Goal: Task Accomplishment & Management: Manage account settings

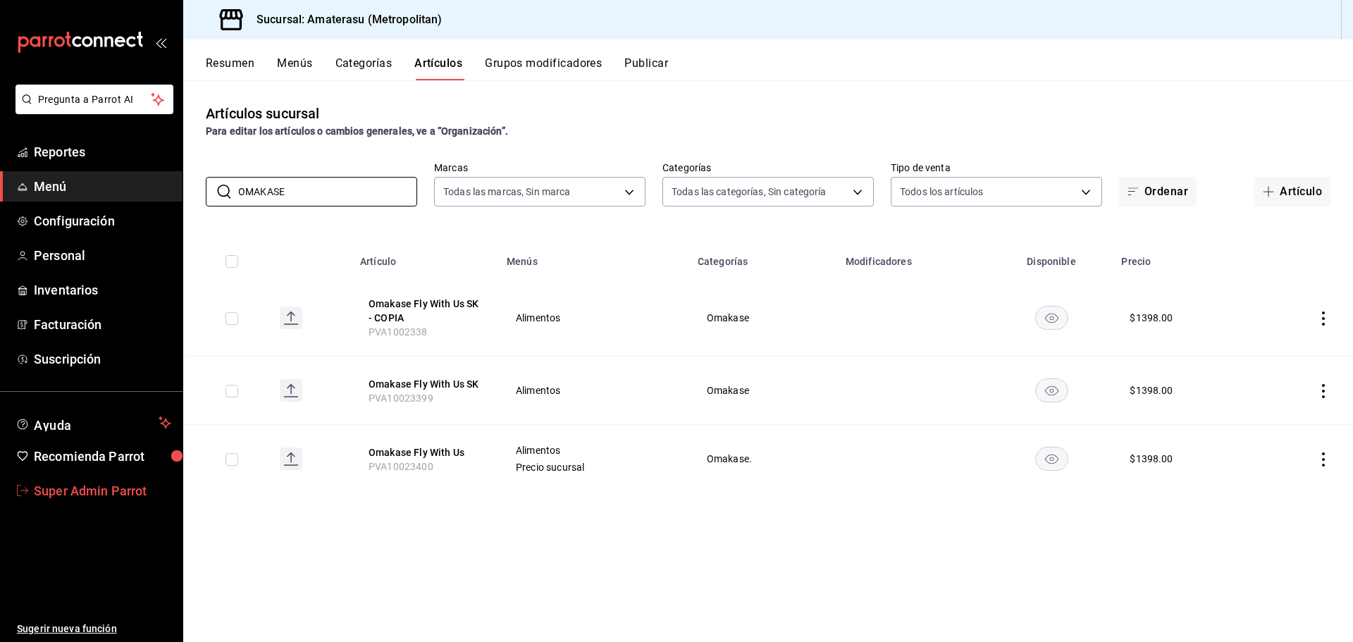
click at [130, 493] on span "Super Admin Parrot" at bounding box center [102, 490] width 137 height 19
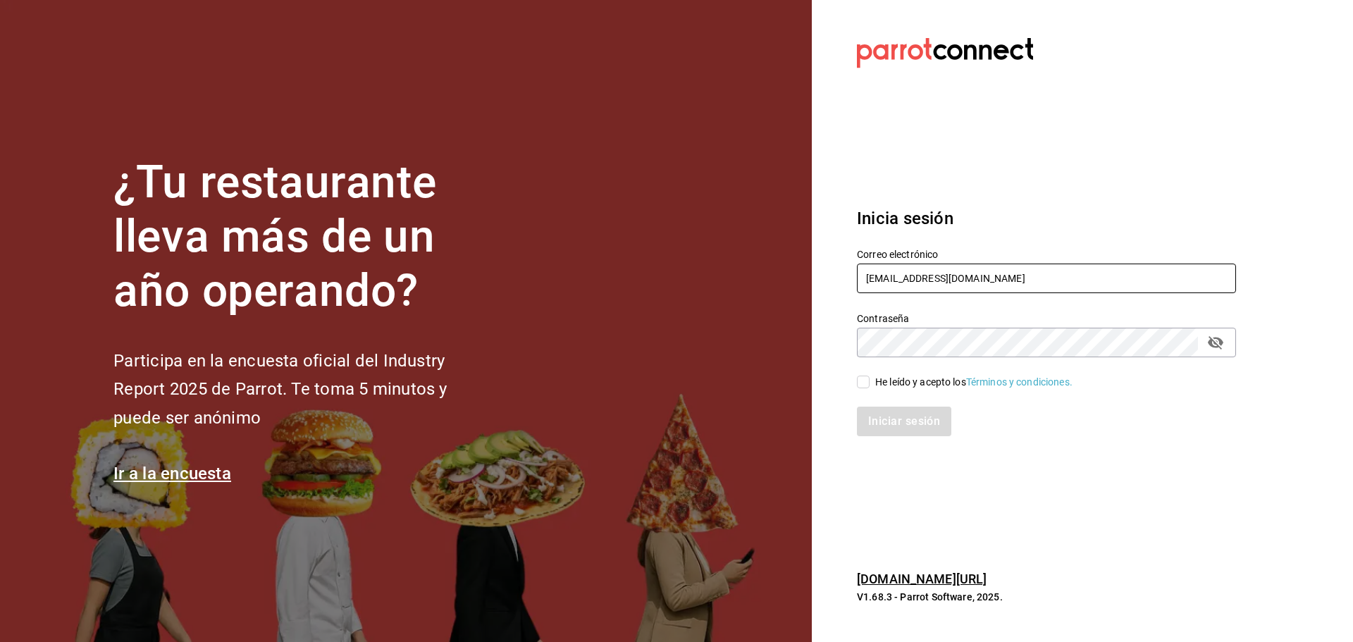
click at [912, 273] on input "amaterasu@costeno.com" at bounding box center [1046, 279] width 379 height 30
paste input "xehul@cdmx"
type input "xehul@cdmx.com"
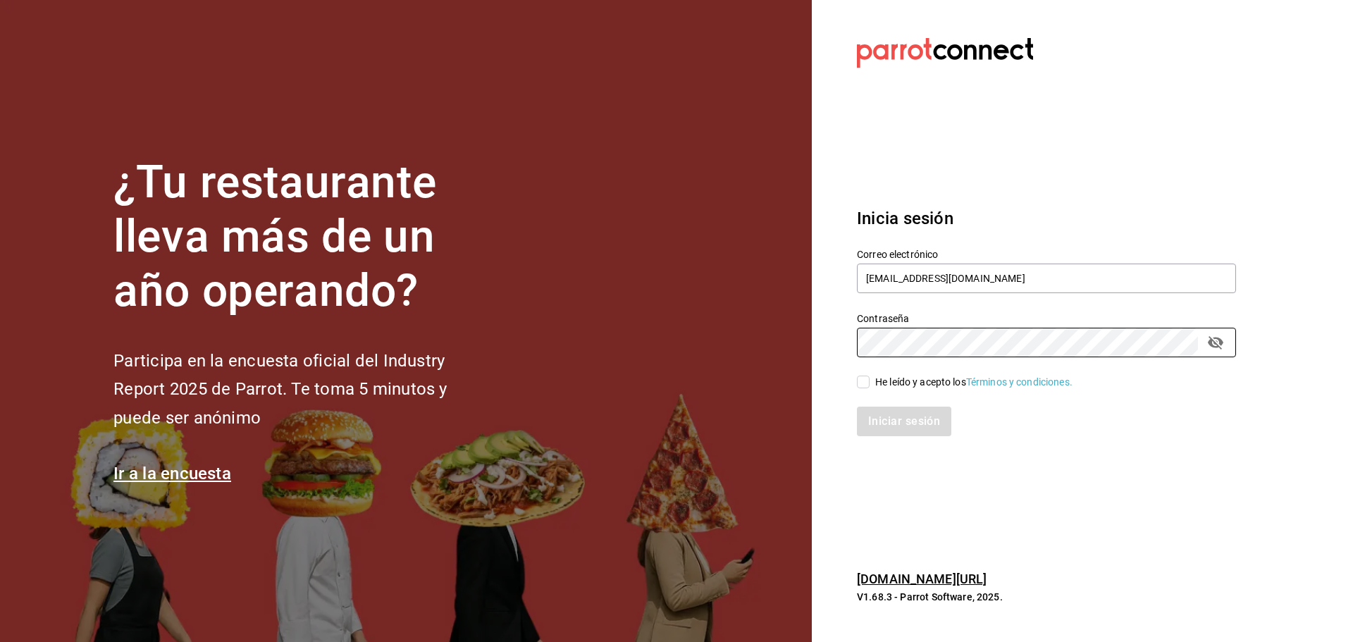
click at [869, 372] on div "He leído y acepto los Términos y condiciones." at bounding box center [1038, 373] width 396 height 32
click at [868, 376] on input "He leído y acepto los Términos y condiciones." at bounding box center [863, 382] width 13 height 13
checkbox input "true"
drag, startPoint x: 891, startPoint y: 414, endPoint x: 839, endPoint y: 391, distance: 57.1
click at [891, 414] on button "Iniciar sesión" at bounding box center [905, 422] width 96 height 30
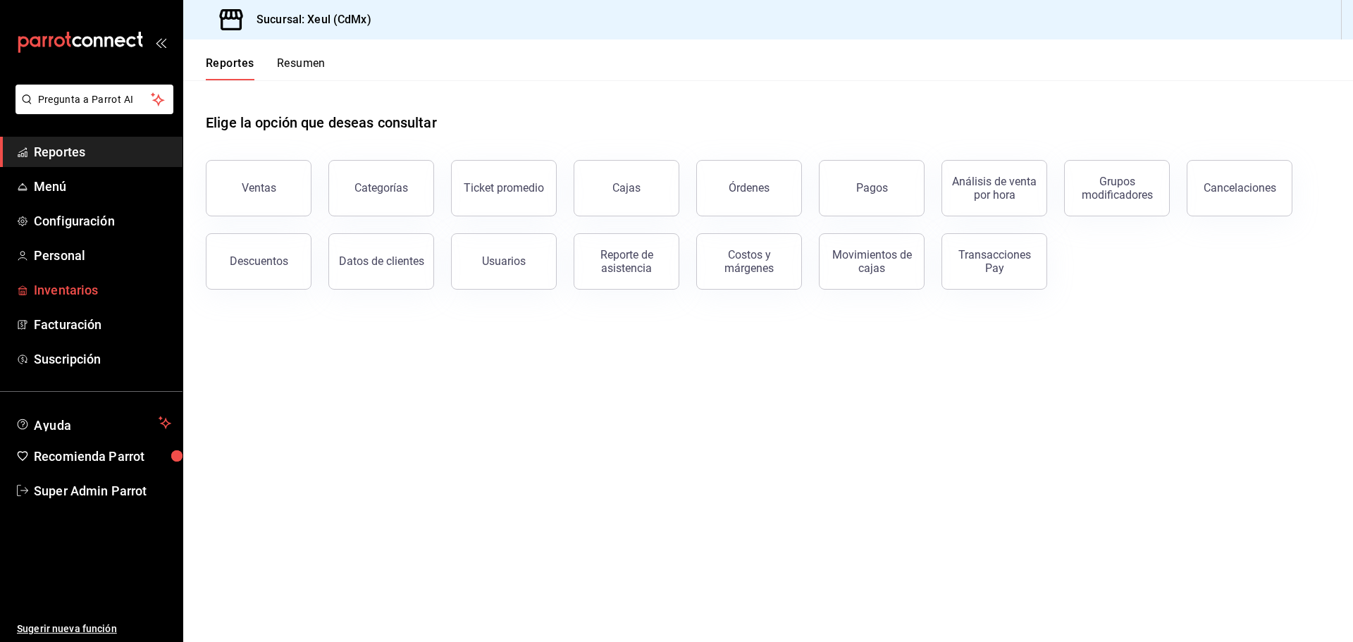
click at [86, 297] on span "Inventarios" at bounding box center [102, 290] width 137 height 19
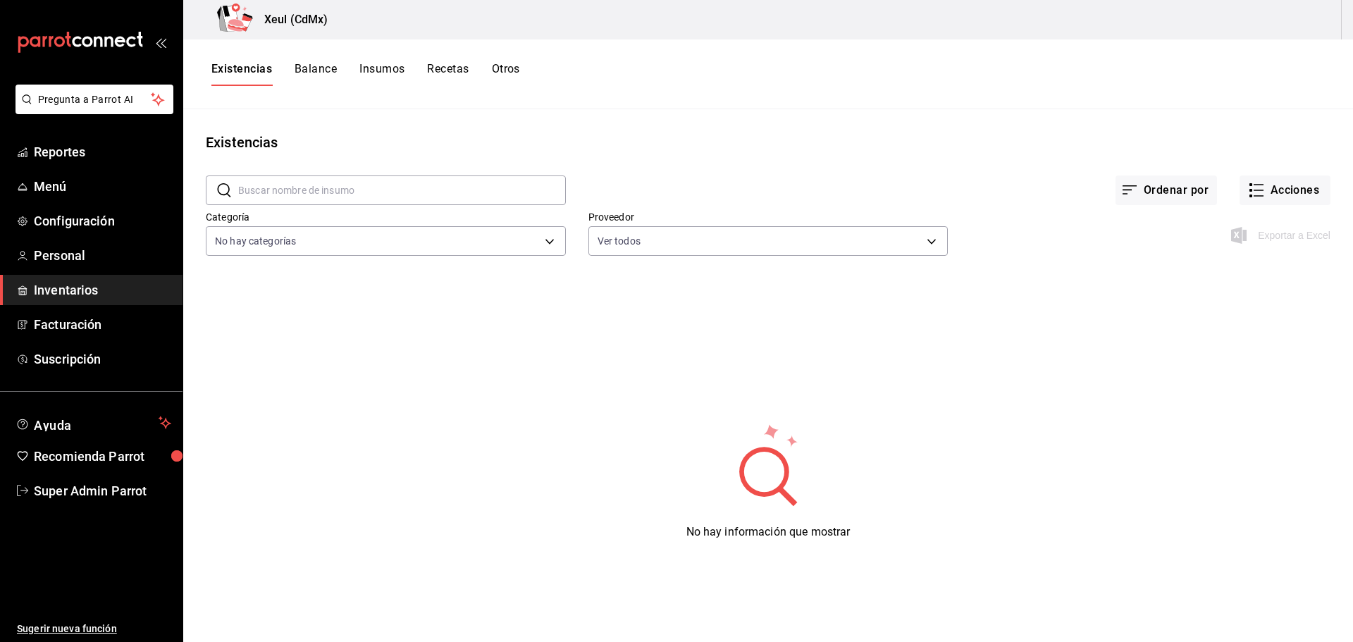
click at [326, 73] on button "Balance" at bounding box center [316, 74] width 42 height 24
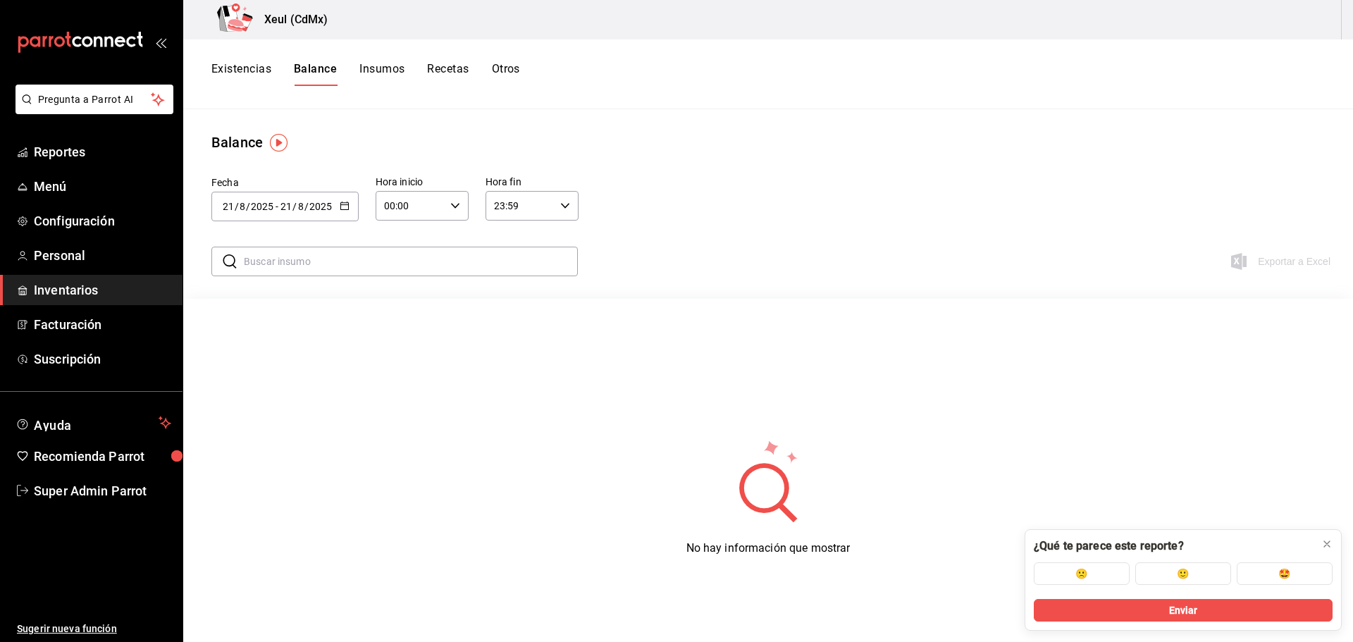
click at [247, 70] on button "Existencias" at bounding box center [241, 74] width 60 height 24
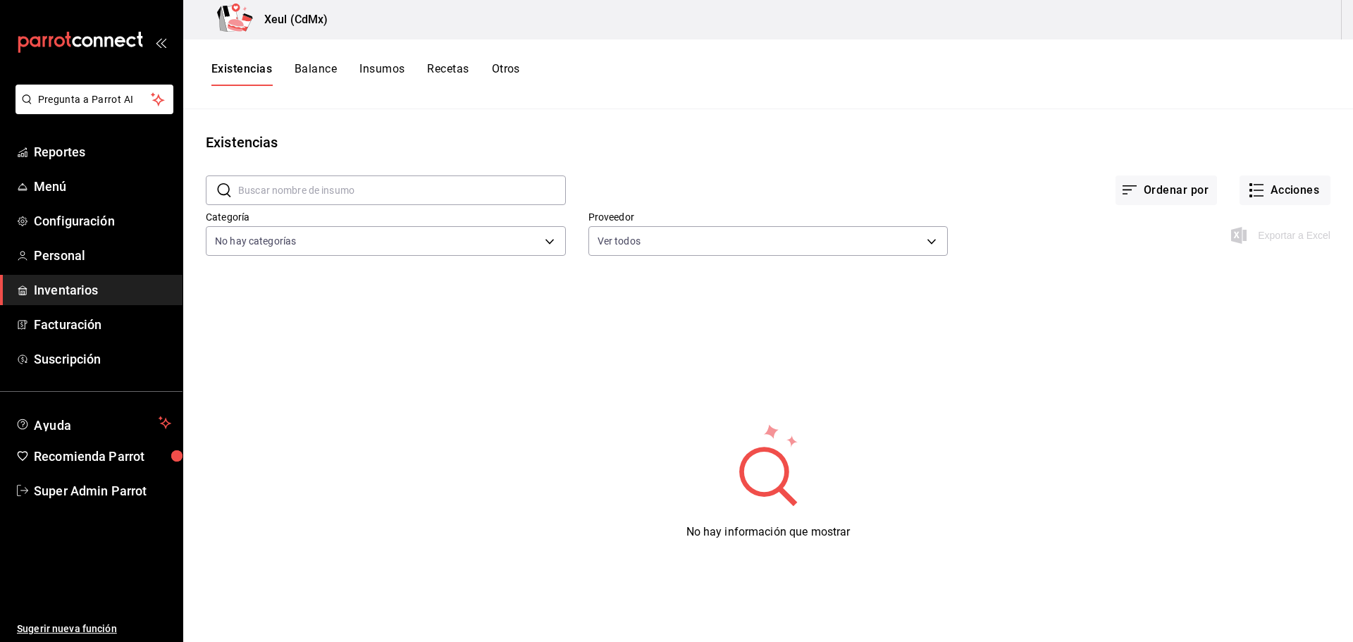
click at [297, 66] on button "Balance" at bounding box center [316, 74] width 42 height 24
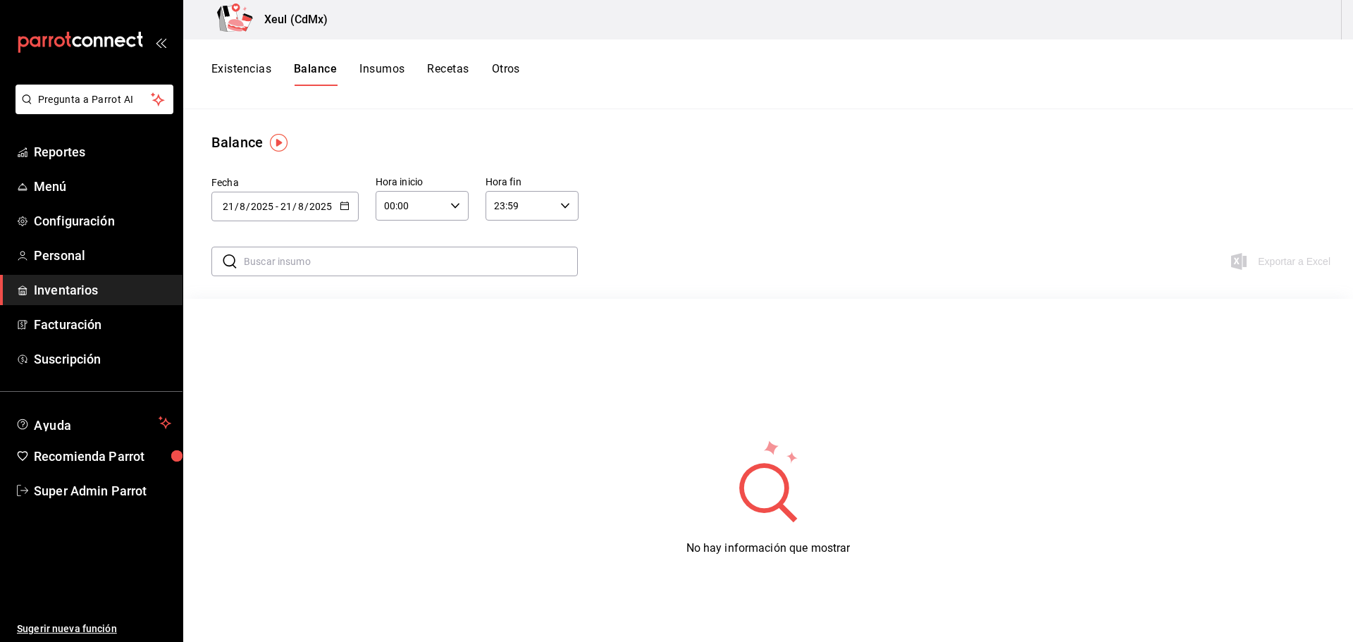
click at [251, 63] on button "Existencias" at bounding box center [241, 74] width 60 height 24
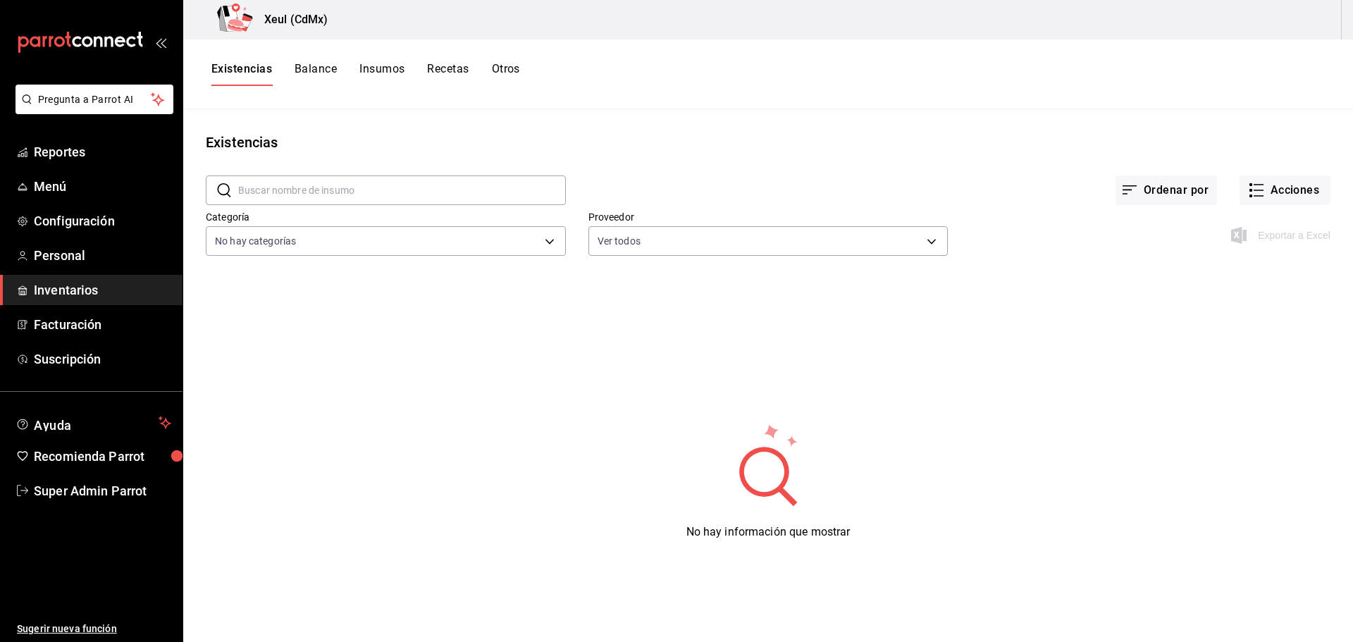
click at [316, 78] on button "Balance" at bounding box center [316, 74] width 42 height 24
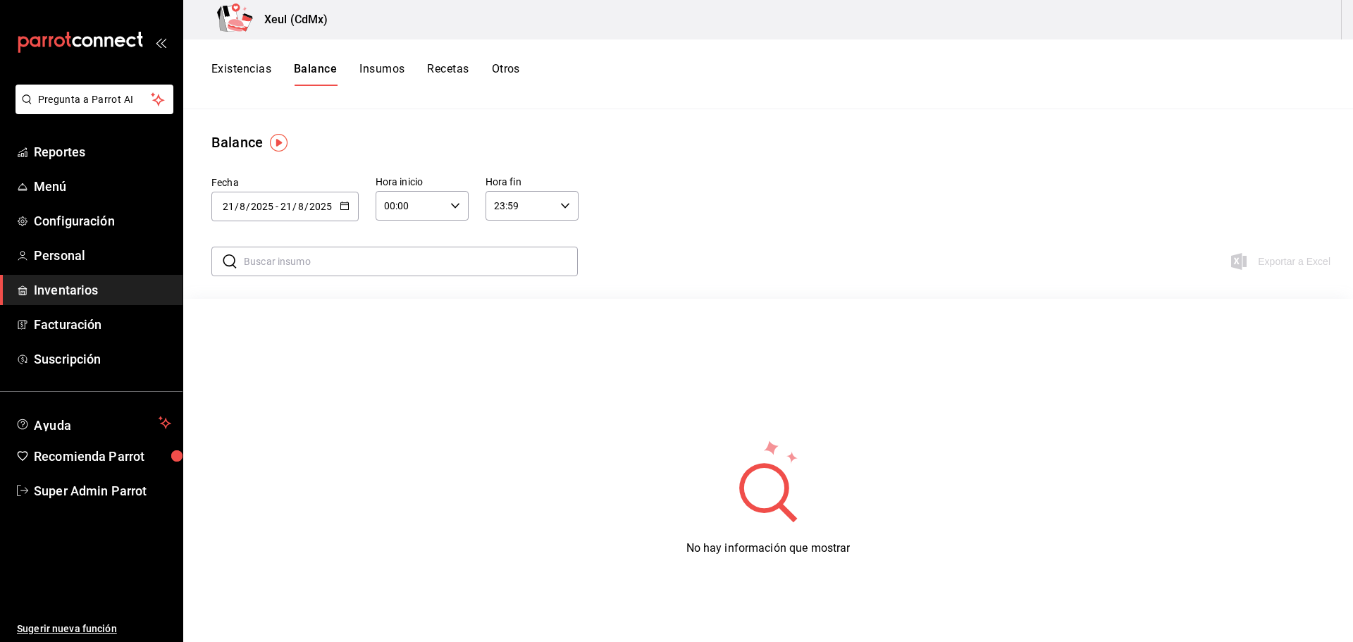
click at [247, 78] on button "Existencias" at bounding box center [241, 74] width 60 height 24
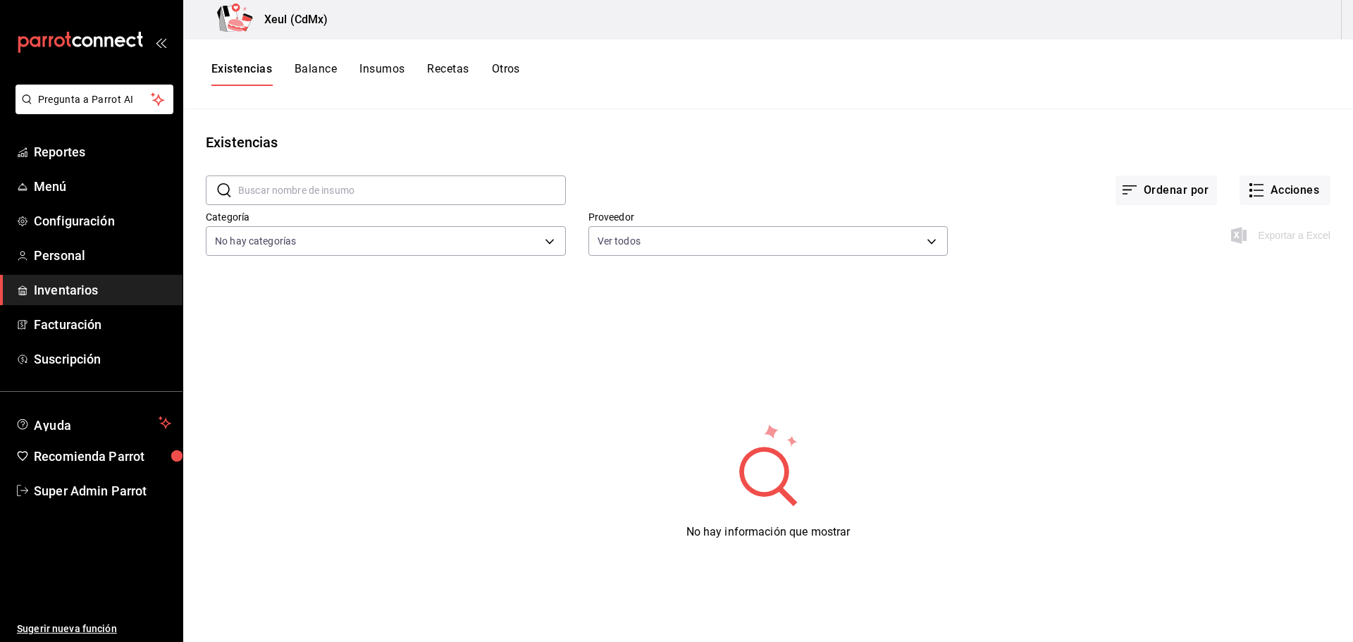
click at [404, 419] on div "No hay información que mostrar" at bounding box center [768, 481] width 1170 height 352
click at [312, 68] on button "Balance" at bounding box center [316, 74] width 42 height 24
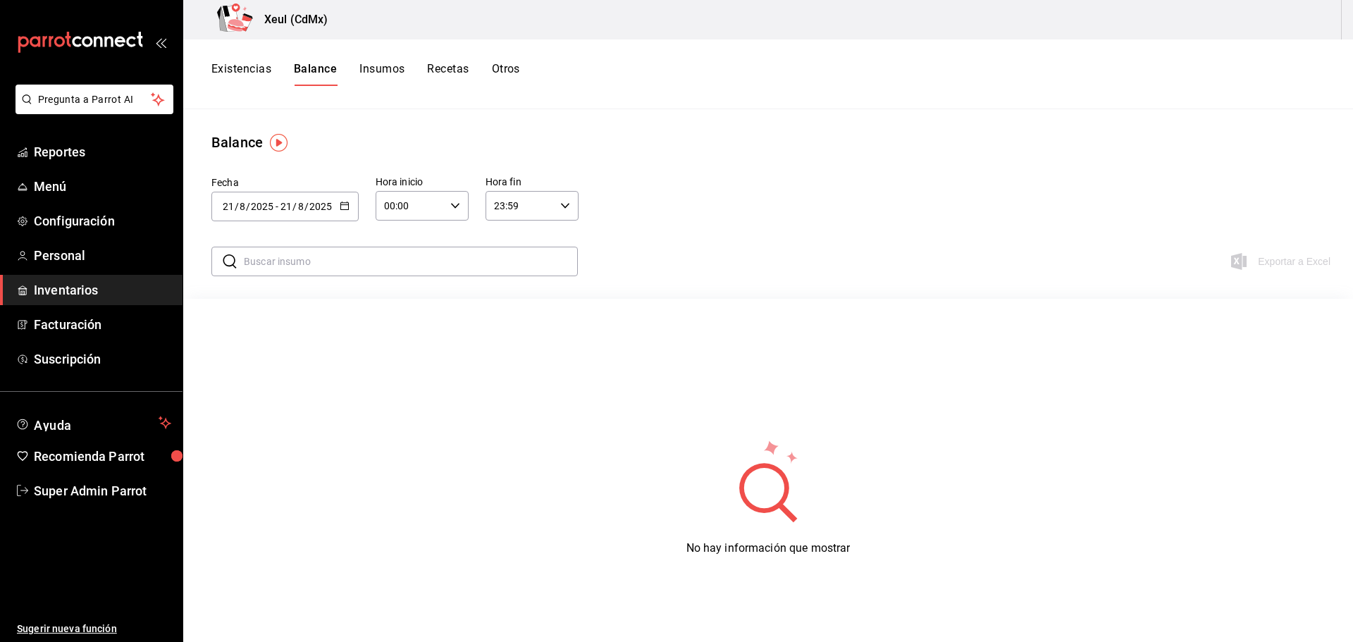
click at [436, 70] on button "Recetas" at bounding box center [448, 74] width 42 height 24
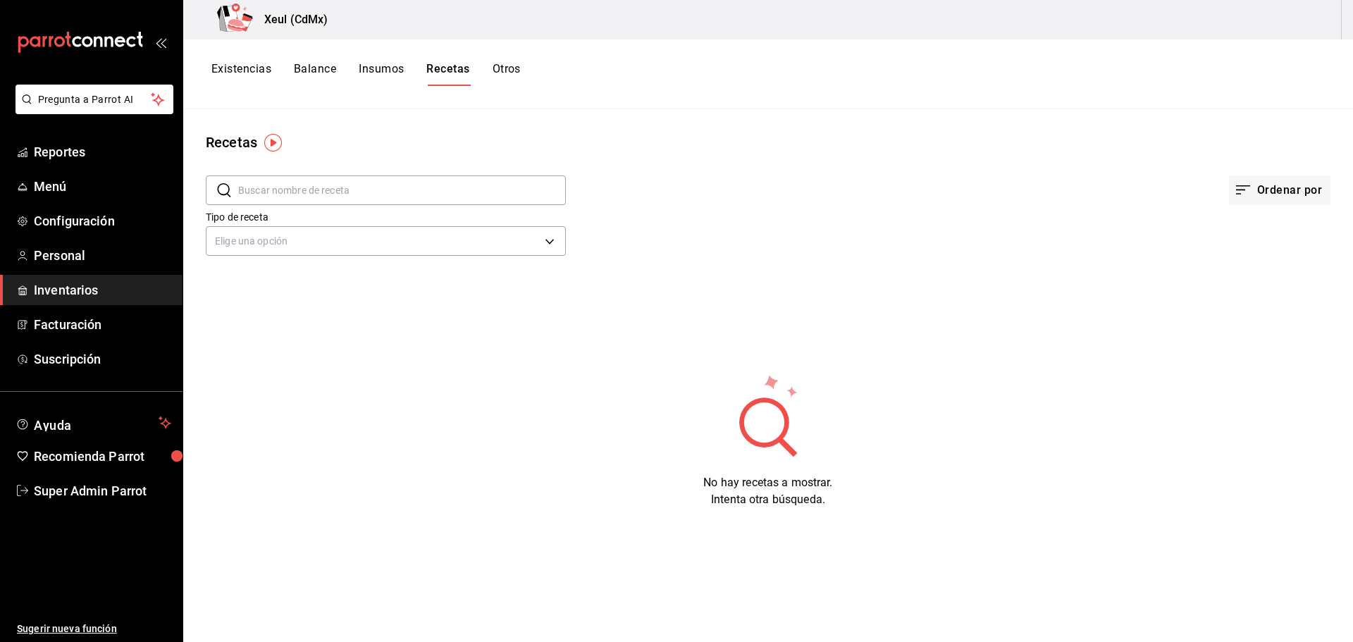
click at [381, 67] on button "Insumos" at bounding box center [381, 74] width 45 height 24
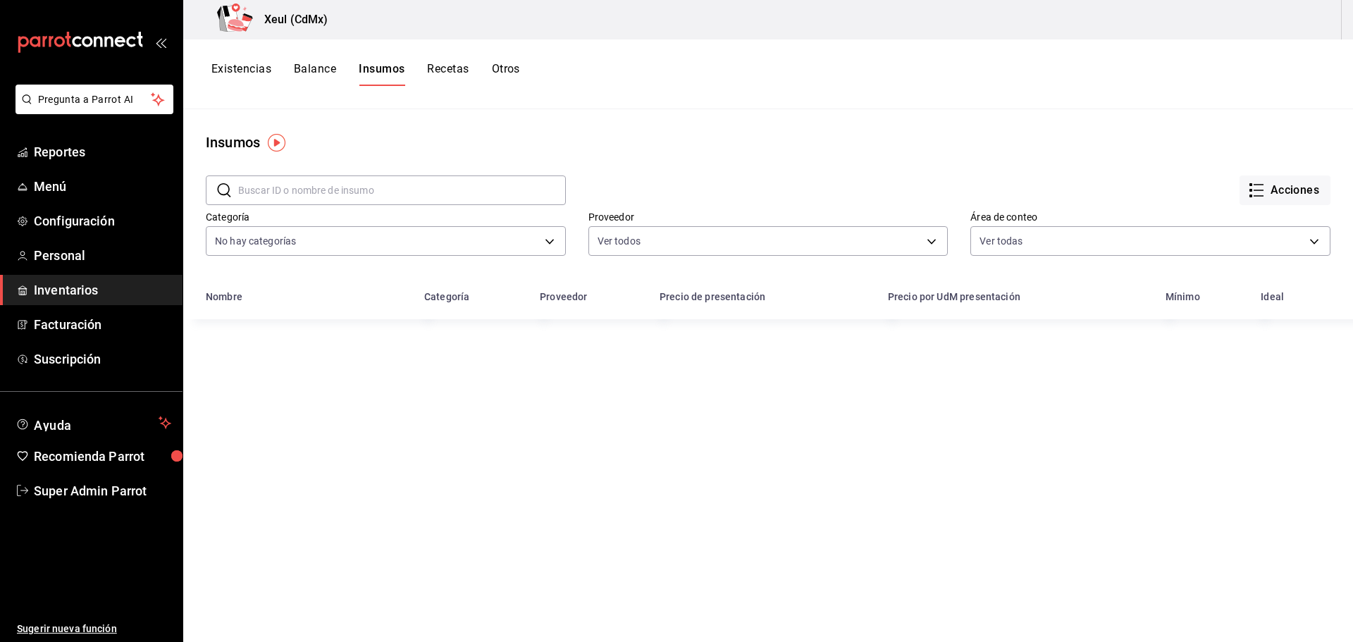
click at [458, 68] on button "Recetas" at bounding box center [448, 74] width 42 height 24
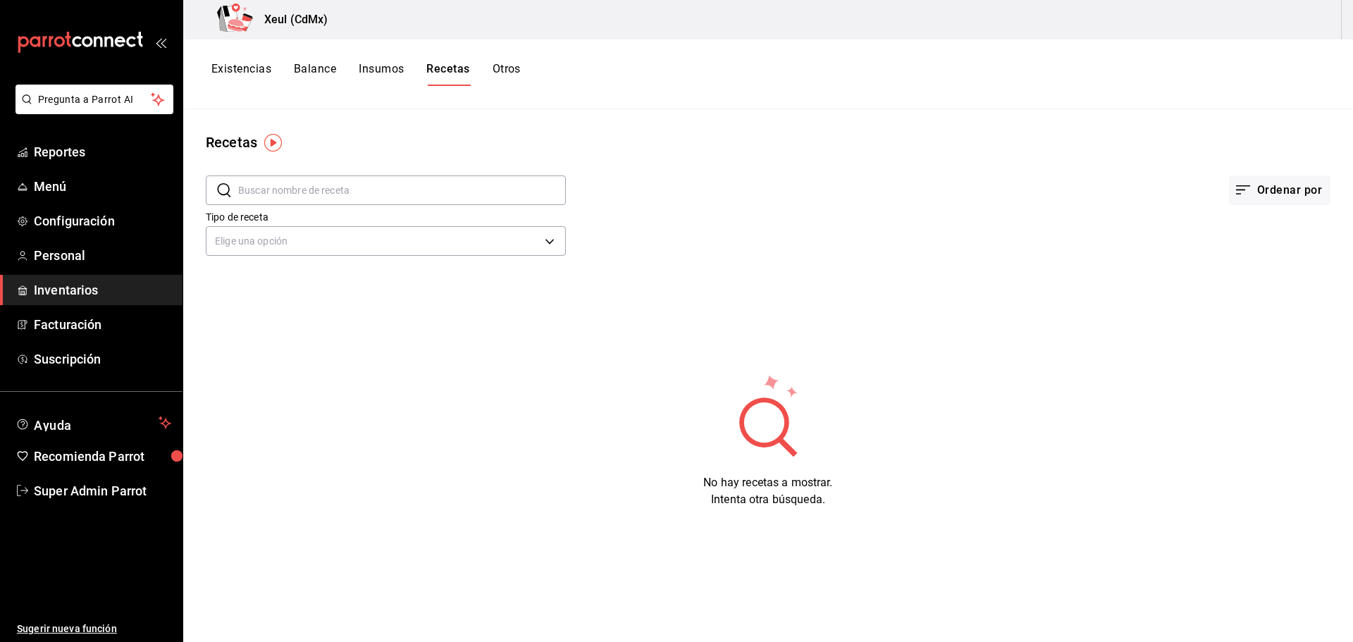
click at [267, 68] on button "Existencias" at bounding box center [241, 74] width 60 height 24
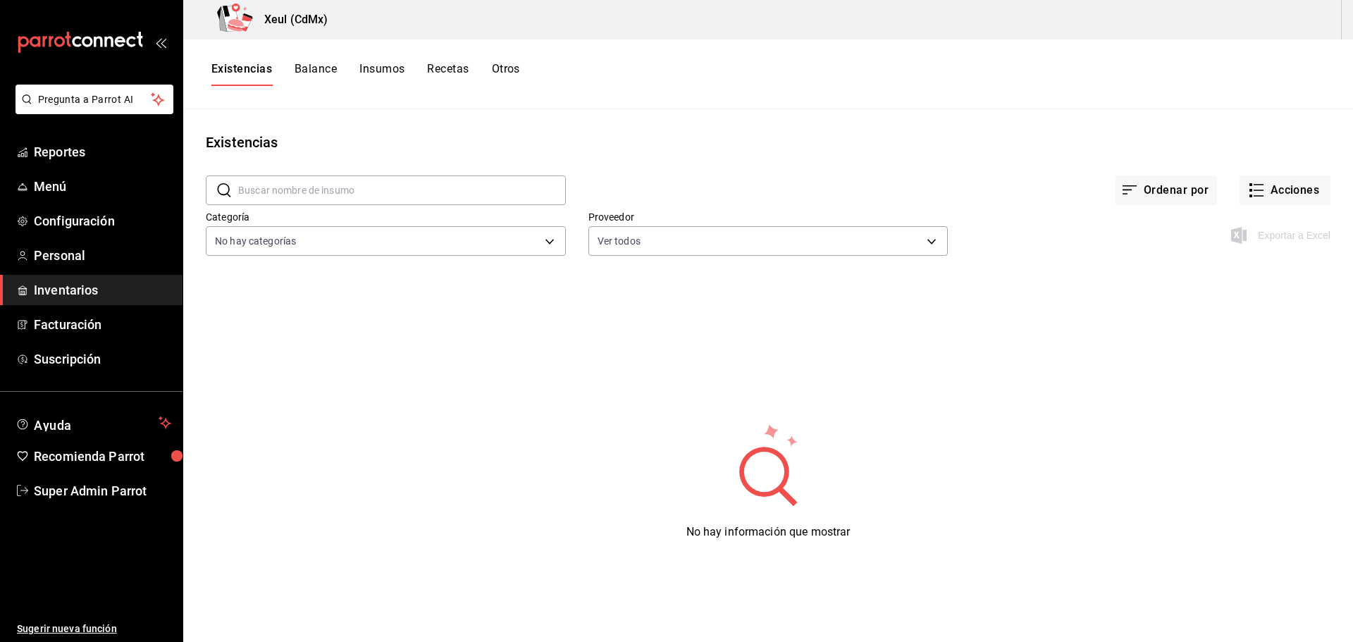
click at [1305, 22] on div "Xeul (CdMx)" at bounding box center [768, 19] width 1170 height 39
click at [90, 262] on span "Personal" at bounding box center [102, 255] width 137 height 19
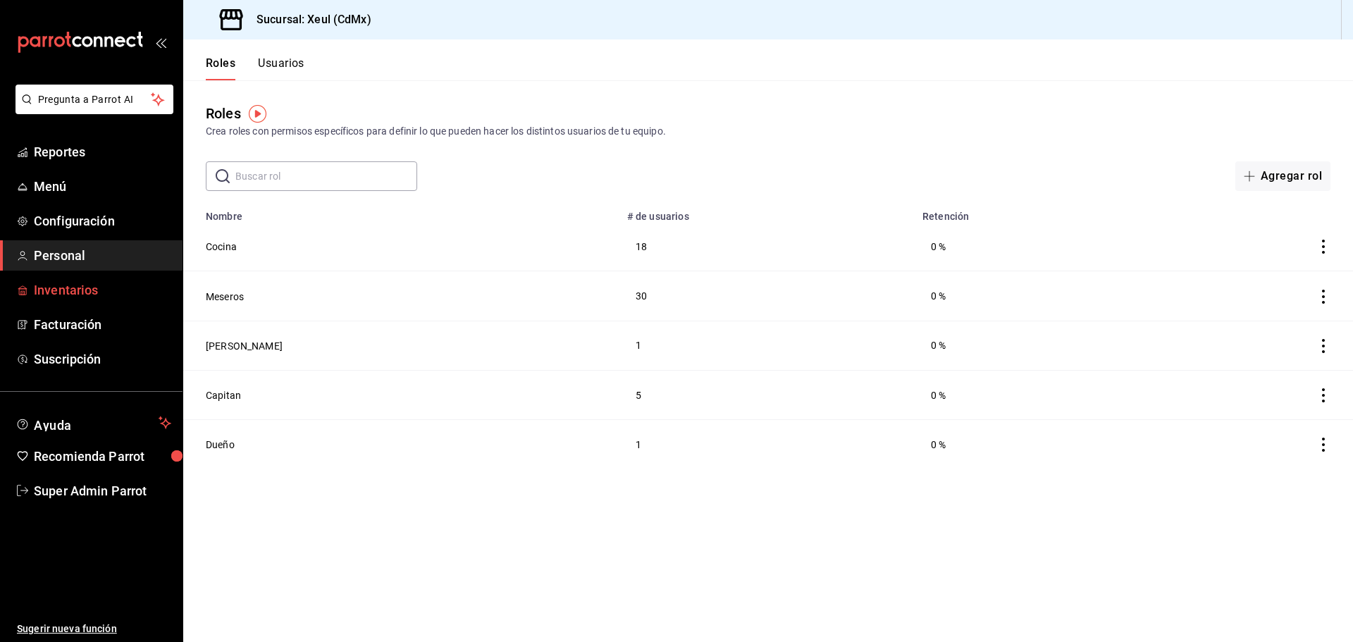
click at [95, 286] on span "Inventarios" at bounding box center [102, 290] width 137 height 19
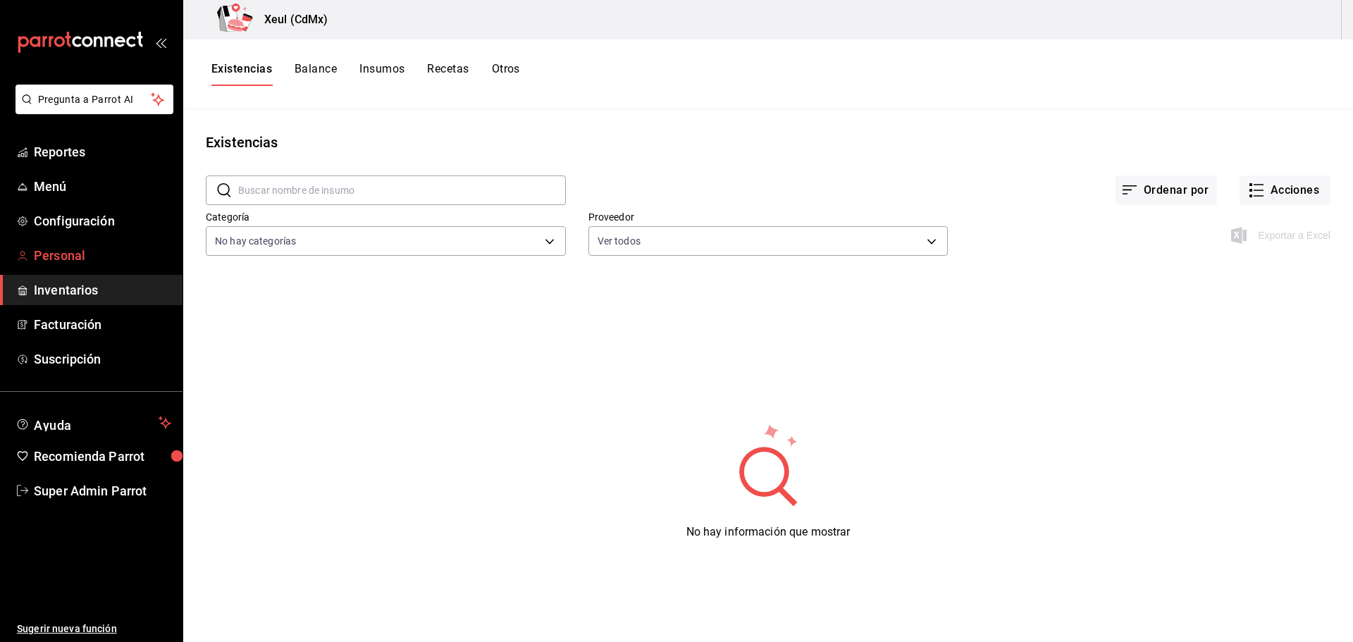
click at [88, 258] on span "Personal" at bounding box center [102, 255] width 137 height 19
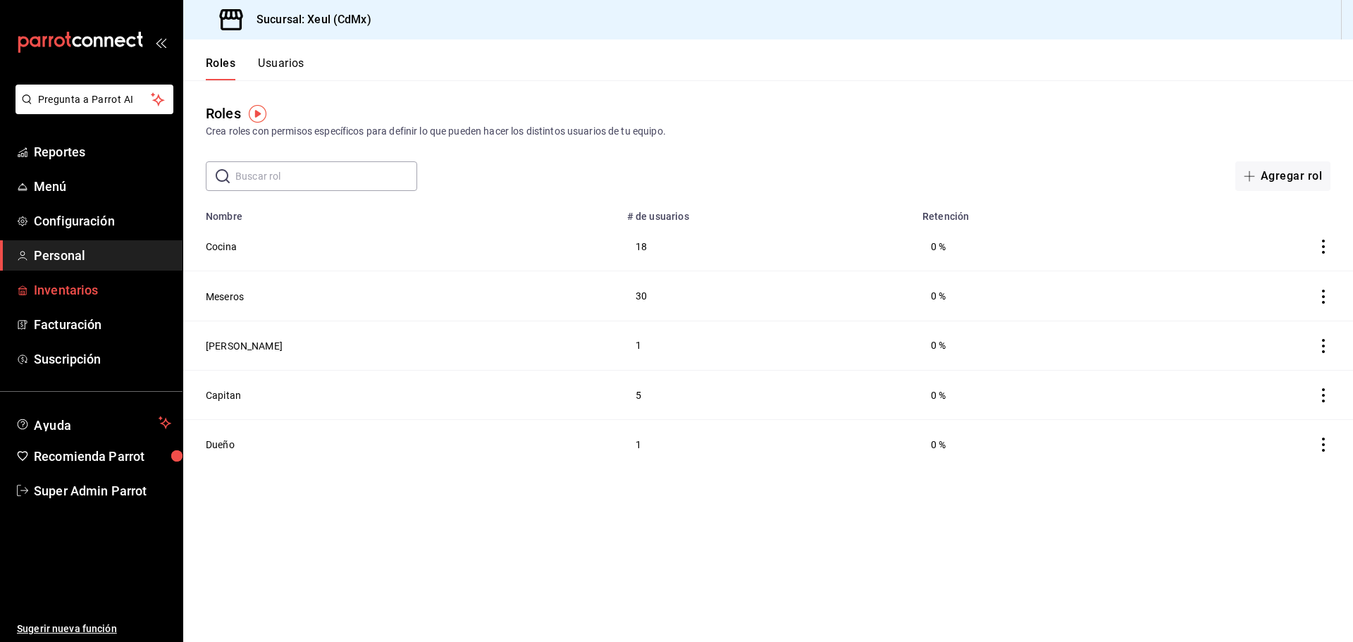
click at [93, 287] on span "Inventarios" at bounding box center [102, 290] width 137 height 19
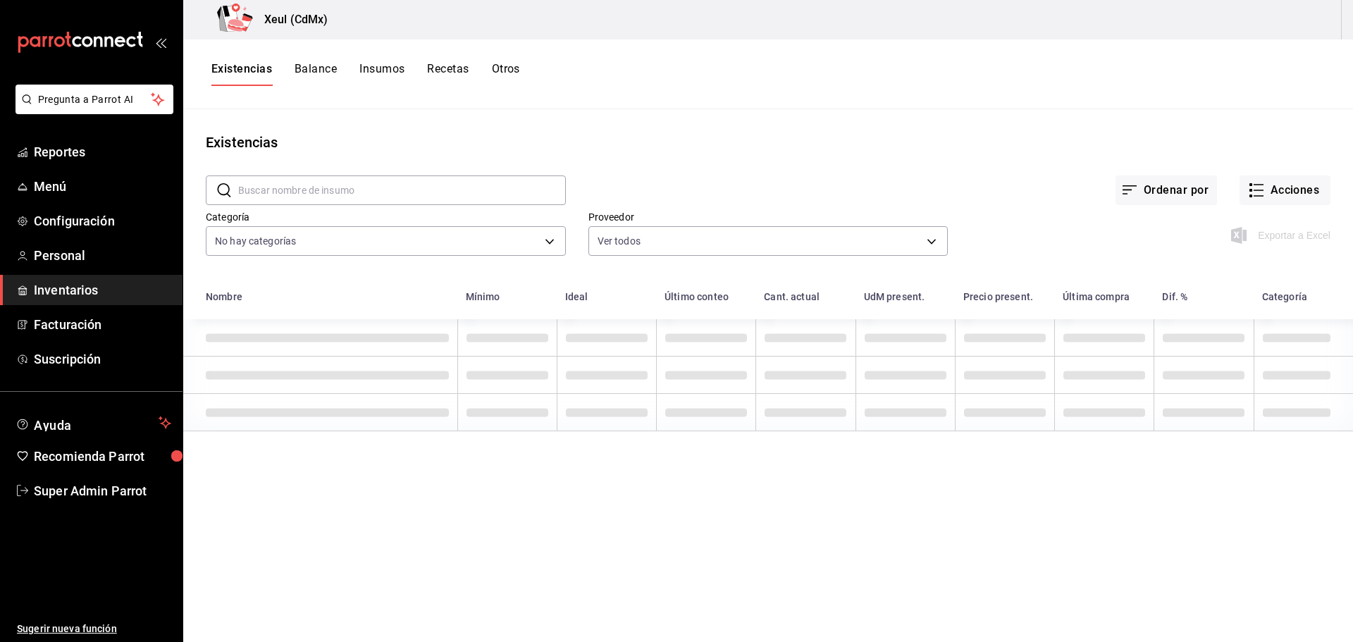
click at [317, 68] on button "Balance" at bounding box center [316, 74] width 42 height 24
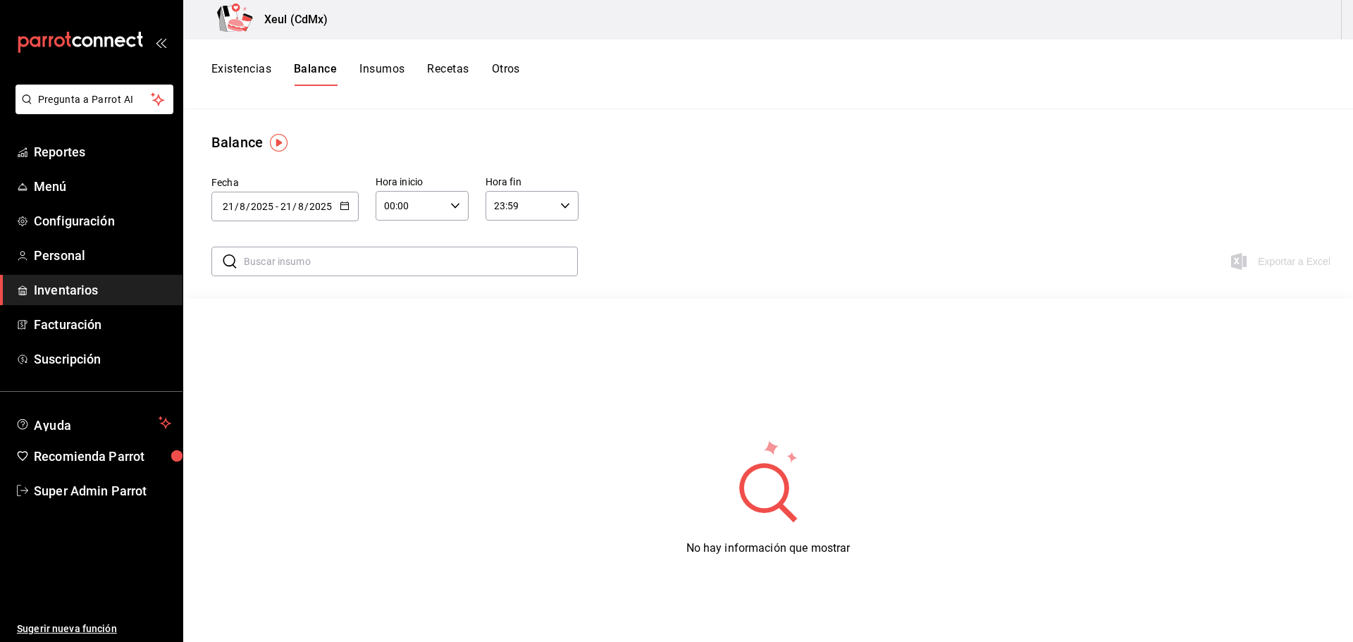
click at [391, 75] on button "Insumos" at bounding box center [381, 74] width 45 height 24
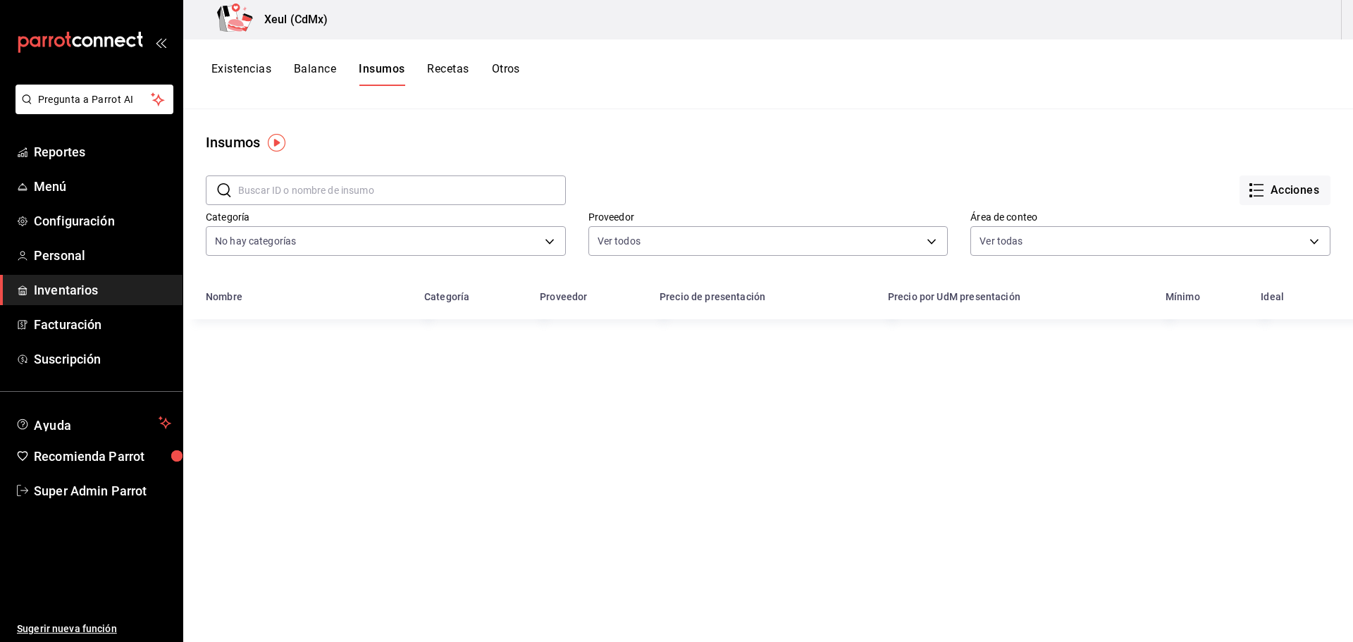
click at [442, 69] on button "Recetas" at bounding box center [448, 74] width 42 height 24
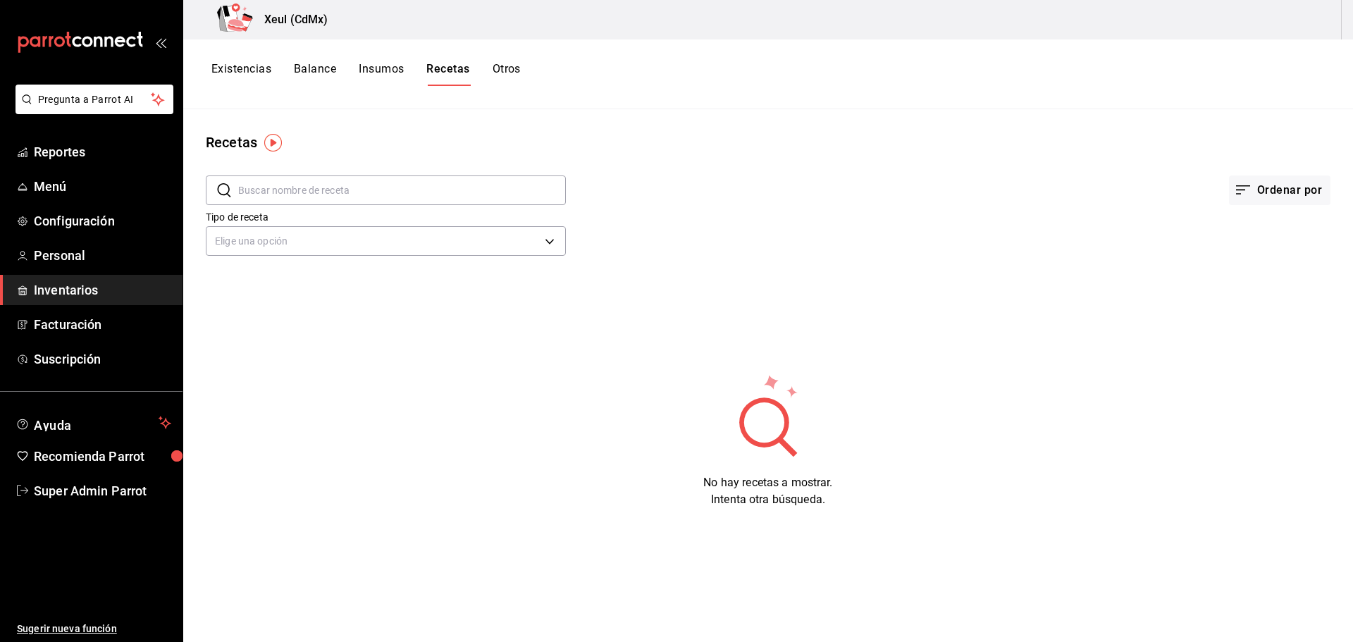
click at [499, 66] on button "Otros" at bounding box center [507, 74] width 28 height 24
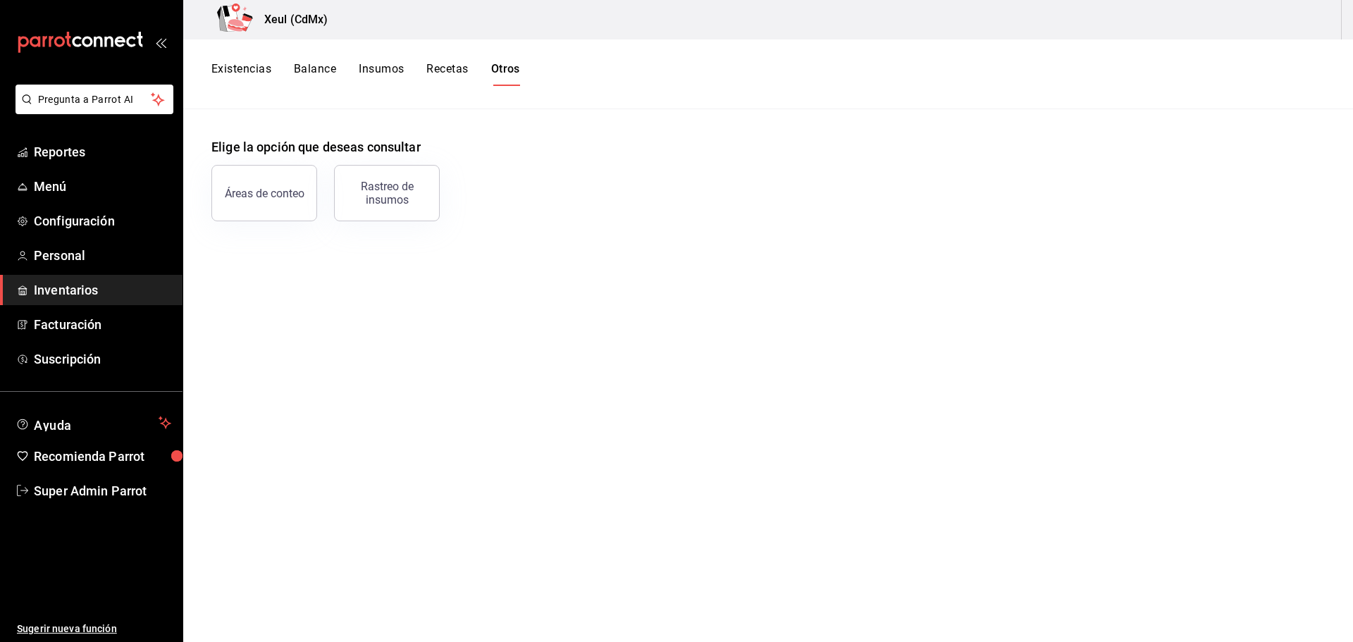
click at [460, 68] on button "Recetas" at bounding box center [447, 74] width 42 height 24
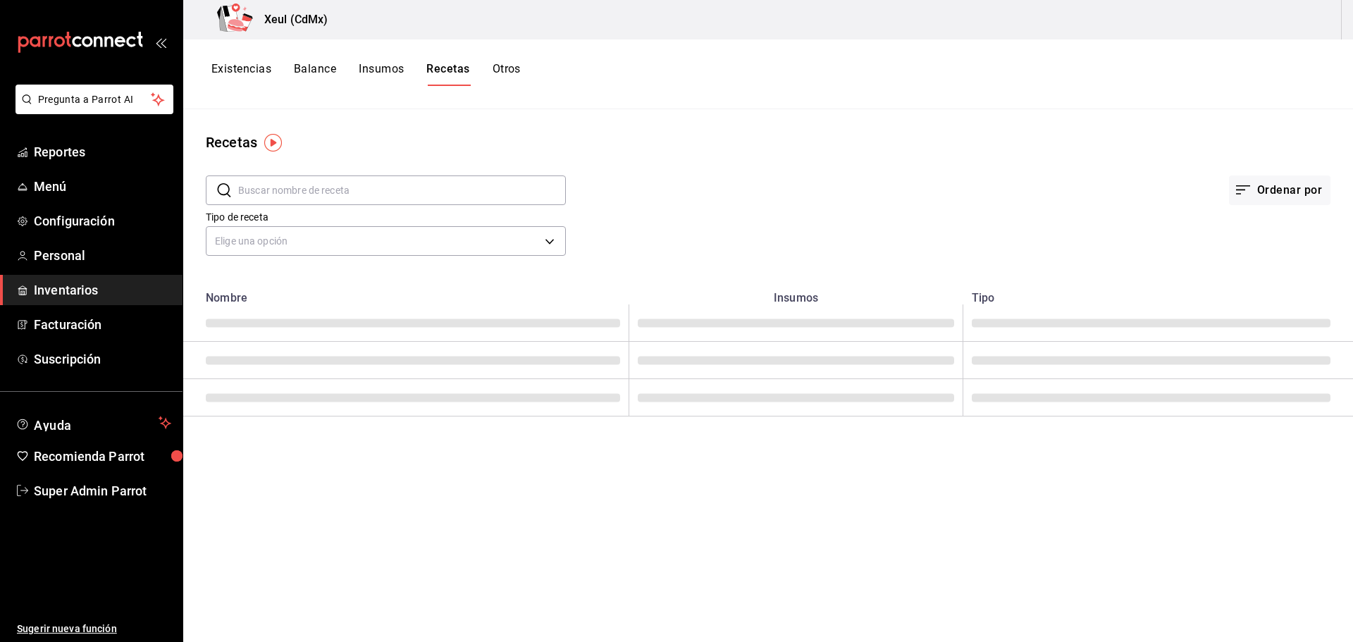
click at [521, 70] on button "Otros" at bounding box center [507, 74] width 28 height 24
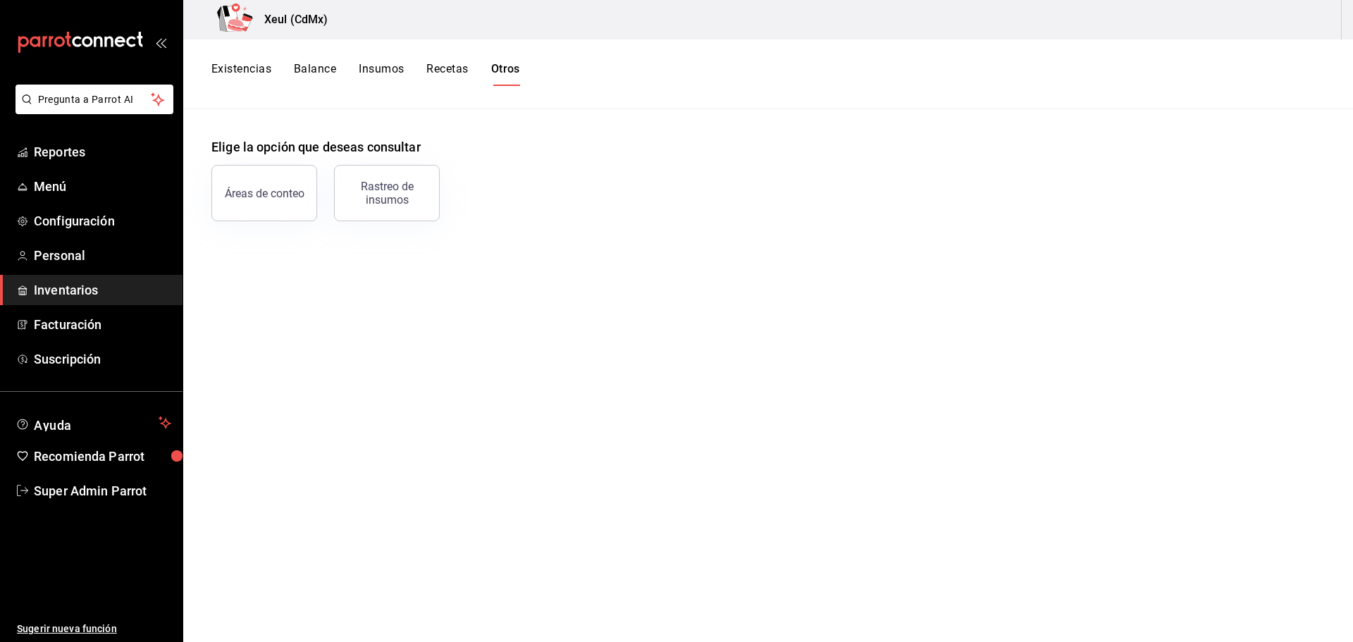
click at [254, 64] on button "Existencias" at bounding box center [241, 74] width 60 height 24
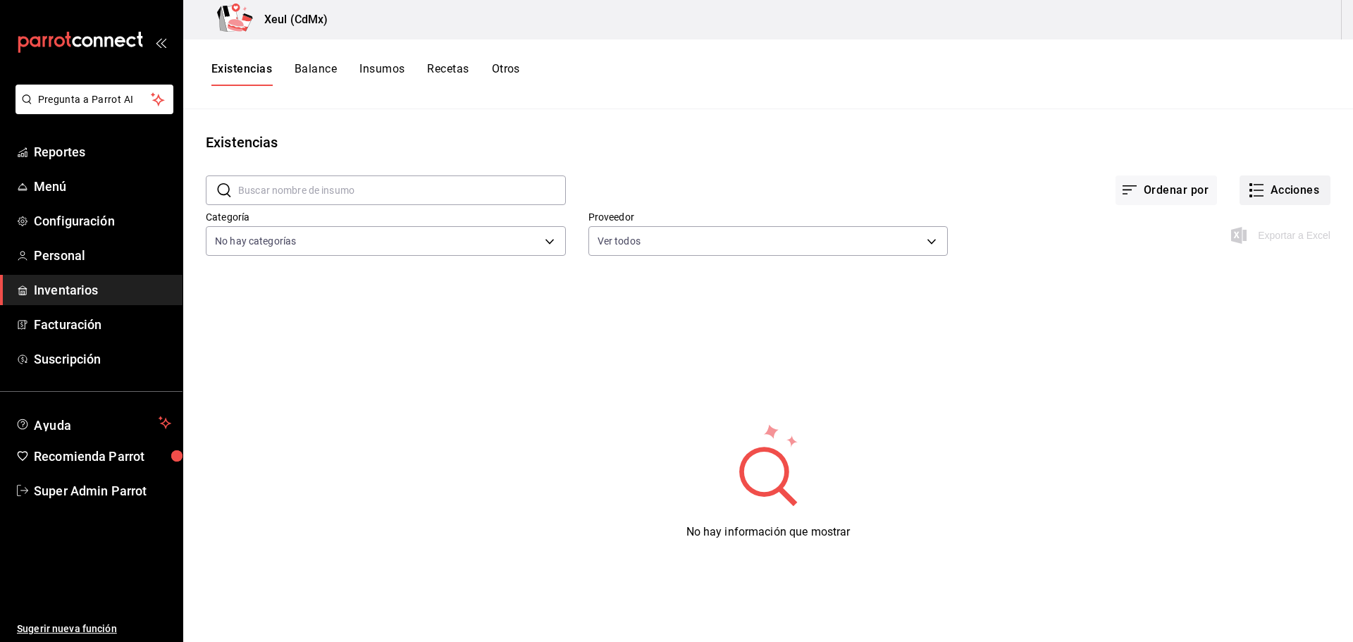
click at [1267, 190] on button "Acciones" at bounding box center [1285, 191] width 91 height 30
click at [1176, 181] on div at bounding box center [676, 321] width 1353 height 642
click at [322, 73] on button "Balance" at bounding box center [316, 74] width 42 height 24
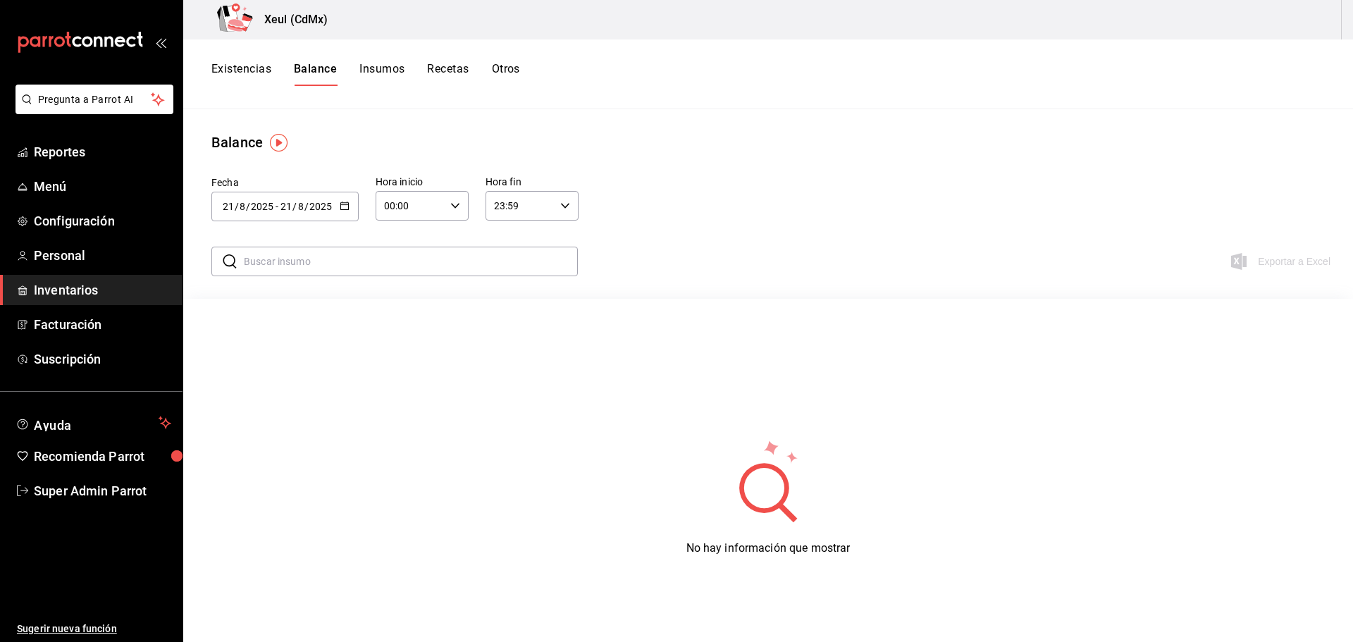
click at [379, 67] on button "Insumos" at bounding box center [381, 74] width 45 height 24
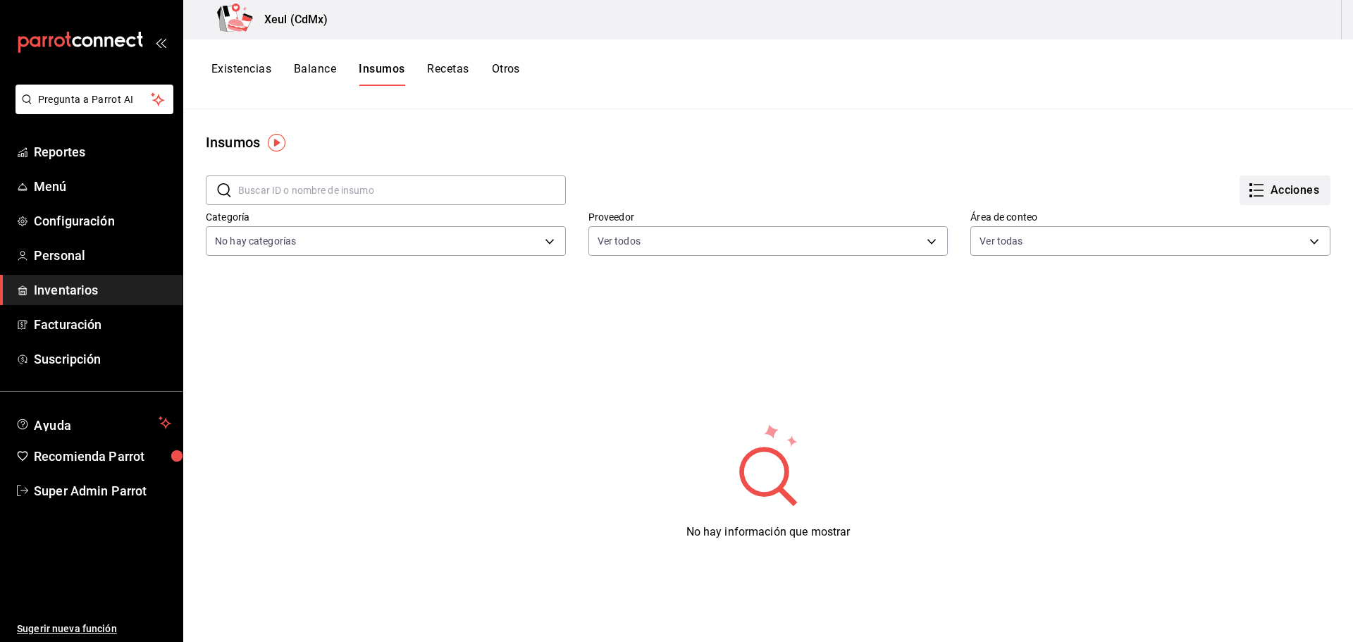
click at [1248, 192] on icon "button" at bounding box center [1256, 190] width 17 height 17
click at [1249, 183] on li "Importar lista de insumos" at bounding box center [1245, 173] width 147 height 37
click at [1234, 173] on div "Importar lista de insumos" at bounding box center [1244, 173] width 113 height 15
click at [0, 0] on input "Importar lista de insumos" at bounding box center [0, 0] width 0 height 0
click at [1234, 221] on li "Exportar lista de insumos" at bounding box center [1245, 209] width 147 height 34
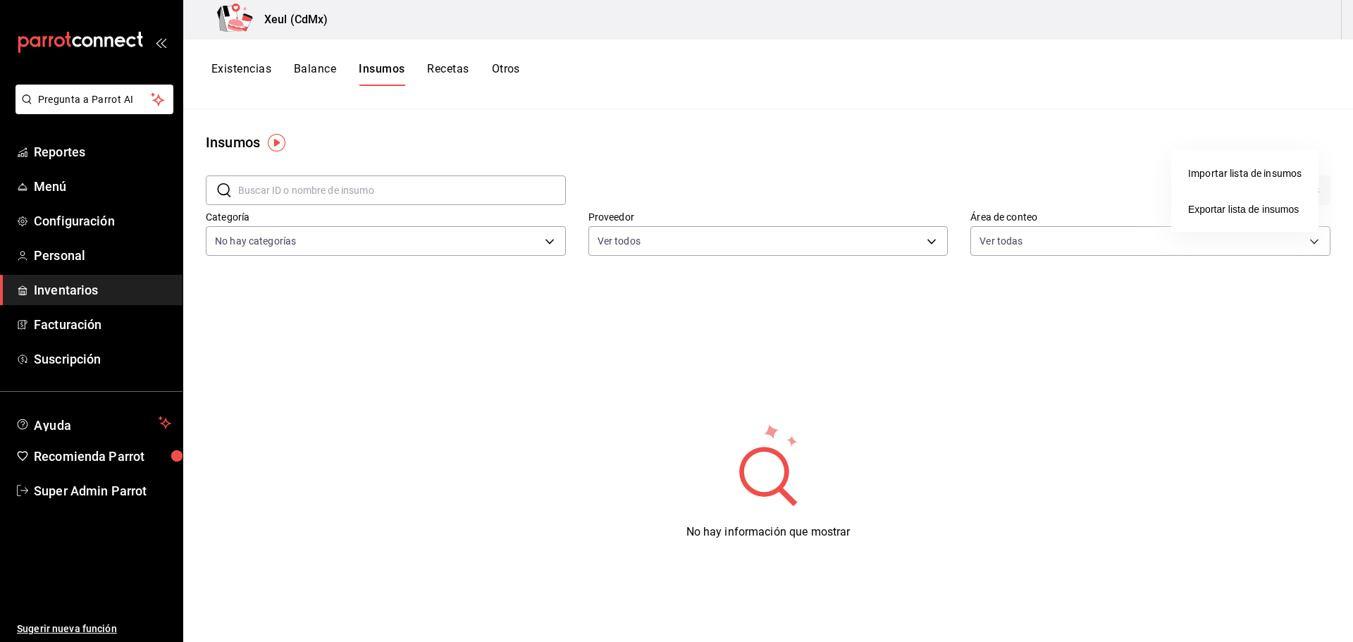
click at [240, 75] on div at bounding box center [676, 321] width 1353 height 642
click at [59, 250] on span "Personal" at bounding box center [102, 255] width 137 height 19
click at [70, 250] on span "Personal" at bounding box center [102, 255] width 137 height 19
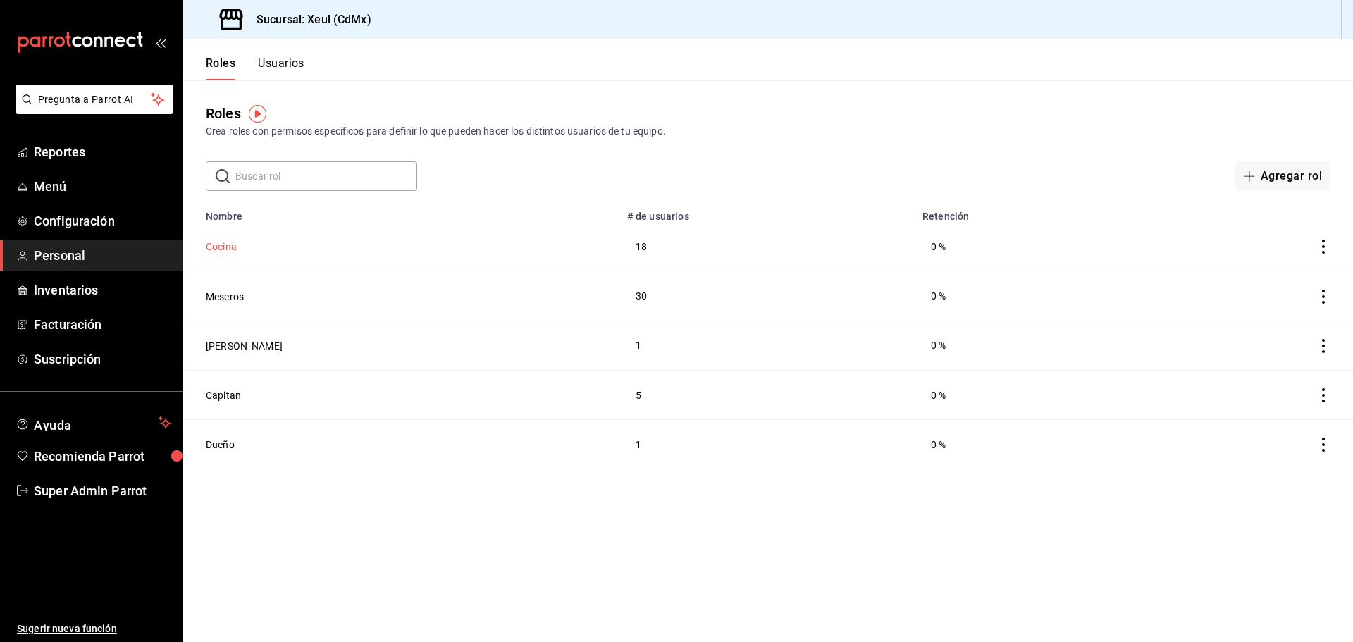
click at [219, 242] on button "Cocina" at bounding box center [221, 247] width 31 height 14
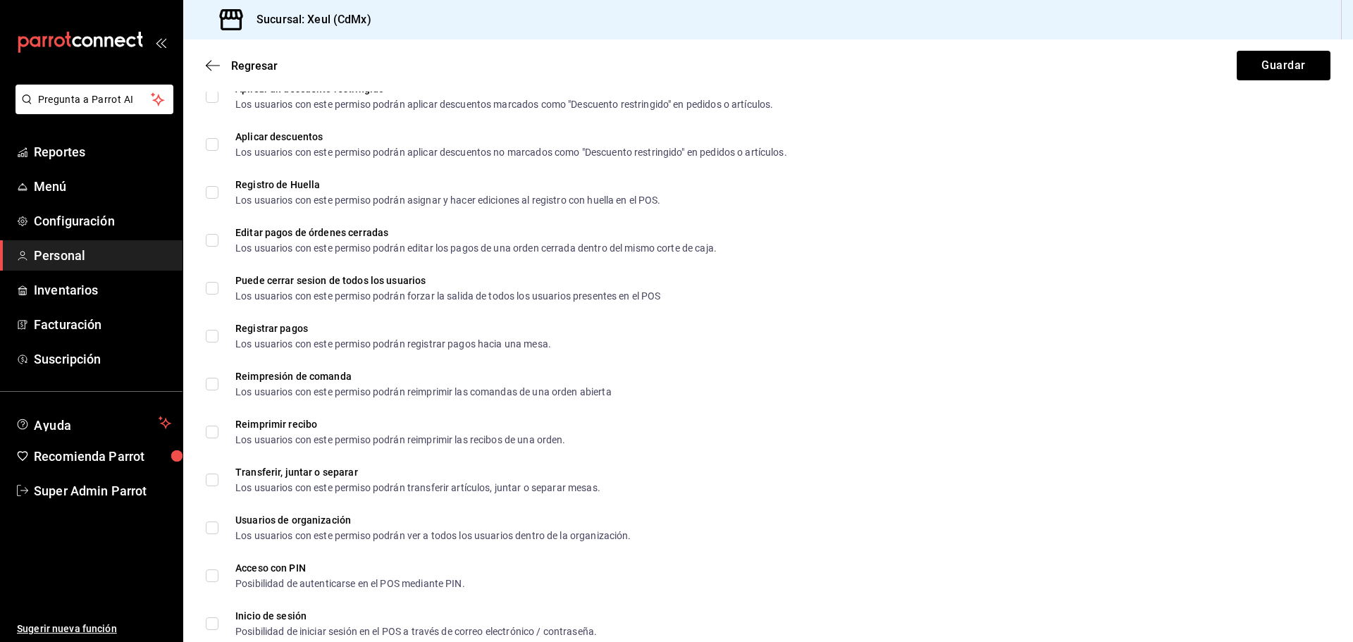
scroll to position [2408, 0]
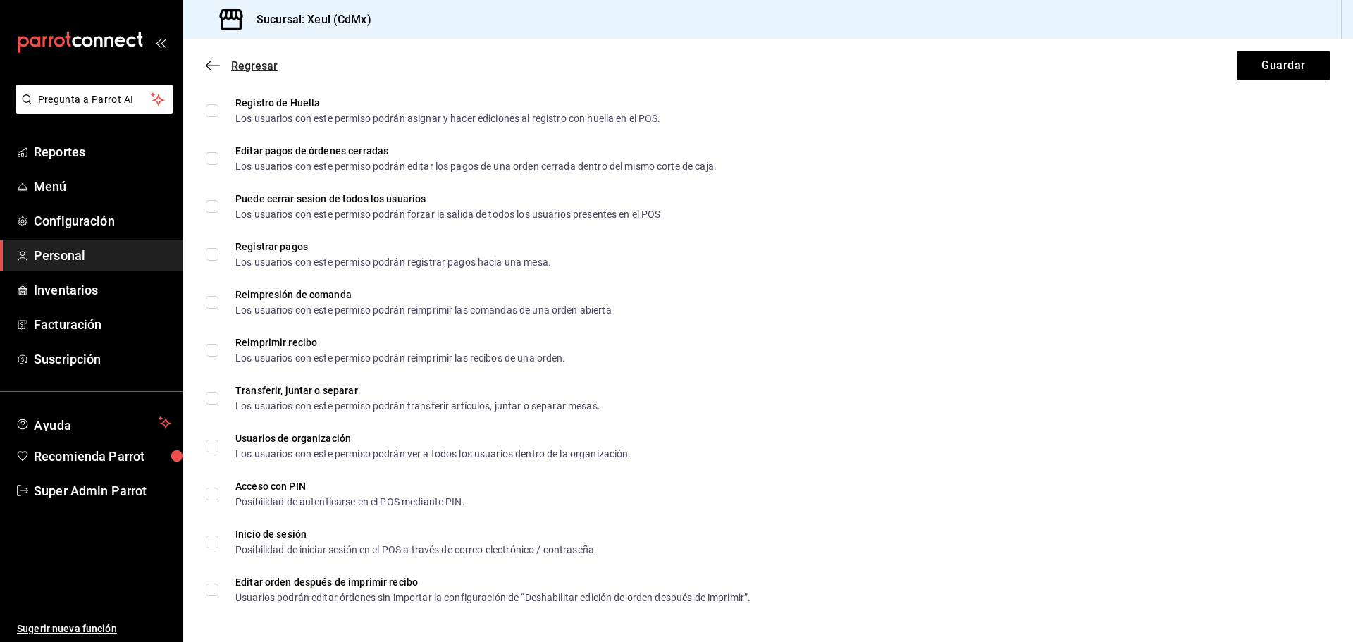
click at [208, 61] on icon "button" at bounding box center [213, 65] width 14 height 13
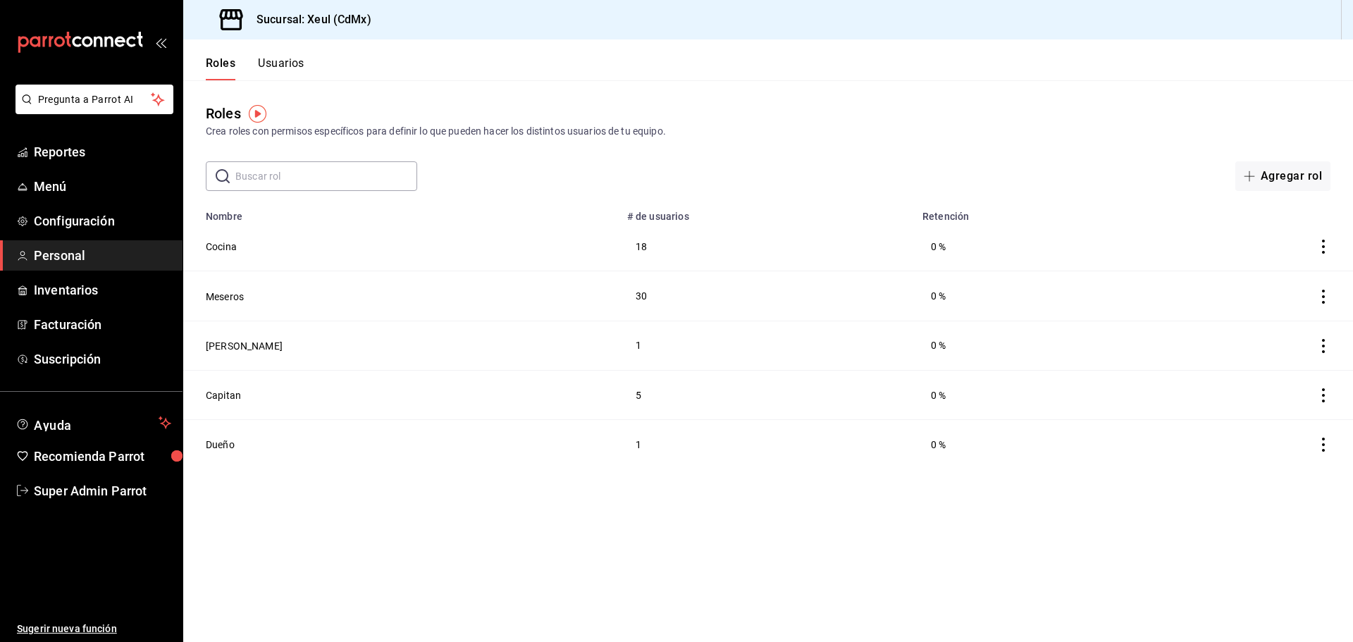
click at [1314, 240] on td at bounding box center [1252, 246] width 201 height 49
click at [1324, 241] on icon "actions" at bounding box center [1323, 247] width 3 height 14
click at [919, 156] on div at bounding box center [676, 321] width 1353 height 642
click at [282, 76] on button "Usuarios" at bounding box center [281, 68] width 47 height 24
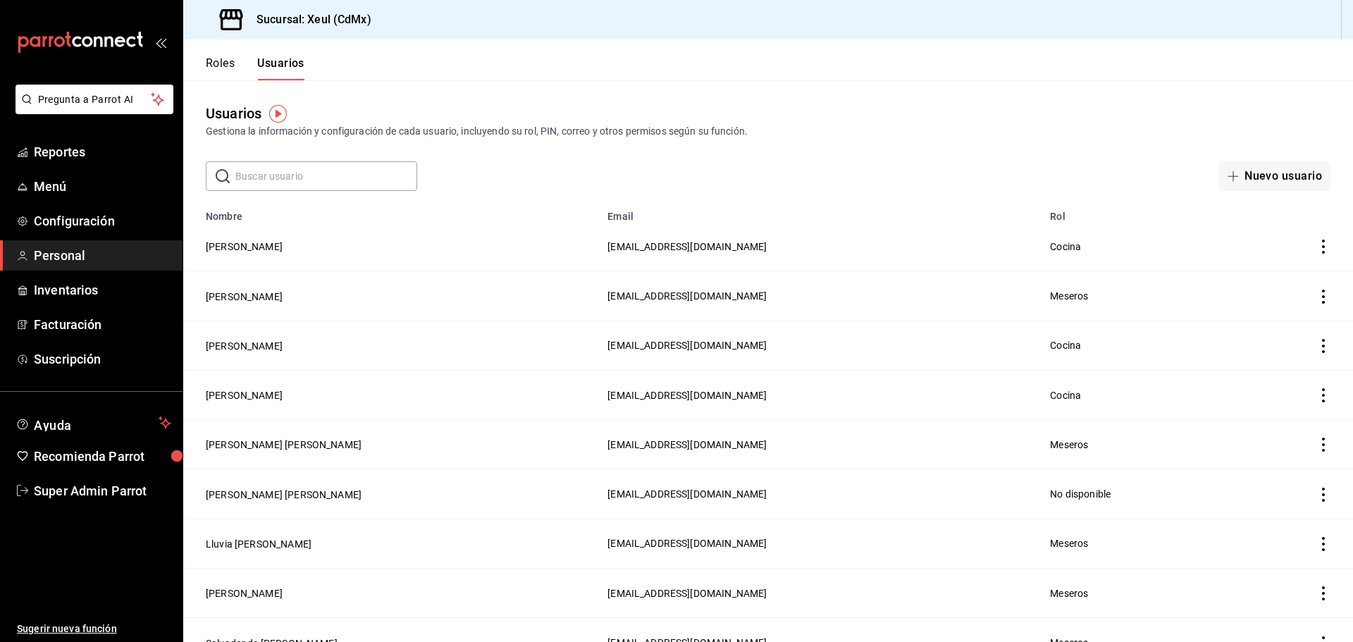
click at [230, 59] on button "Roles" at bounding box center [220, 68] width 29 height 24
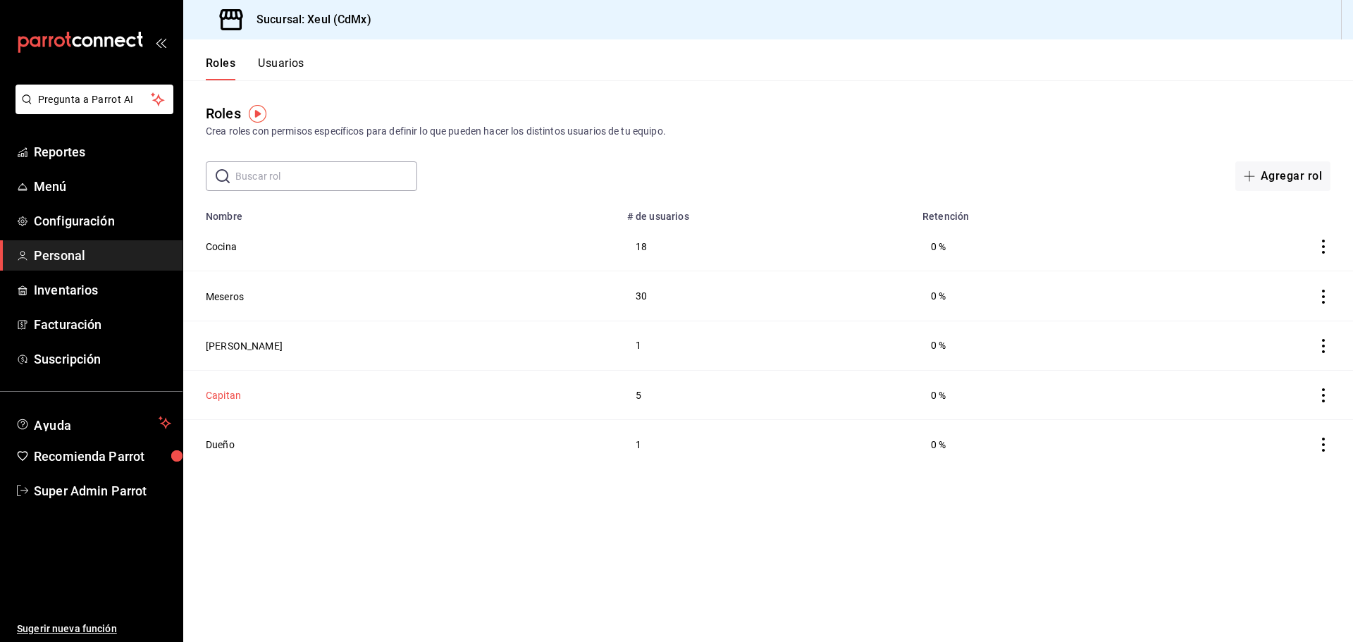
click at [226, 388] on button "Capitan" at bounding box center [223, 395] width 35 height 14
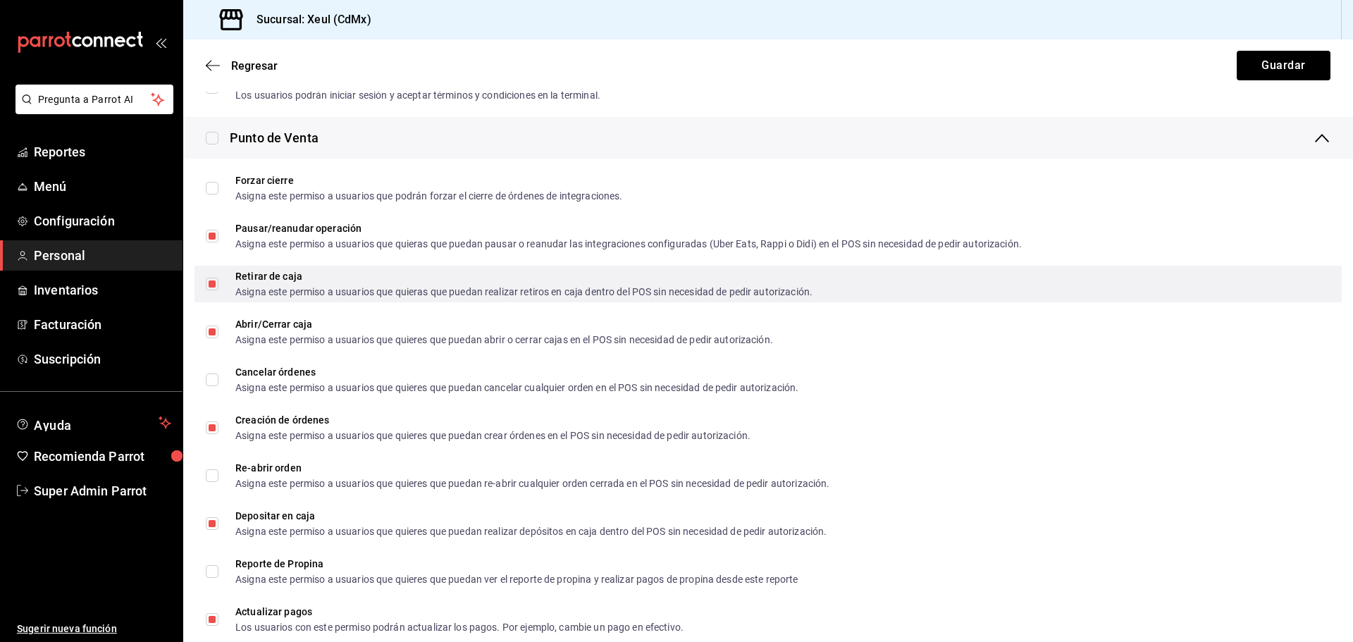
scroll to position [1692, 0]
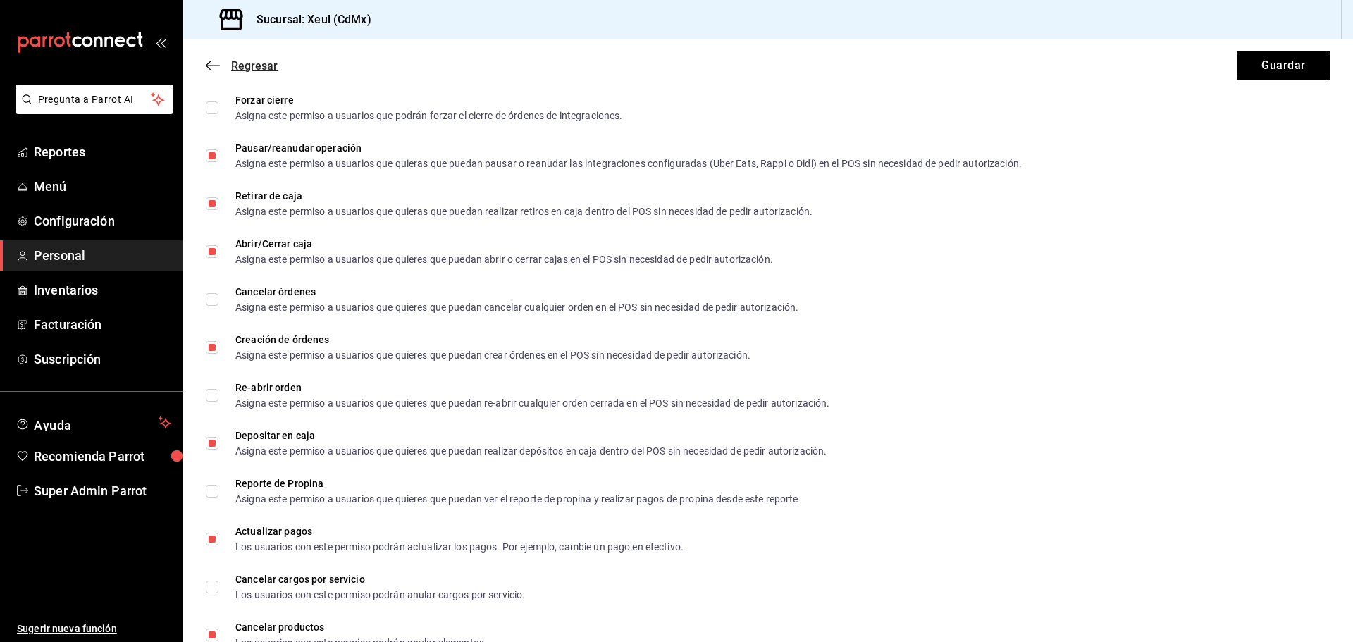
click at [211, 63] on icon "button" at bounding box center [213, 65] width 14 height 13
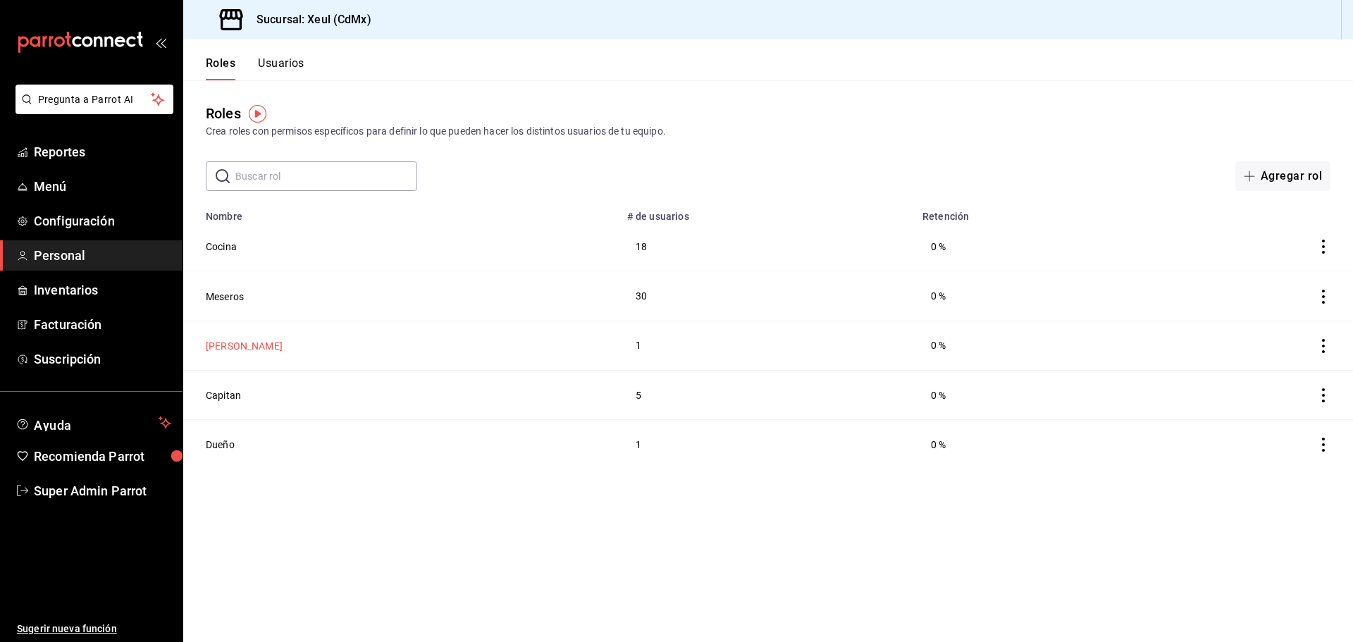
click at [220, 340] on button "[PERSON_NAME]" at bounding box center [244, 346] width 77 height 14
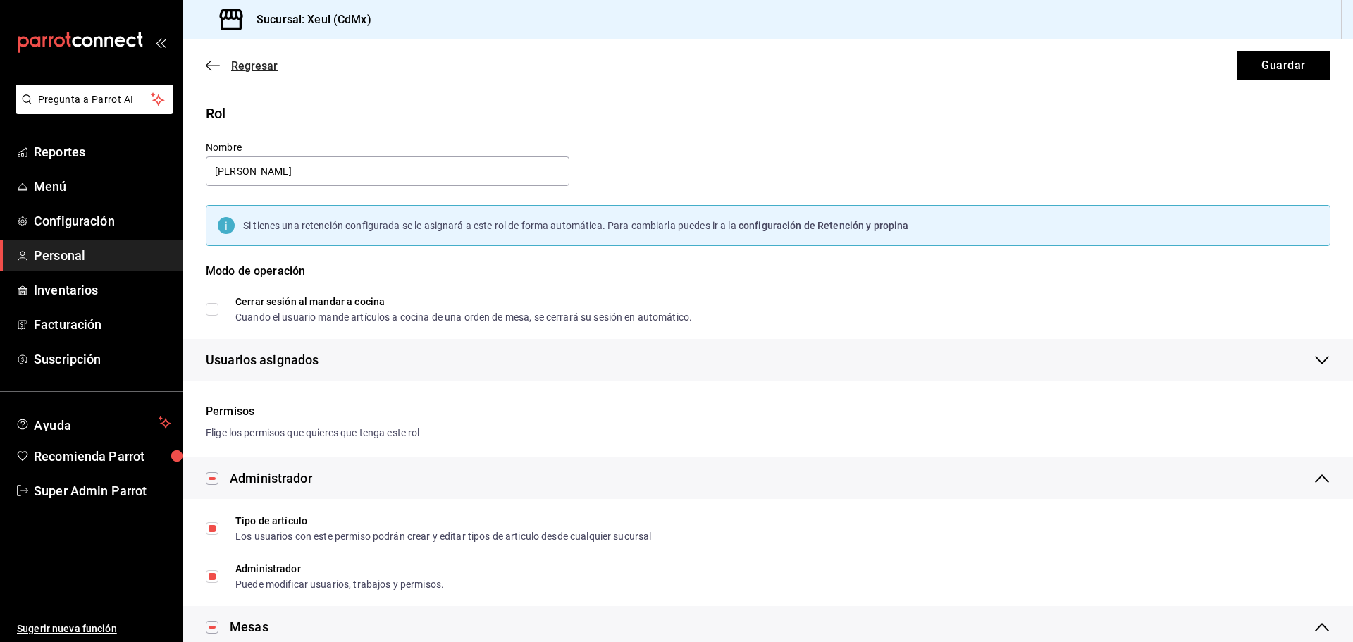
click at [214, 66] on icon "button" at bounding box center [213, 65] width 14 height 13
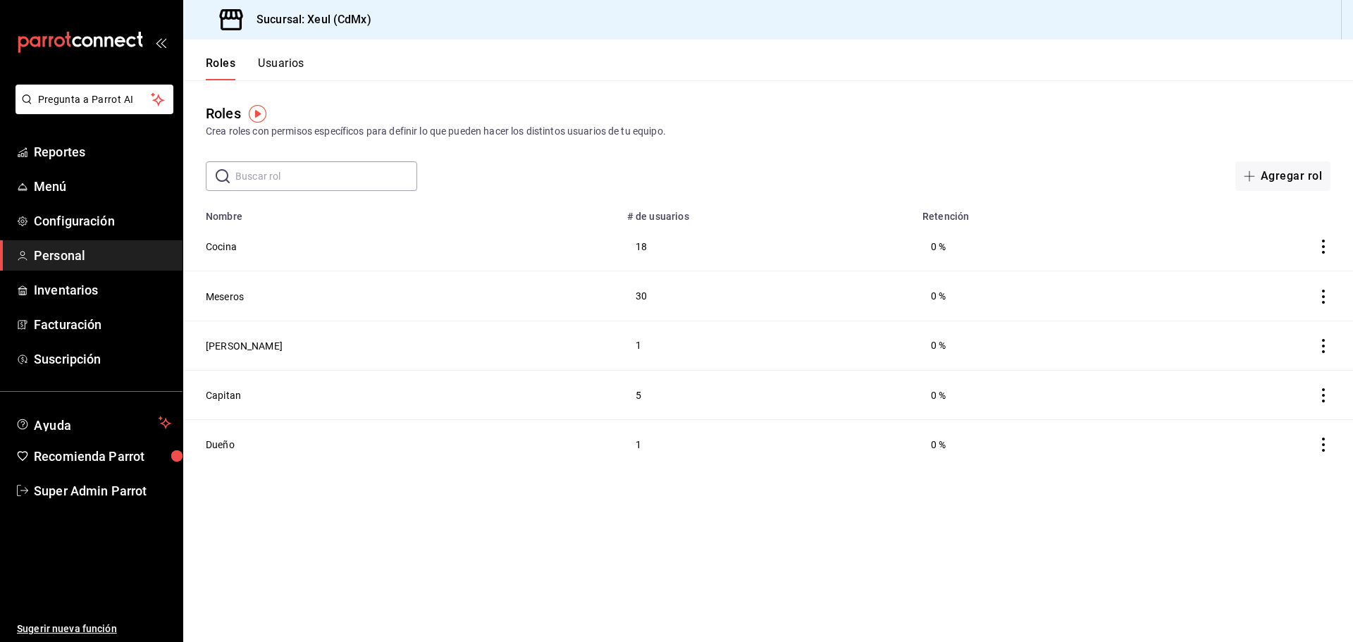
click at [282, 59] on button "Usuarios" at bounding box center [281, 68] width 47 height 24
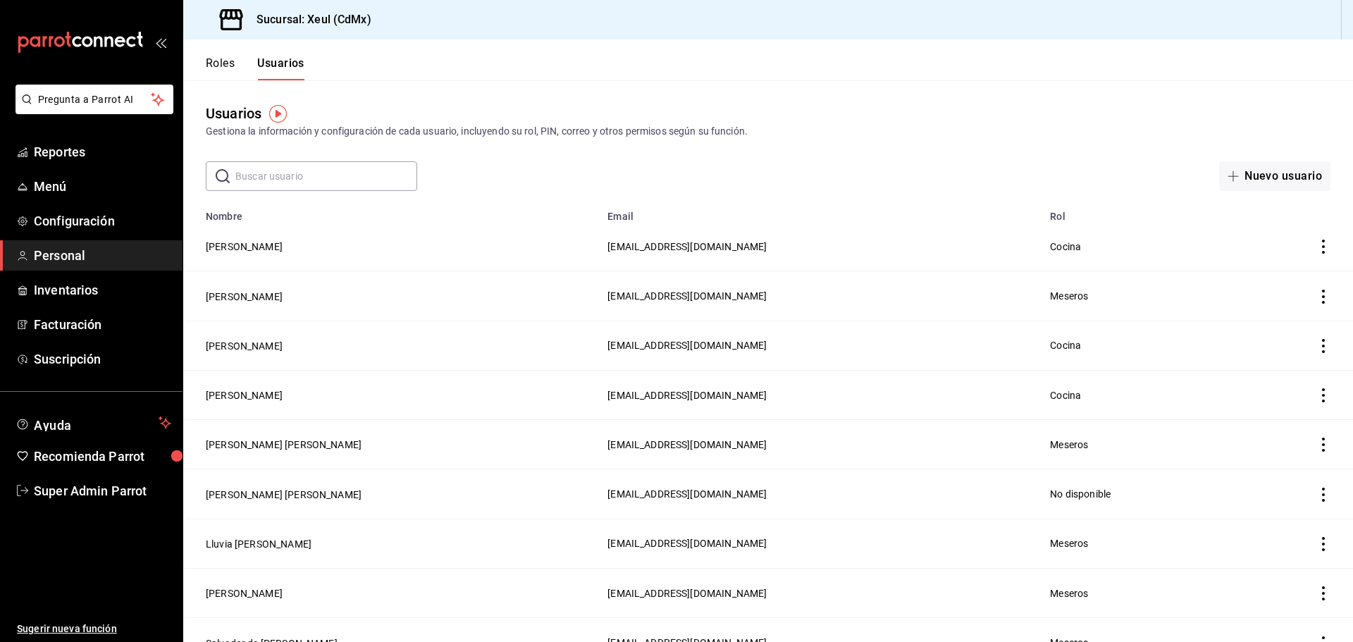
click at [220, 61] on button "Roles" at bounding box center [220, 68] width 29 height 24
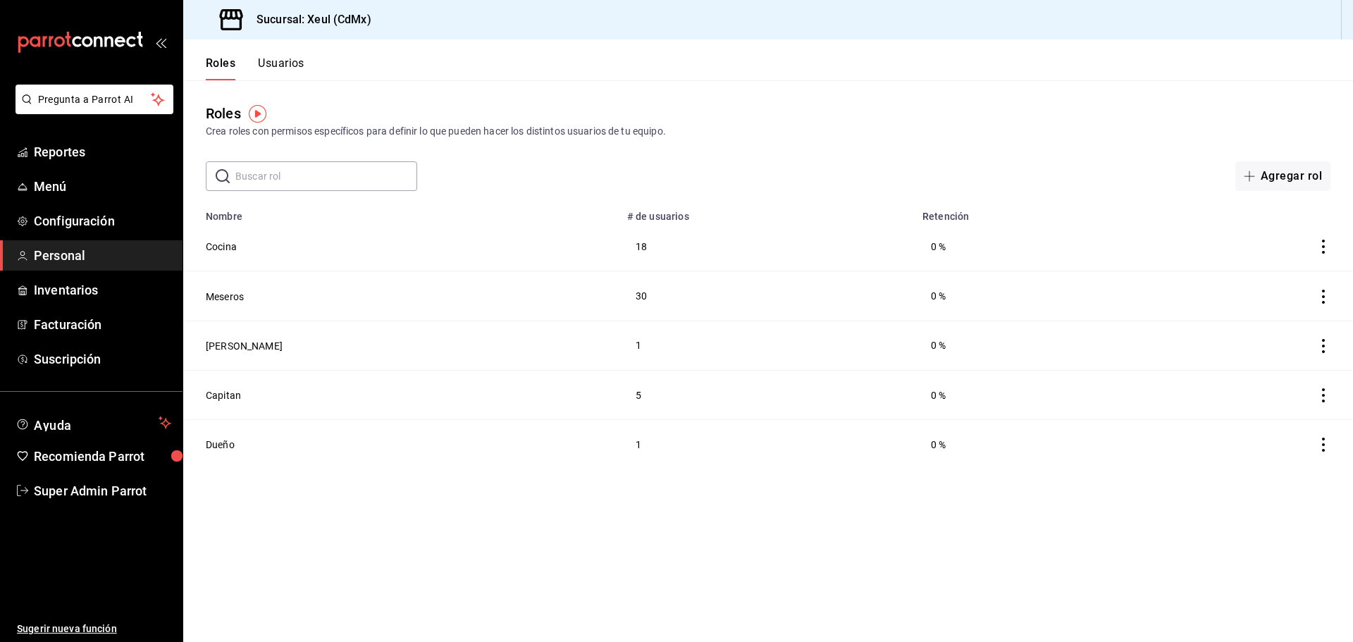
click at [1324, 238] on td at bounding box center [1252, 246] width 201 height 49
click at [1328, 241] on icon "actions" at bounding box center [1324, 247] width 14 height 14
click at [775, 110] on div at bounding box center [676, 321] width 1353 height 642
click at [80, 221] on span "Configuración" at bounding box center [102, 220] width 137 height 19
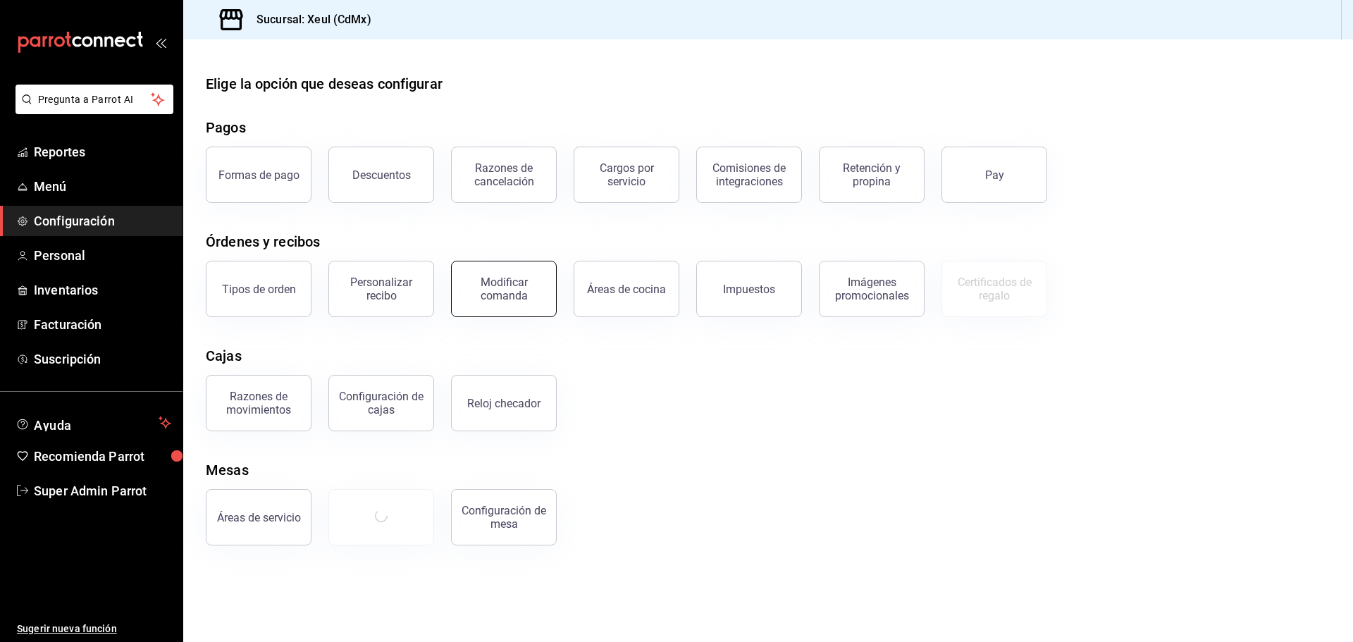
click at [473, 300] on div "Modificar comanda" at bounding box center [503, 289] width 87 height 27
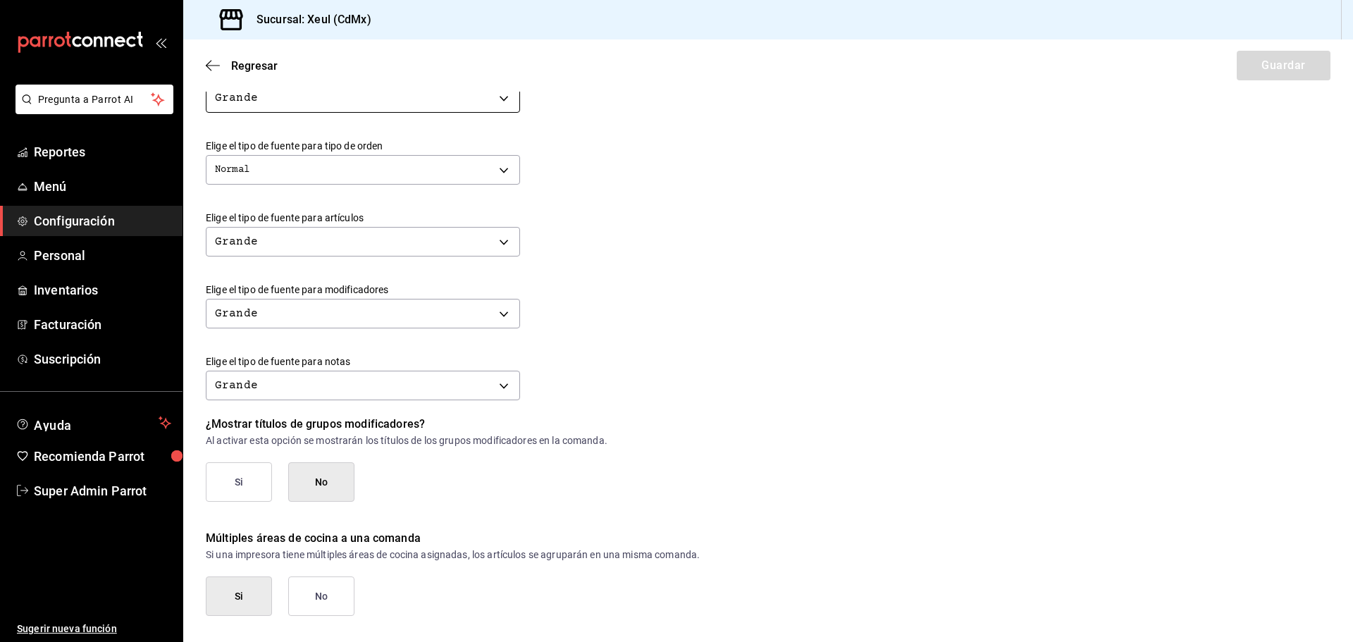
scroll to position [484, 0]
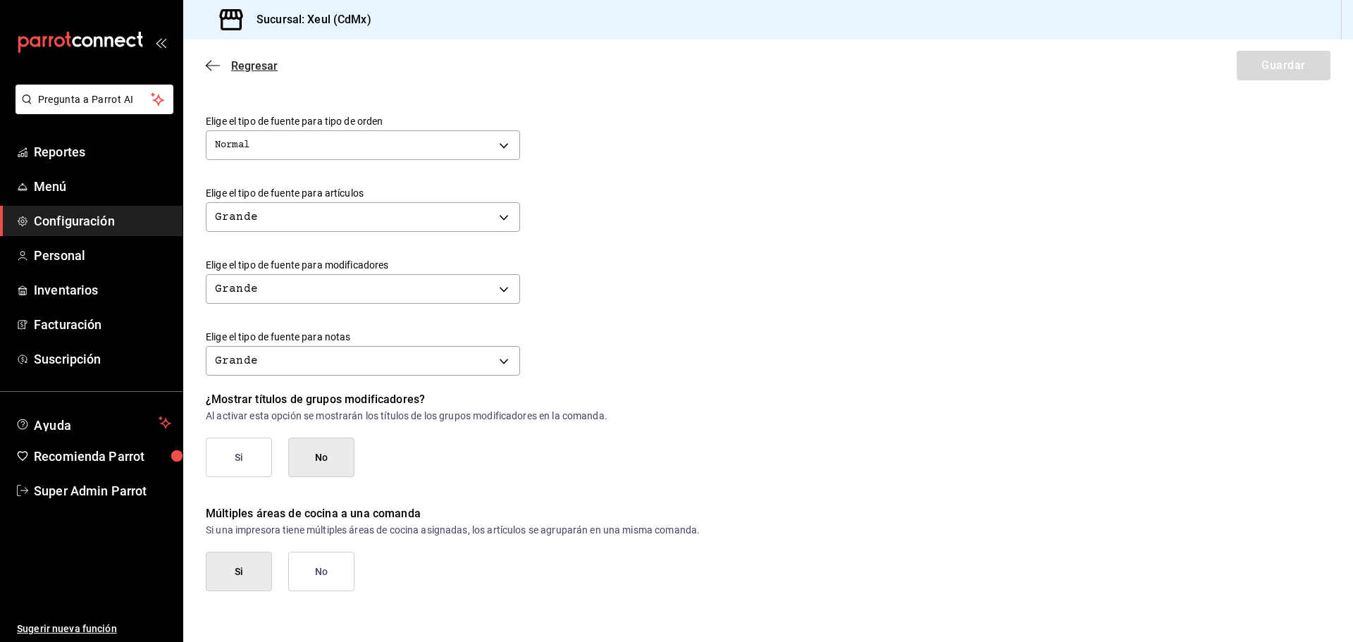
click at [221, 66] on span "Regresar" at bounding box center [242, 65] width 72 height 13
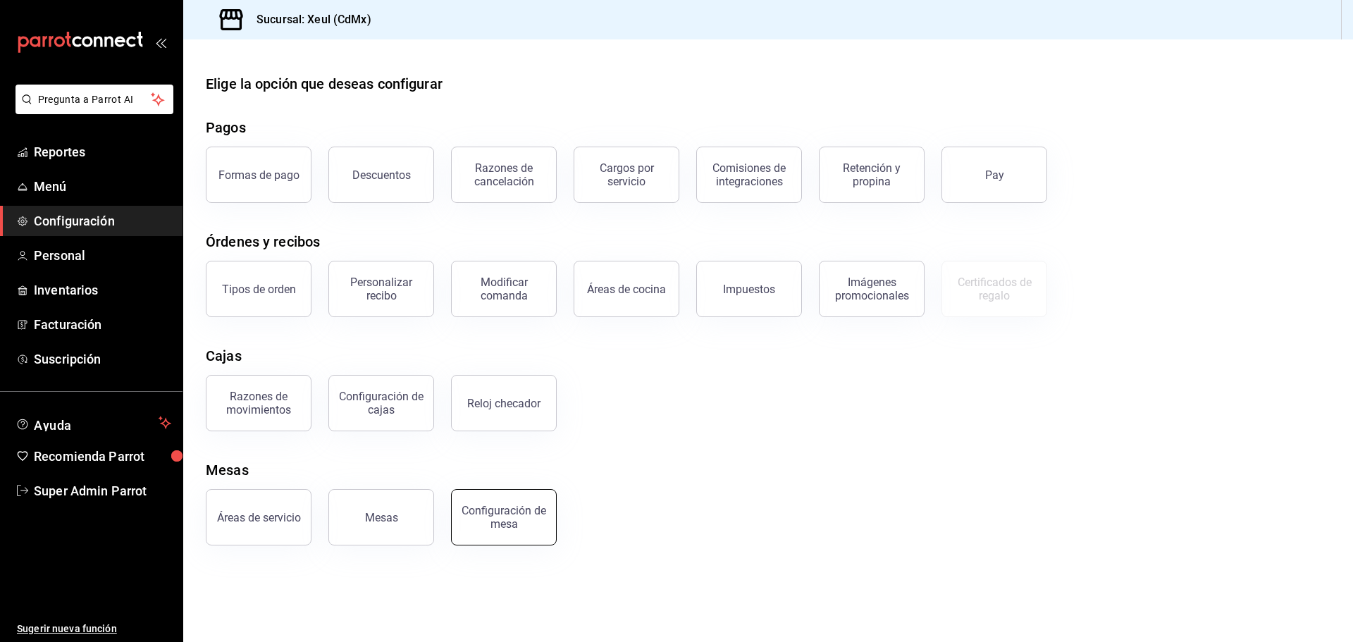
click at [460, 501] on button "Configuración de mesa" at bounding box center [504, 517] width 106 height 56
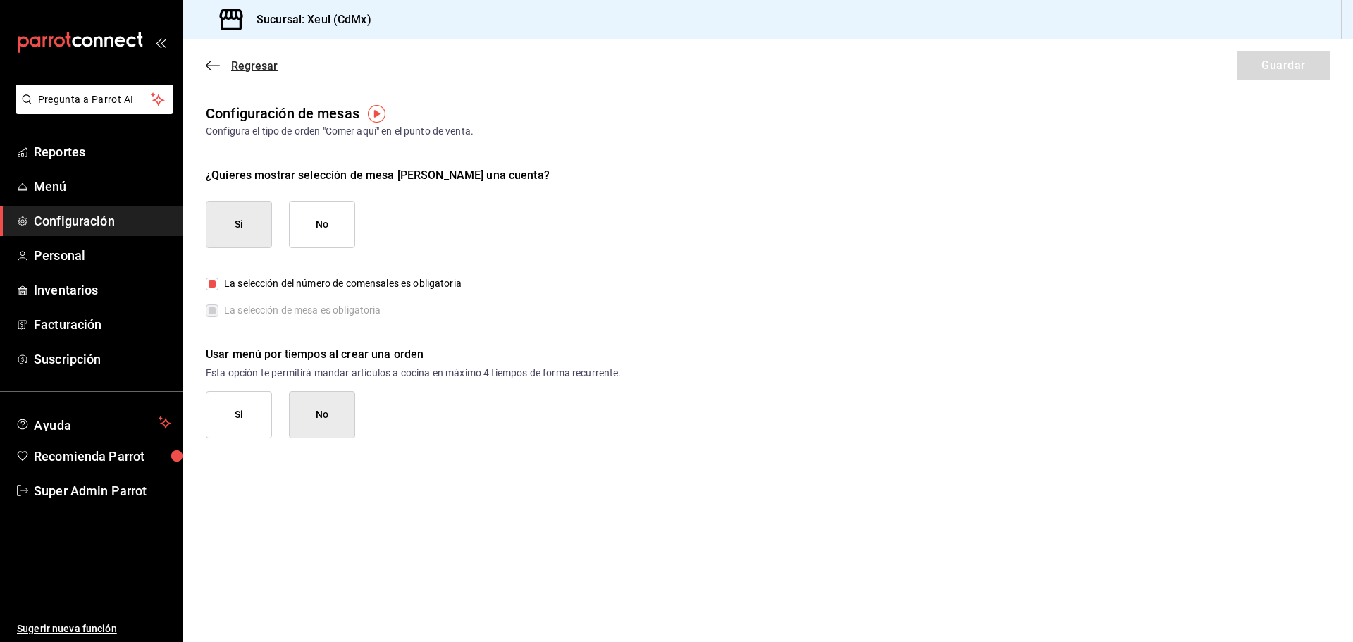
click at [235, 67] on span "Regresar" at bounding box center [254, 65] width 47 height 13
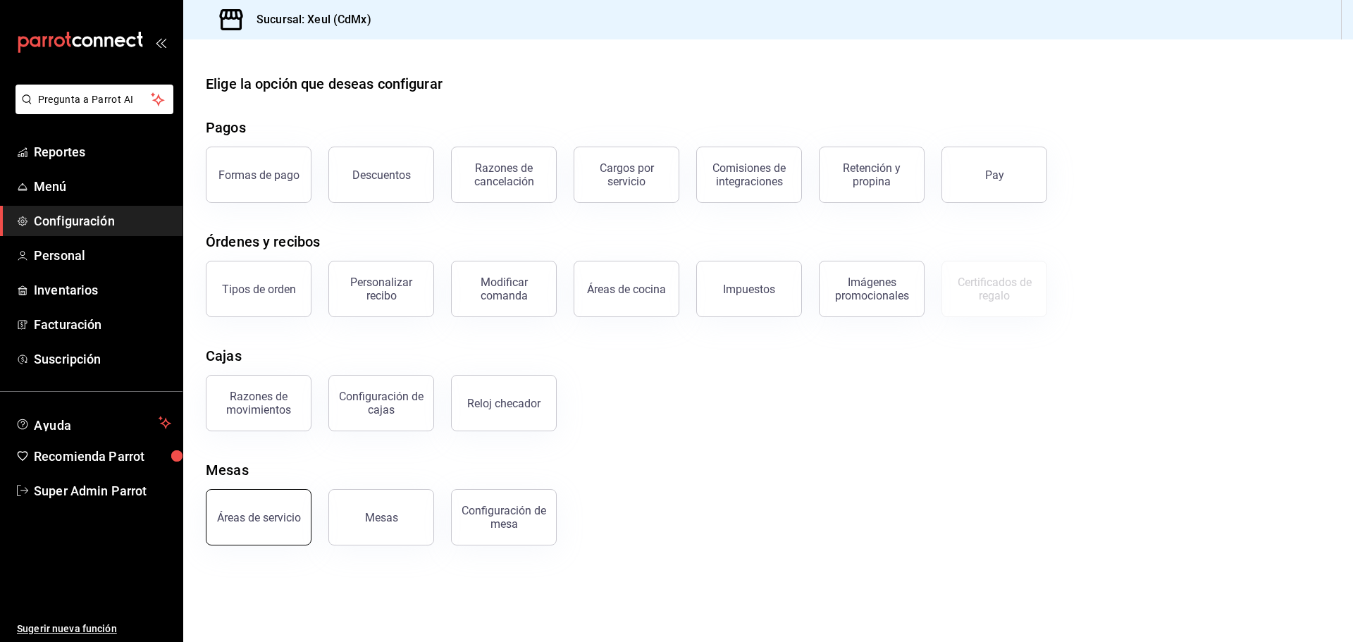
click at [281, 523] on div "Áreas de servicio" at bounding box center [259, 517] width 84 height 13
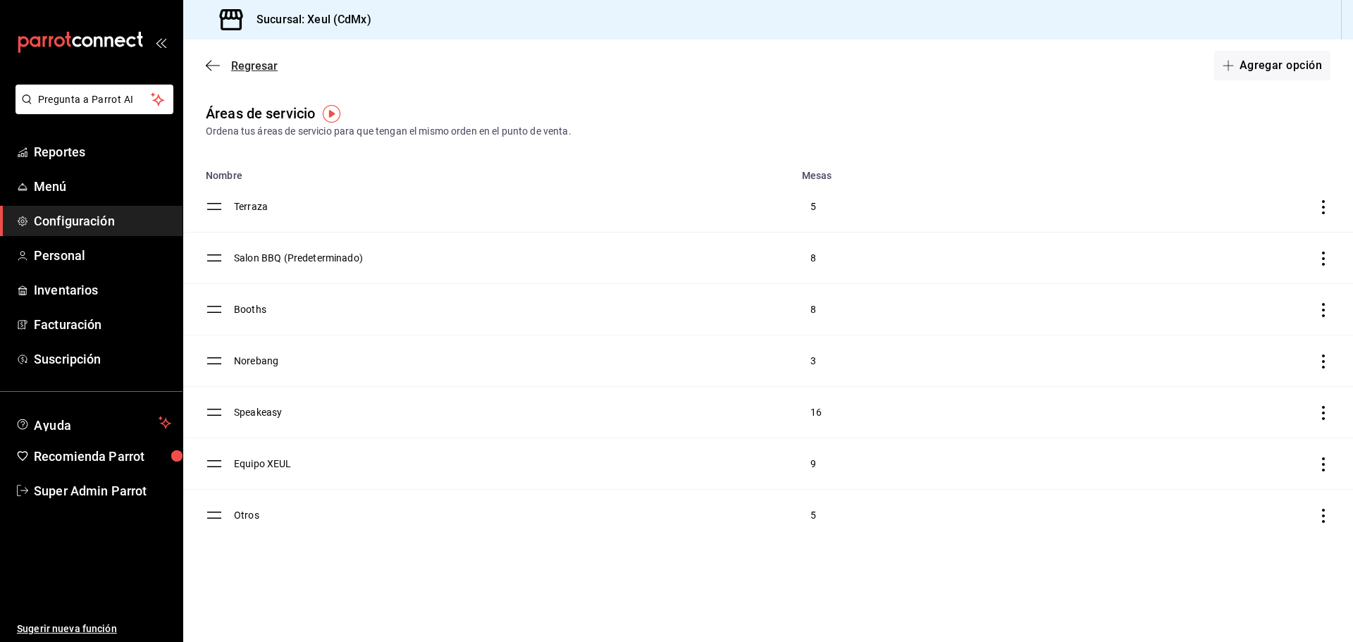
click at [230, 66] on span "Regresar" at bounding box center [242, 65] width 72 height 13
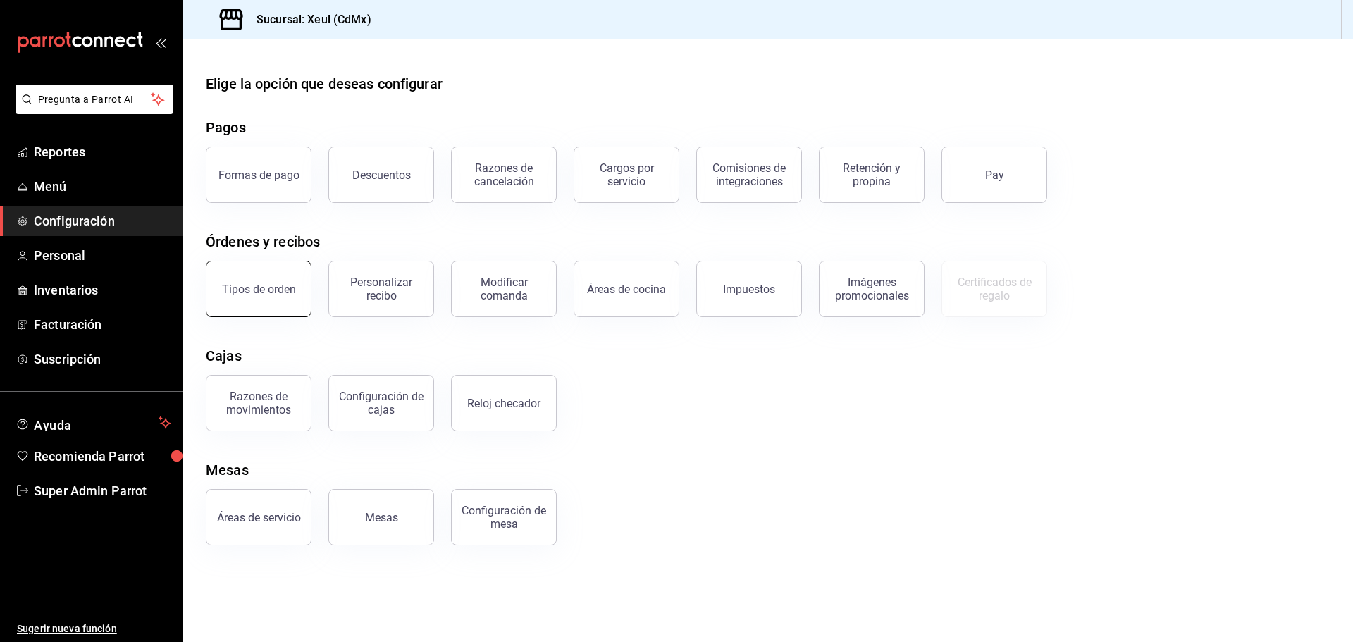
click at [285, 292] on div "Tipos de orden" at bounding box center [259, 289] width 74 height 13
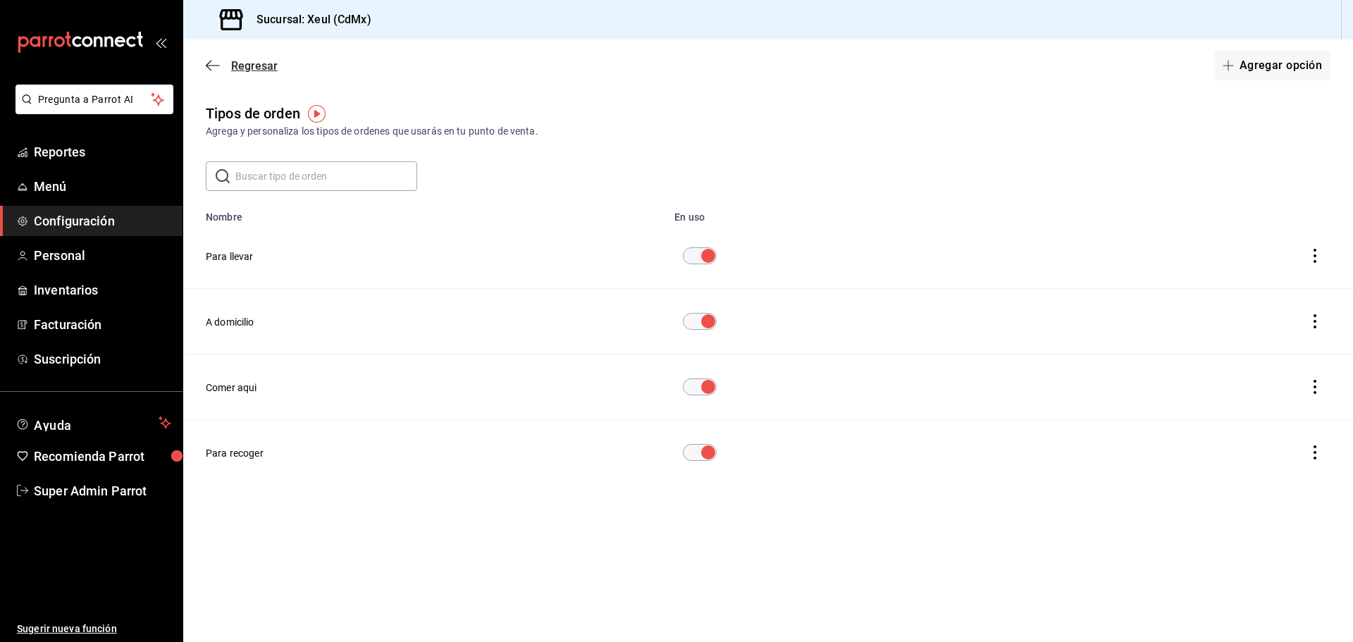
click at [229, 66] on span "Regresar" at bounding box center [242, 65] width 72 height 13
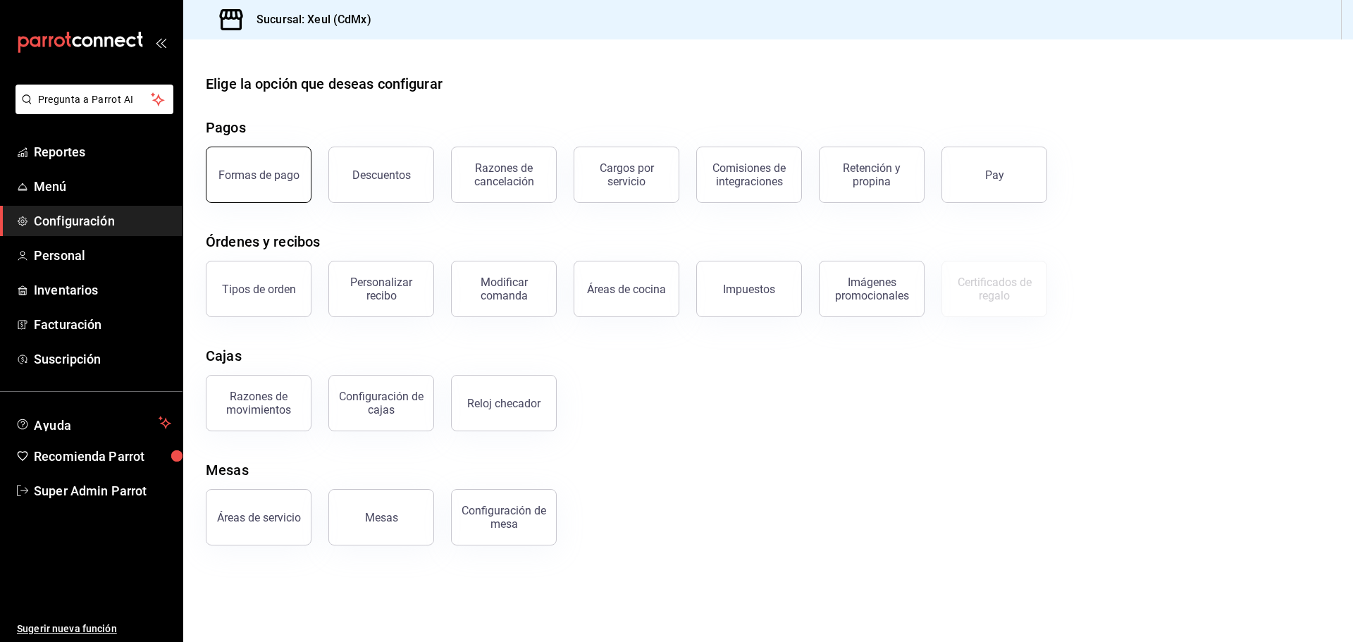
click at [302, 159] on button "Formas de pago" at bounding box center [259, 175] width 106 height 56
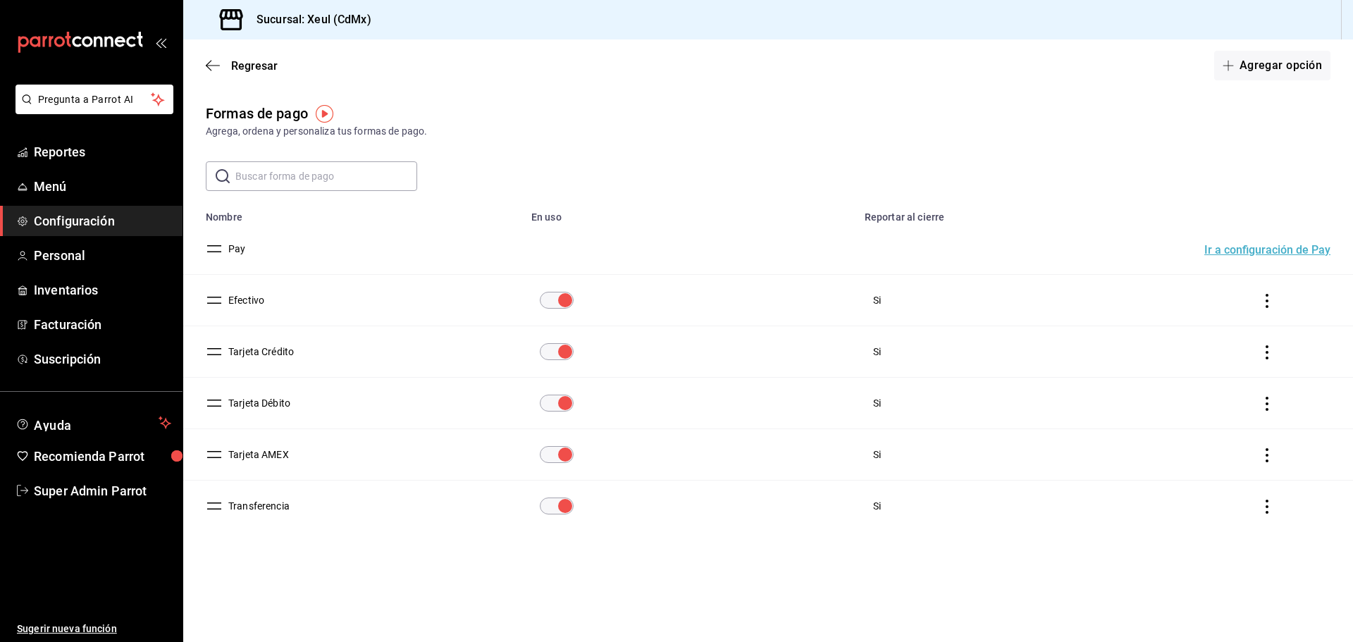
click at [258, 302] on button "Efectivo" at bounding box center [244, 300] width 42 height 14
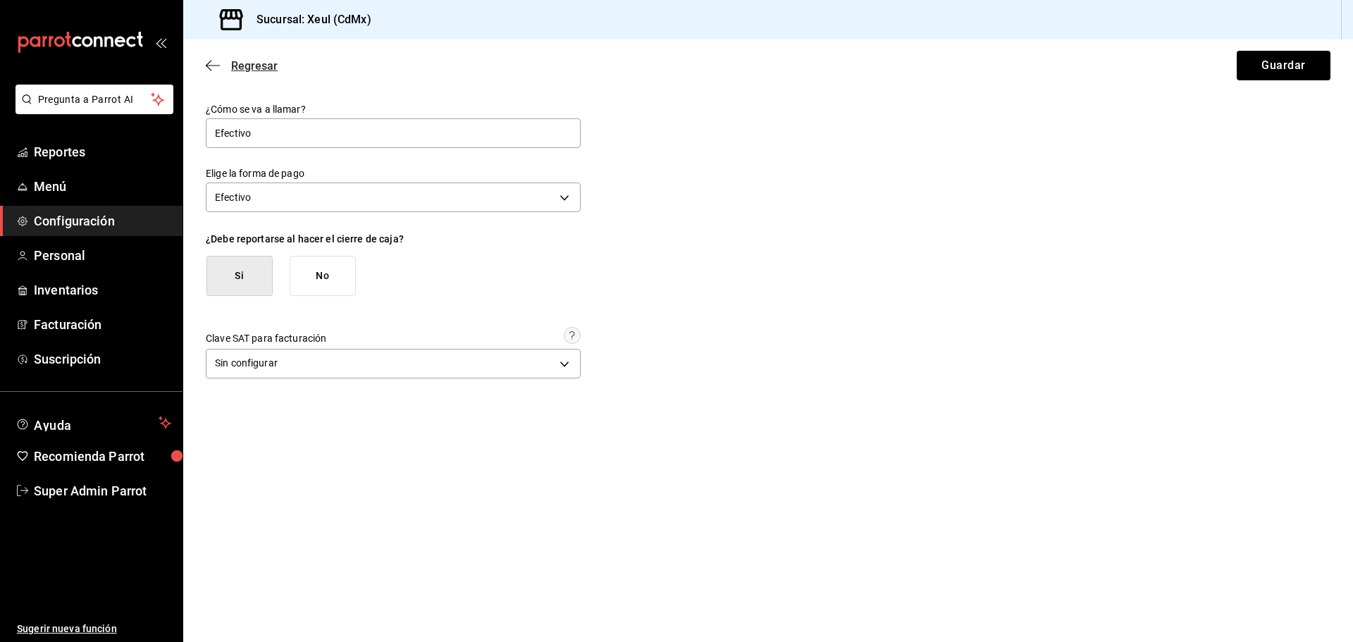
click at [215, 63] on icon "button" at bounding box center [213, 65] width 14 height 13
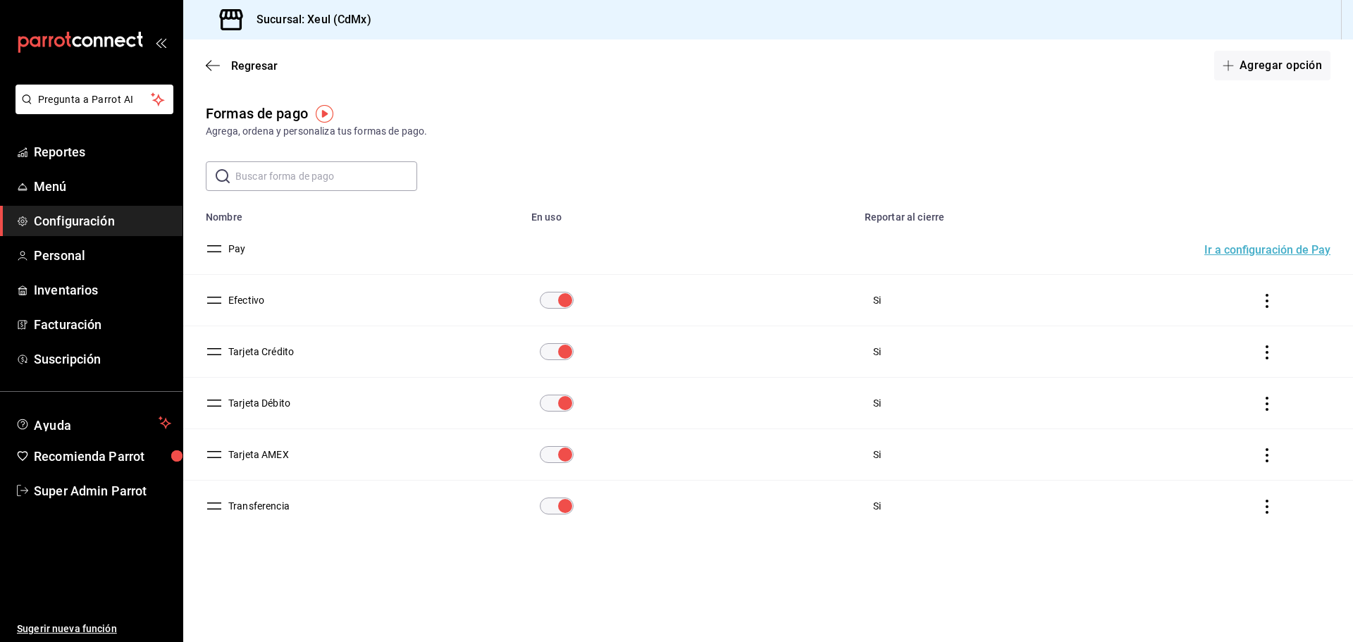
click at [236, 249] on button "Pay" at bounding box center [234, 249] width 23 height 14
click at [242, 249] on button "Pay" at bounding box center [234, 249] width 23 height 14
click at [1296, 250] on button "Ir a configuración de Pay" at bounding box center [1268, 250] width 126 height 11
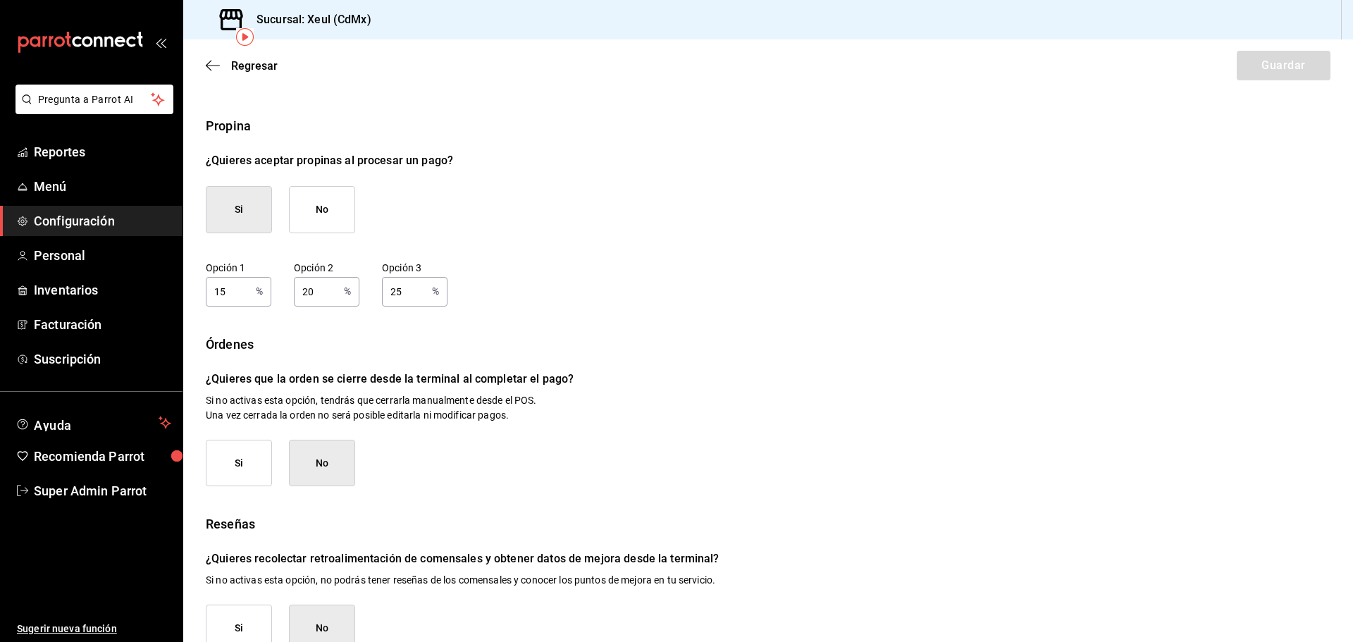
scroll to position [78, 0]
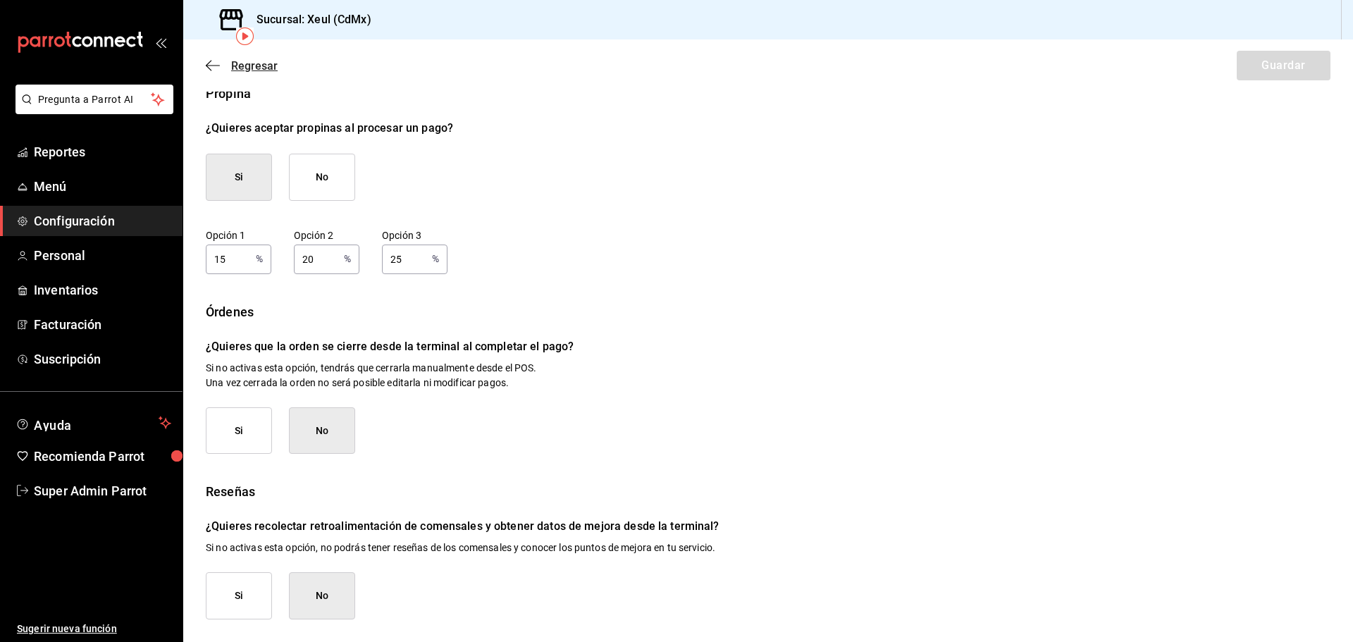
click at [212, 68] on icon "button" at bounding box center [213, 65] width 14 height 13
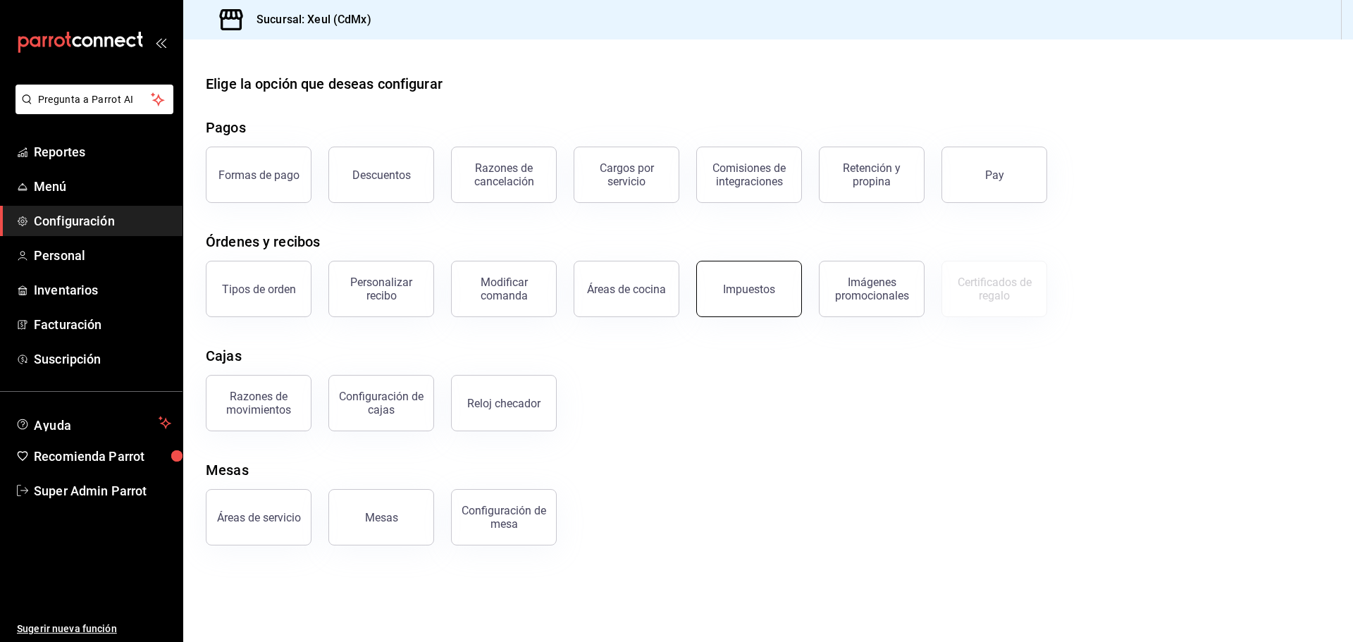
click at [716, 288] on button "Impuestos" at bounding box center [749, 289] width 106 height 56
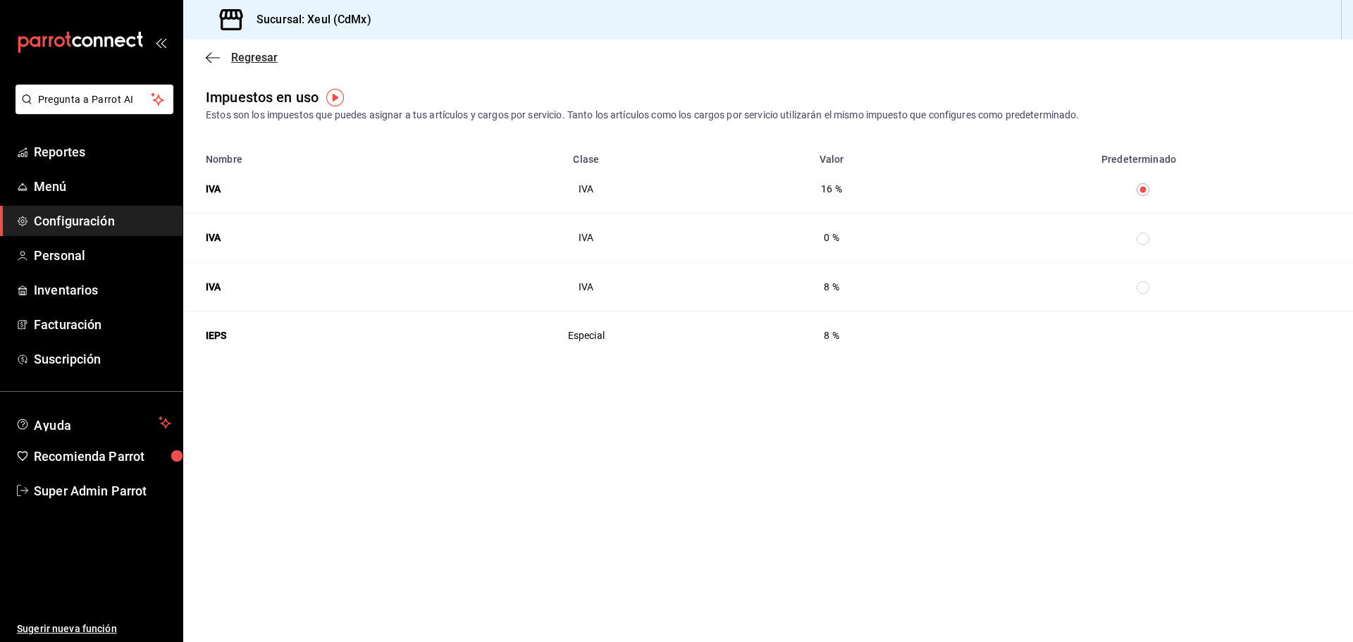
click at [219, 62] on icon "button" at bounding box center [213, 57] width 14 height 13
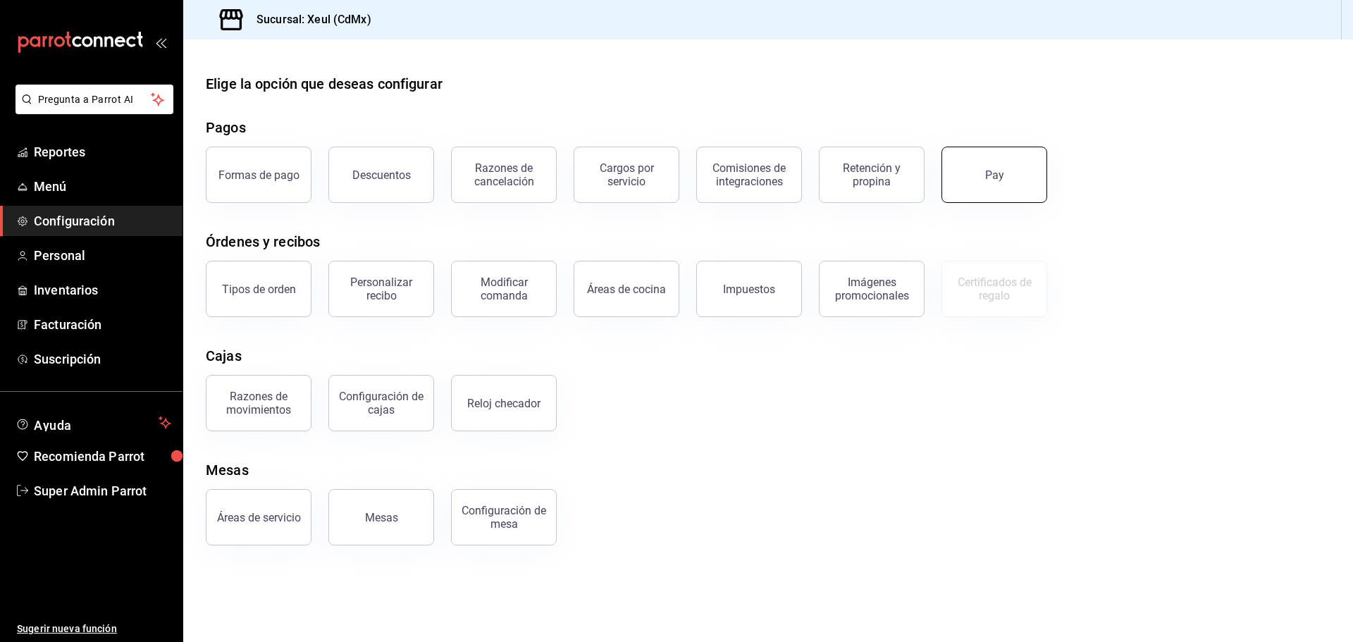
click at [966, 190] on button "Pay" at bounding box center [995, 175] width 106 height 56
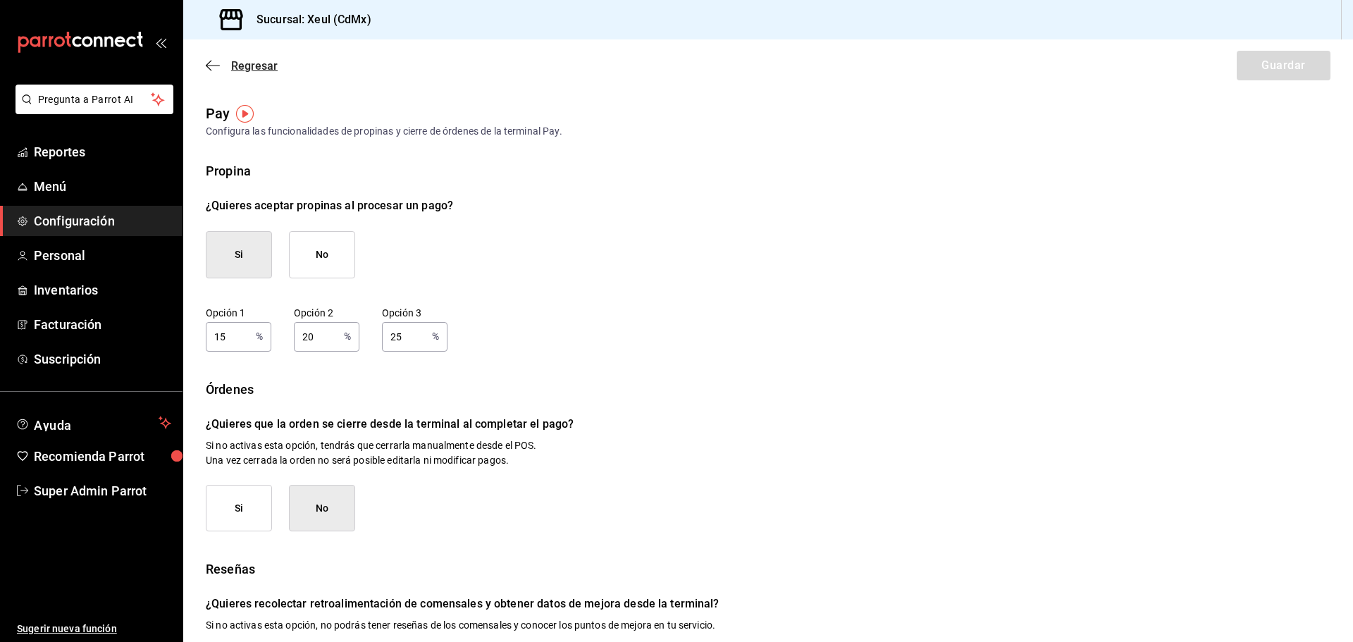
click at [228, 70] on span "Regresar" at bounding box center [242, 65] width 72 height 13
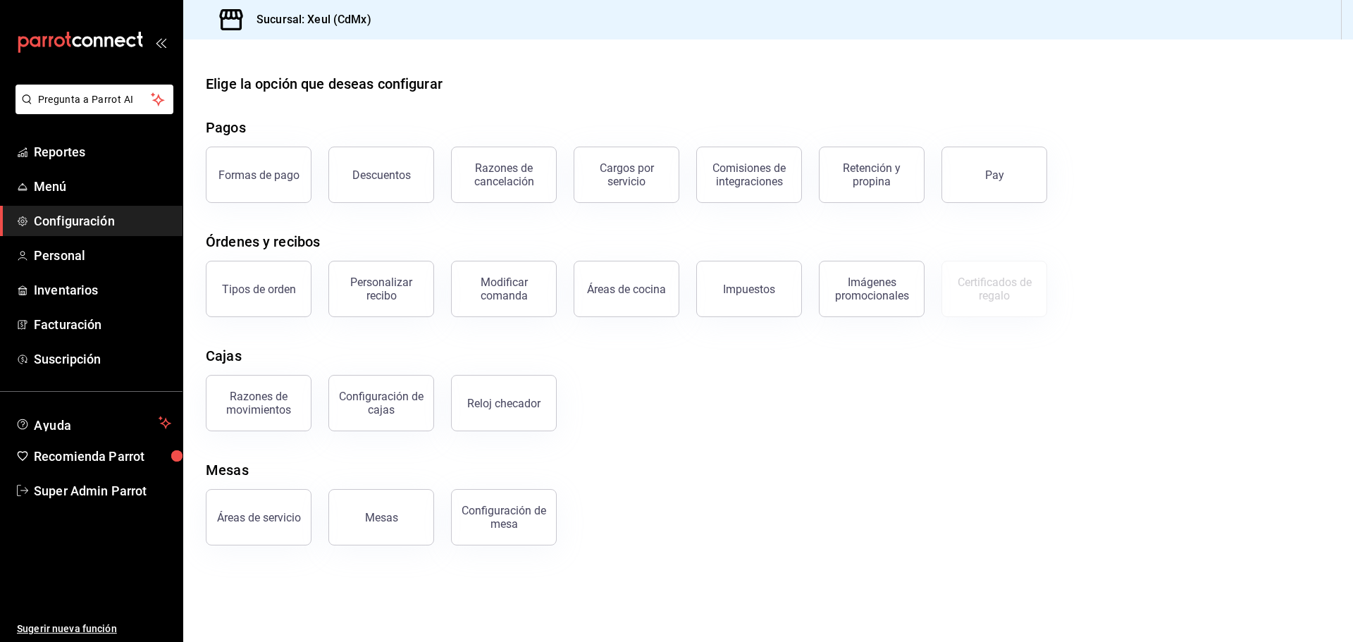
click at [413, 174] on button "Descuentos" at bounding box center [381, 175] width 106 height 56
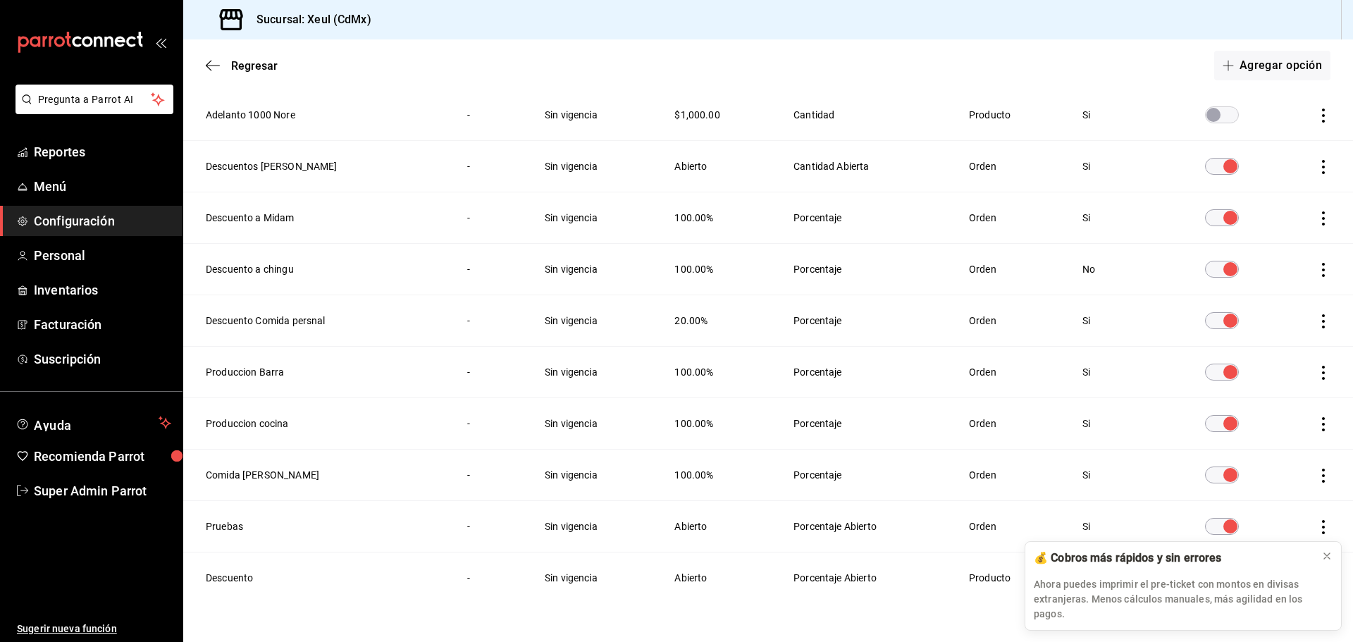
scroll to position [426, 0]
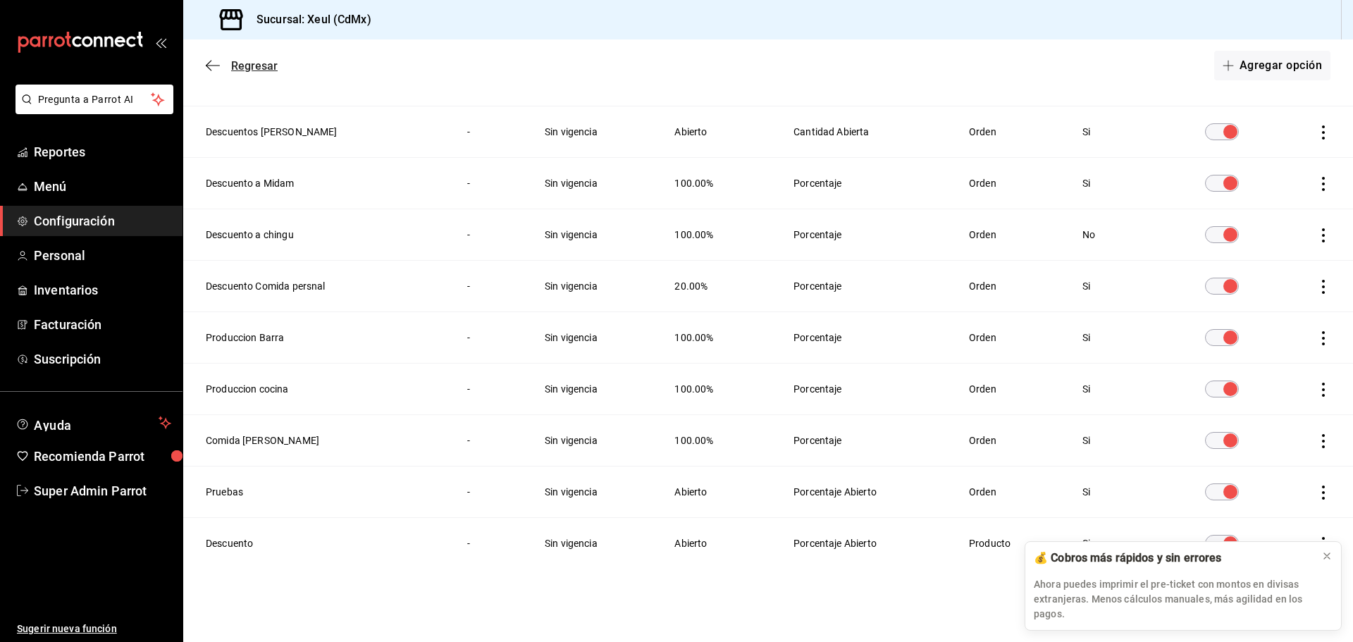
click at [213, 66] on icon "button" at bounding box center [213, 65] width 14 height 13
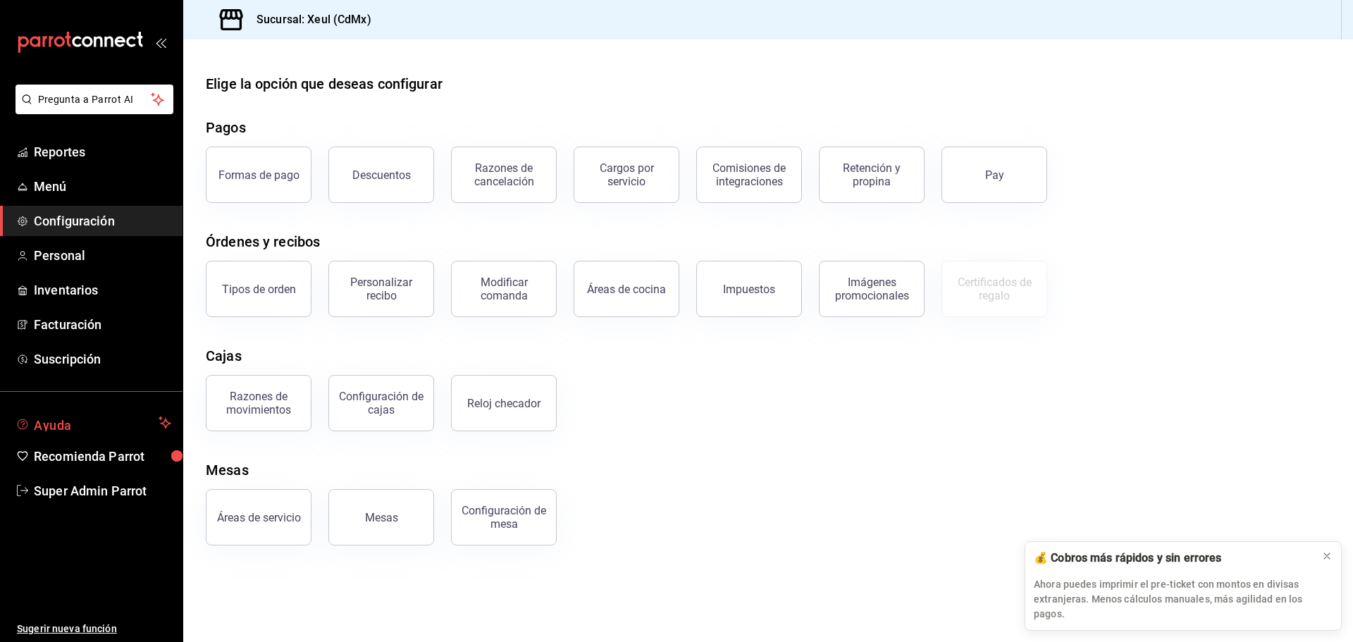
click at [141, 422] on span "Ayuda" at bounding box center [93, 422] width 119 height 17
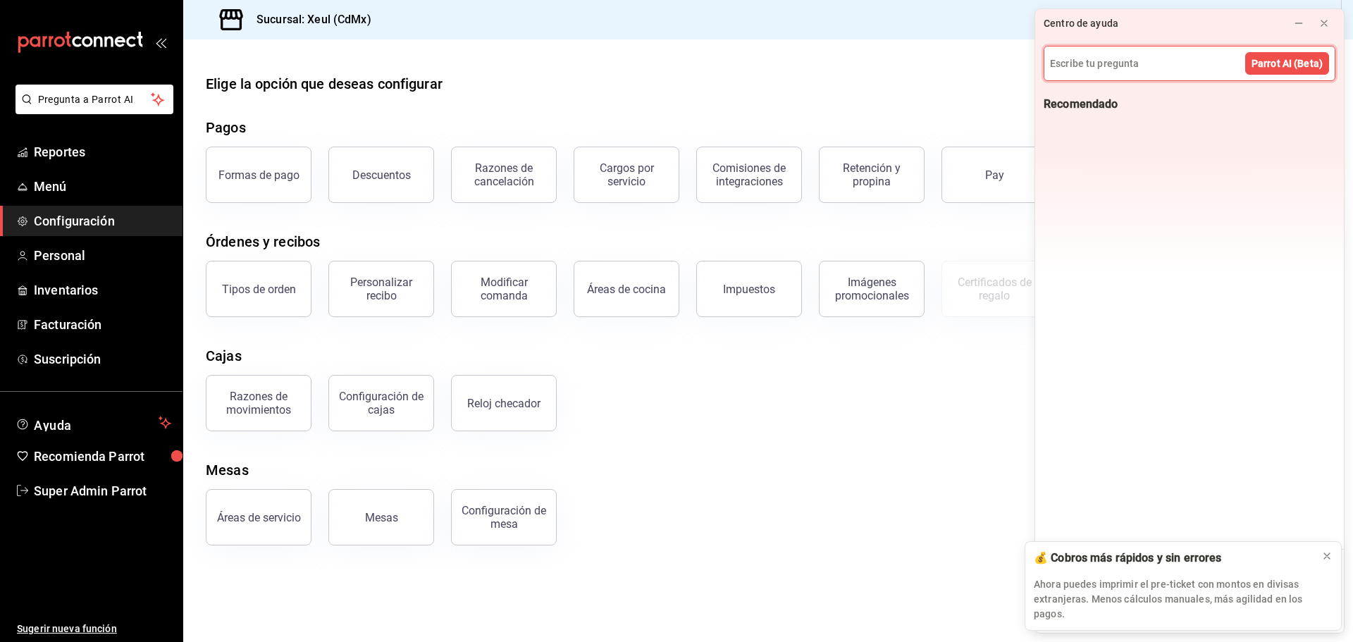
click at [1286, 23] on div at bounding box center [1311, 23] width 65 height 28
click at [1317, 23] on button at bounding box center [1324, 23] width 23 height 23
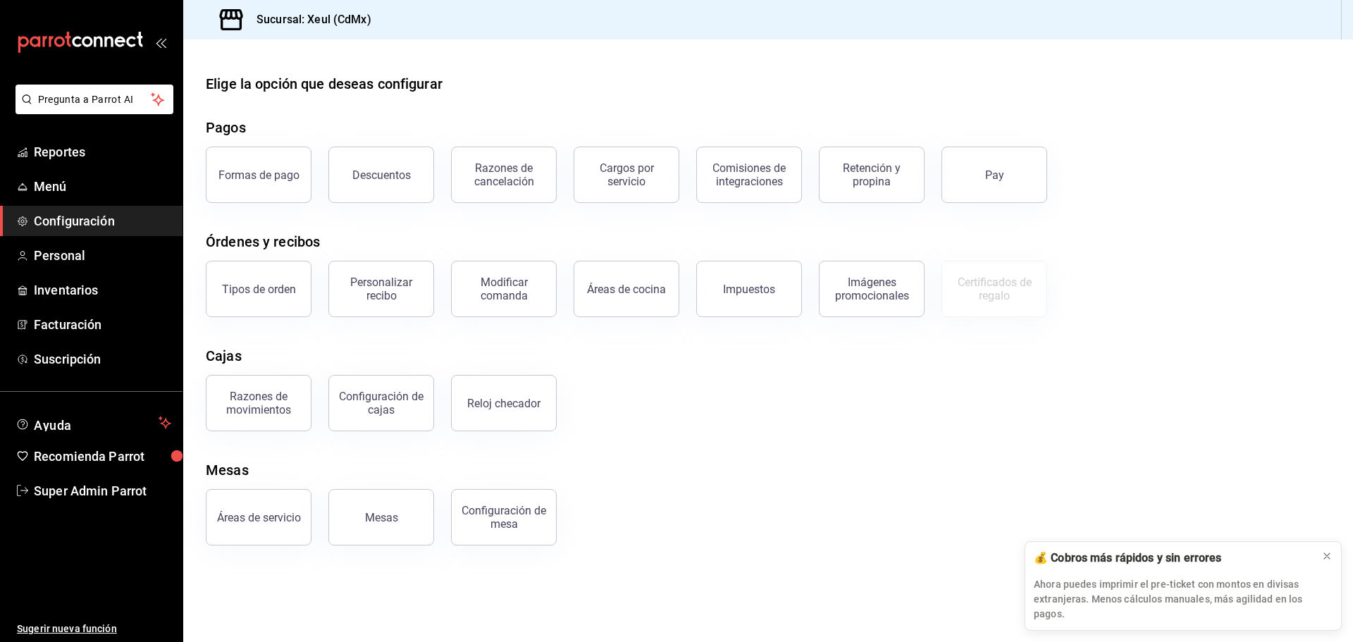
click at [835, 285] on div "Imágenes promocionales" at bounding box center [871, 289] width 87 height 27
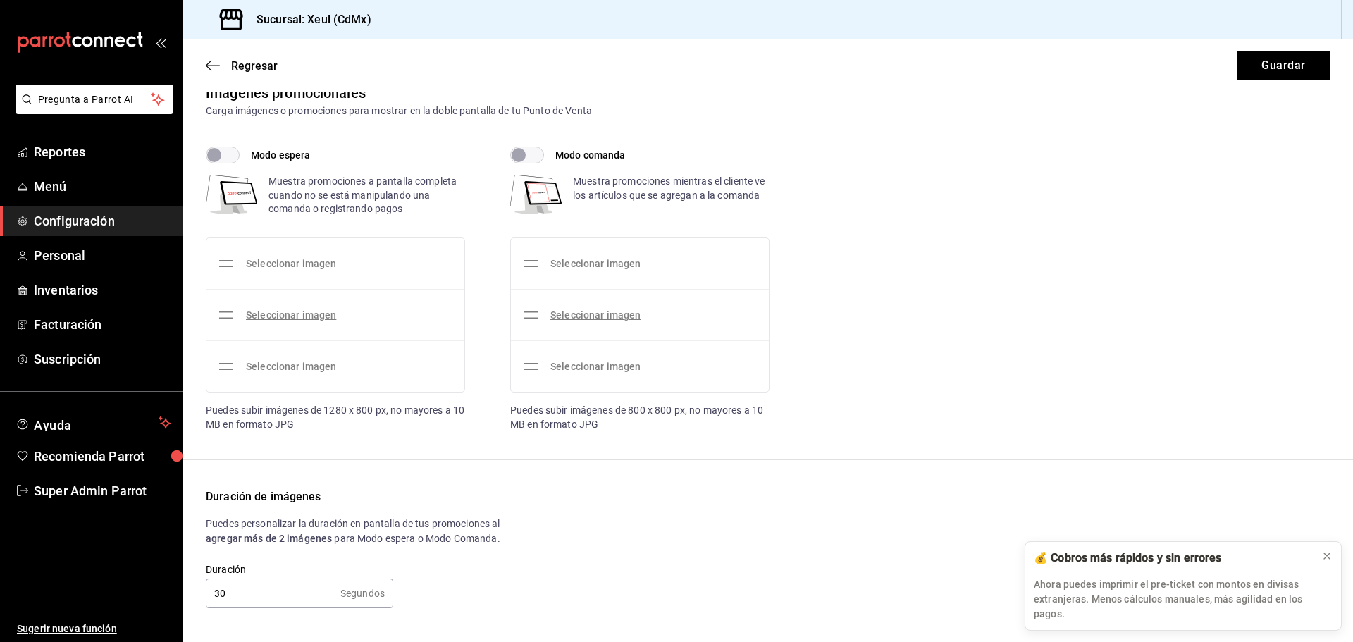
scroll to position [32, 0]
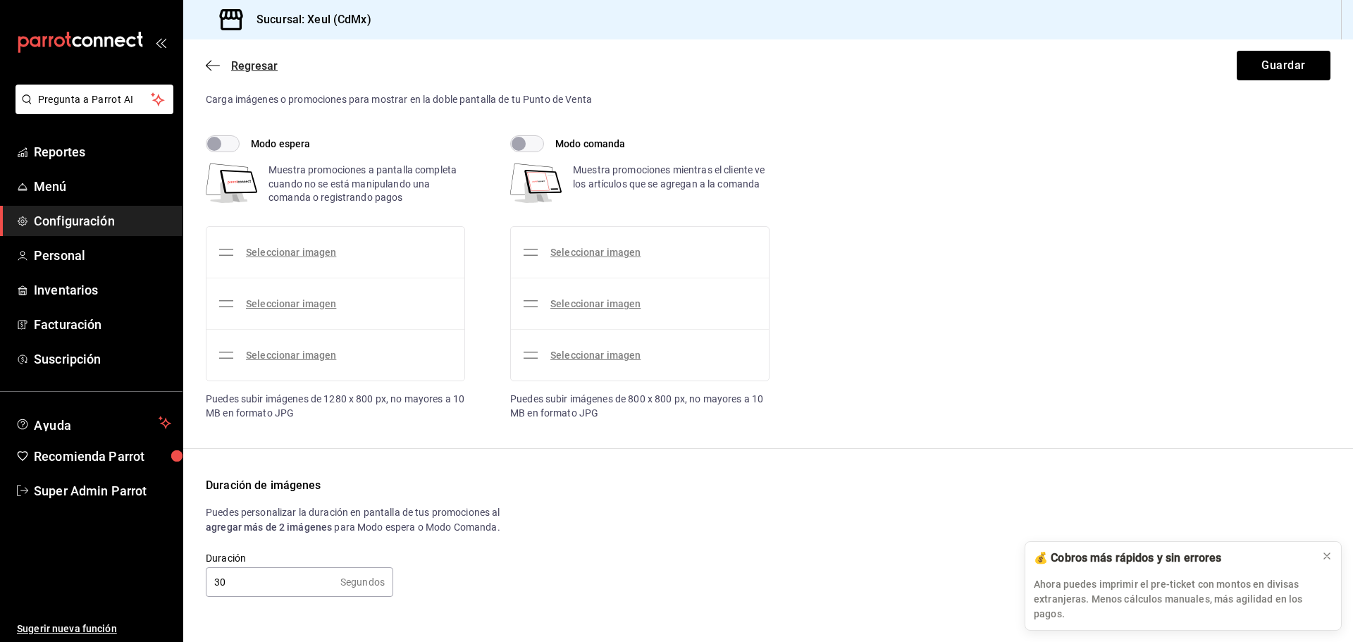
click at [213, 68] on icon "button" at bounding box center [213, 65] width 14 height 13
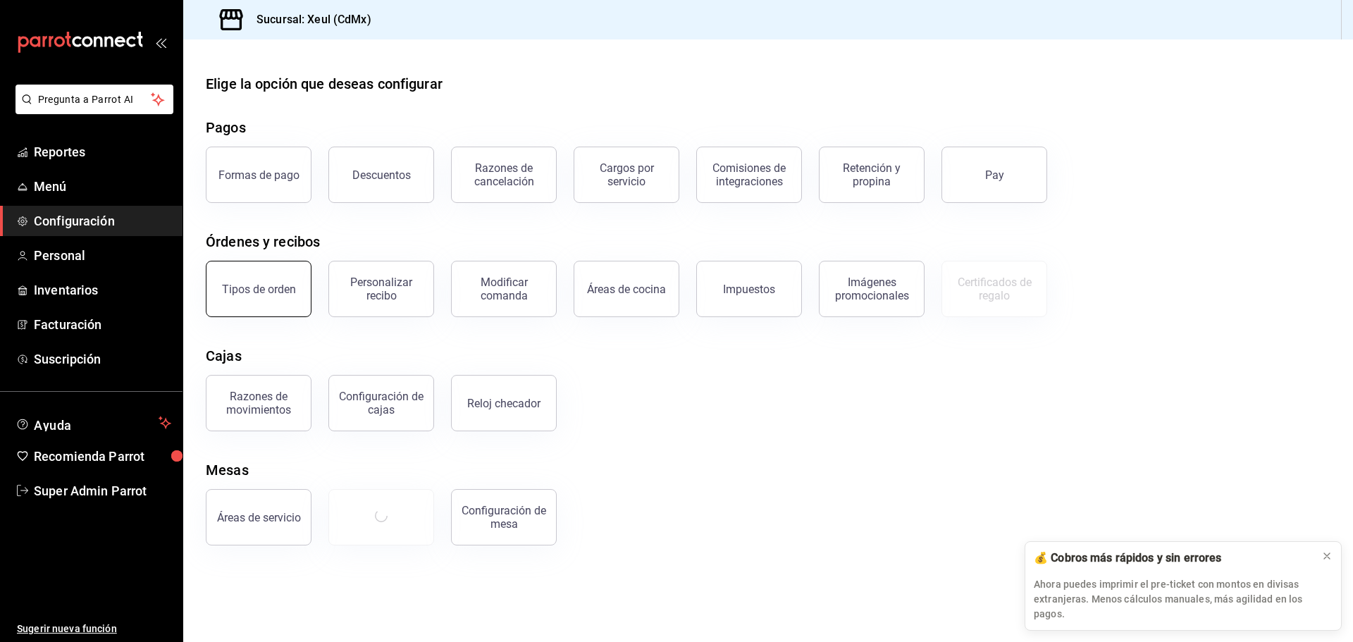
click at [309, 288] on div "Tipos de orden" at bounding box center [250, 280] width 123 height 73
click at [255, 288] on div "Tipos de orden" at bounding box center [259, 289] width 74 height 13
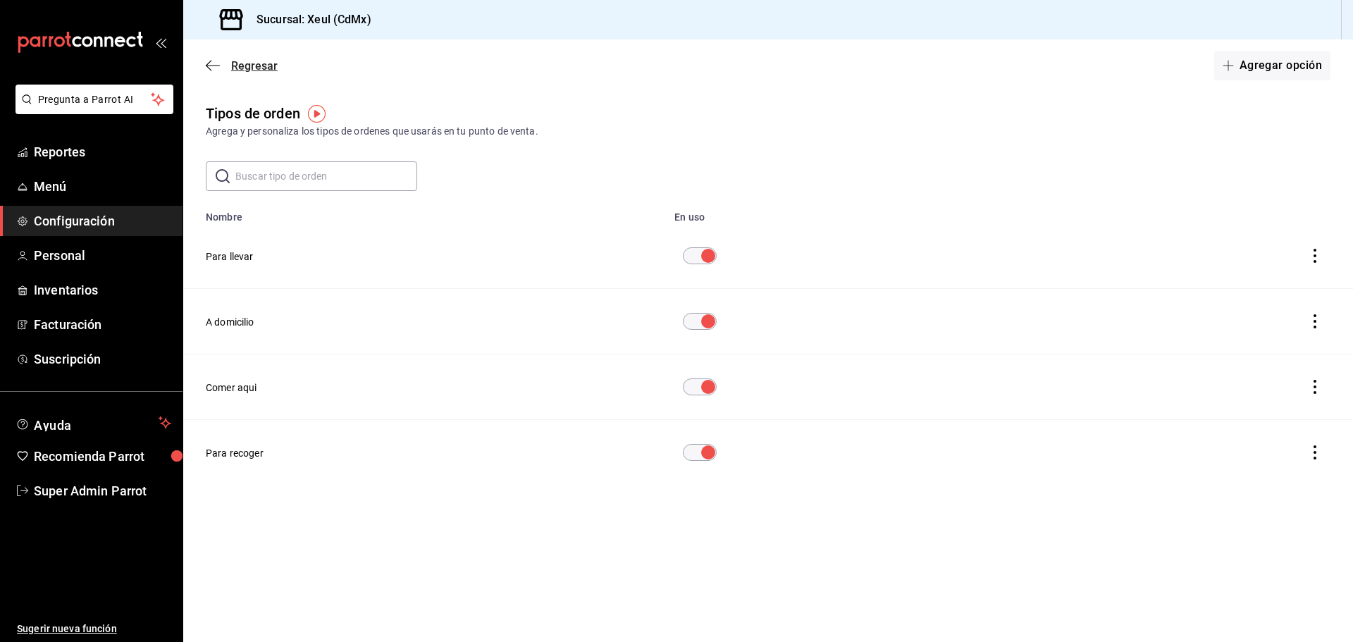
click at [214, 64] on icon "button" at bounding box center [213, 65] width 14 height 13
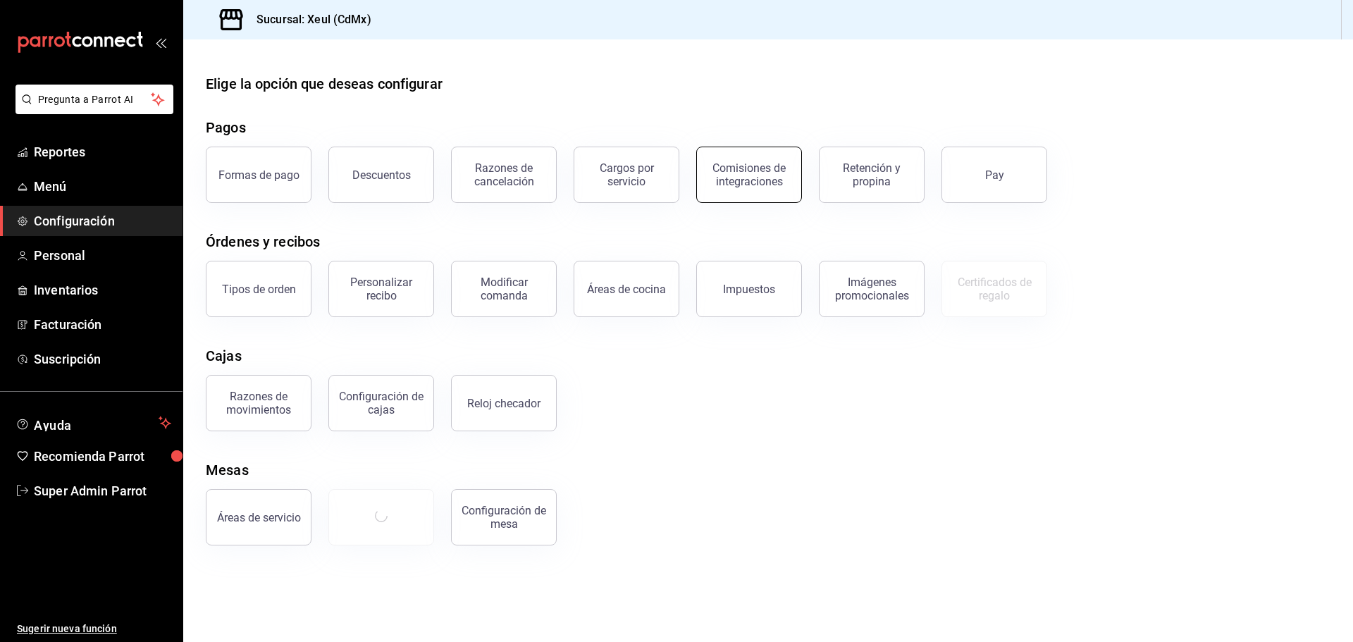
click at [722, 166] on div "Comisiones de integraciones" at bounding box center [749, 174] width 87 height 27
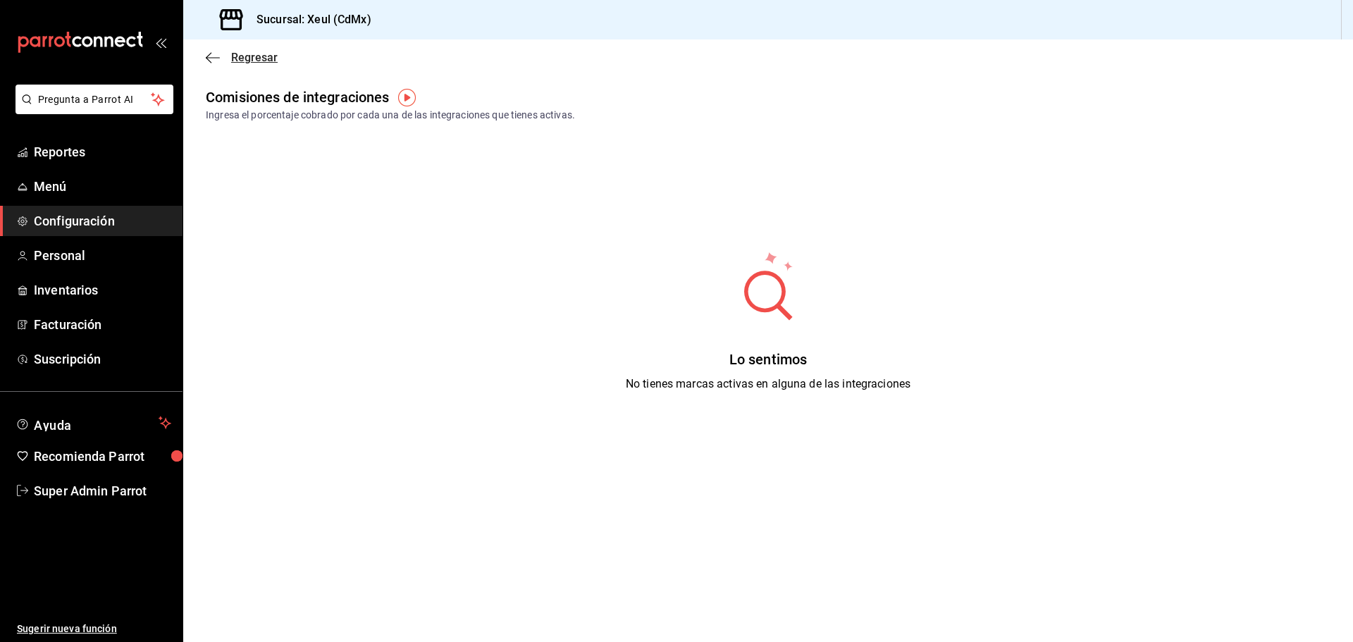
click at [216, 53] on icon "button" at bounding box center [213, 57] width 14 height 13
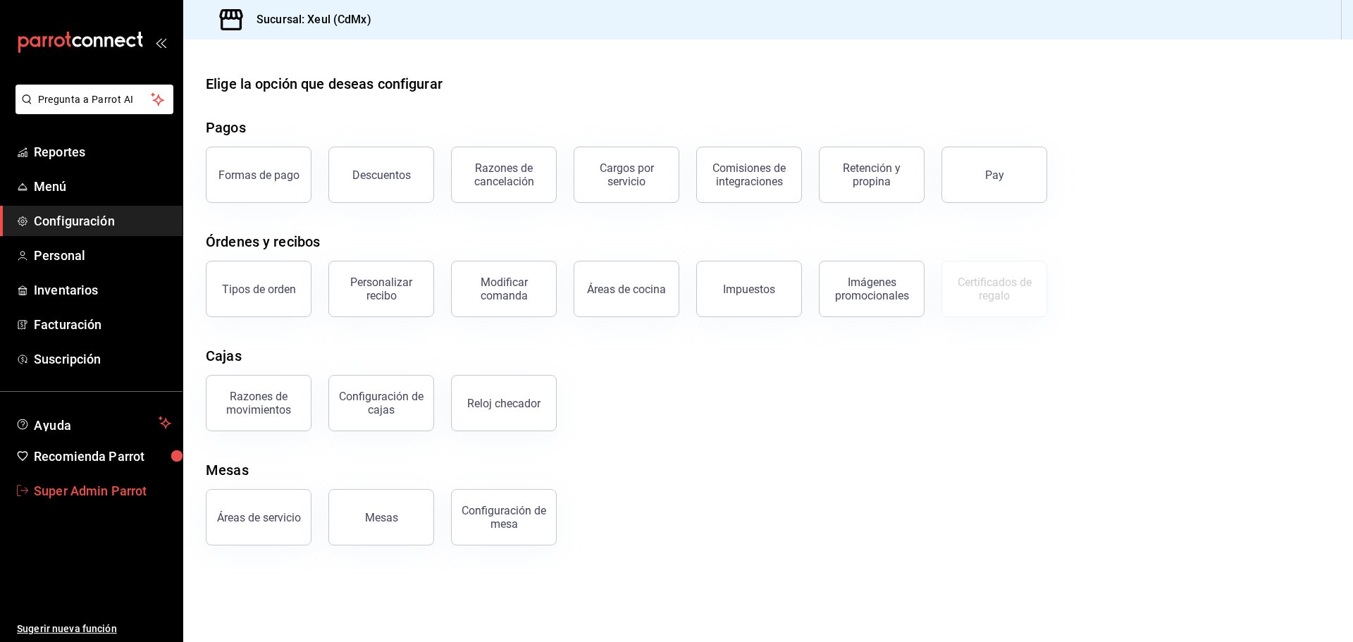
click at [144, 477] on link "Super Admin Parrot" at bounding box center [91, 491] width 183 height 30
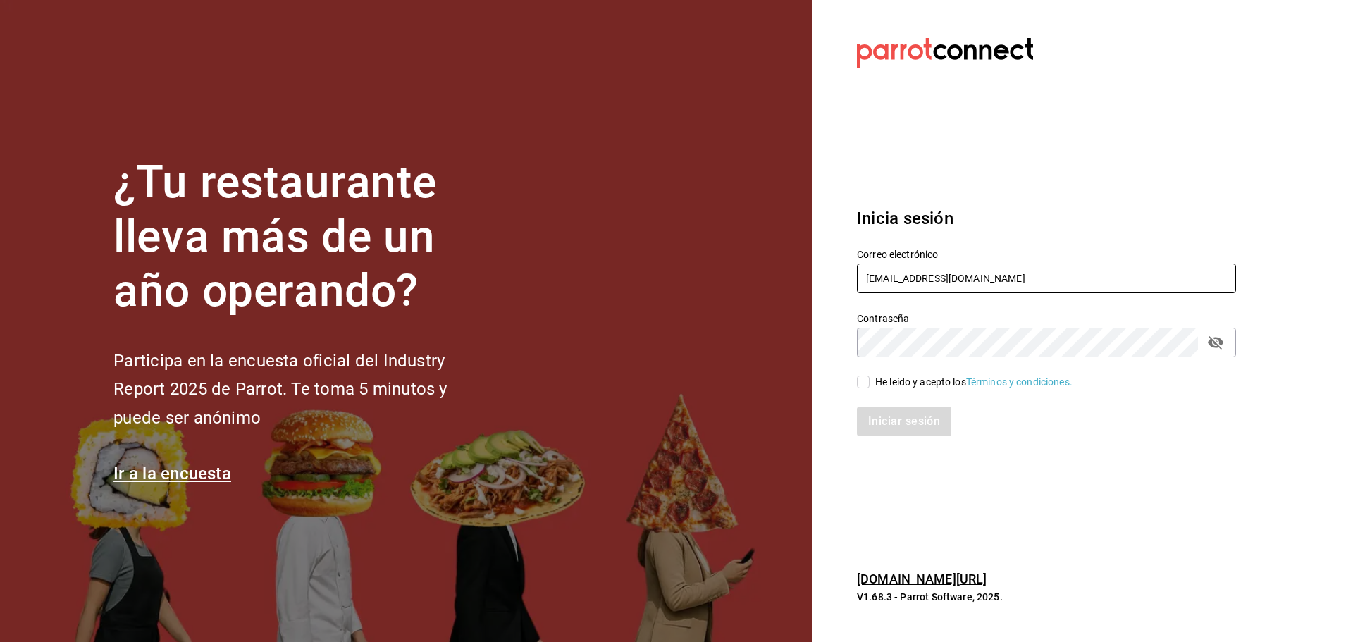
click at [894, 270] on input "[EMAIL_ADDRESS][DOMAIN_NAME]" at bounding box center [1046, 279] width 379 height 30
type input "[EMAIL_ADDRESS][DOMAIN_NAME]"
click at [860, 385] on input "He leído y acepto los Términos y condiciones." at bounding box center [863, 382] width 13 height 13
checkbox input "true"
click at [895, 429] on button "Iniciar sesión" at bounding box center [905, 422] width 96 height 30
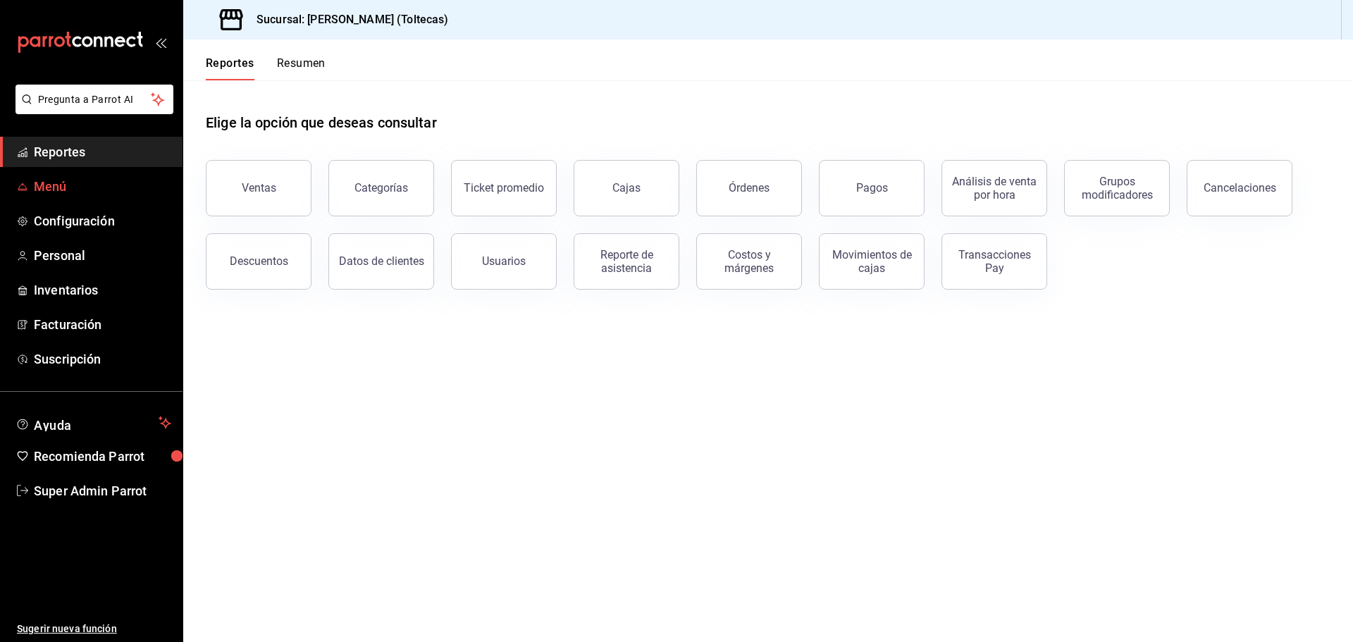
click at [87, 182] on span "Menú" at bounding box center [102, 186] width 137 height 19
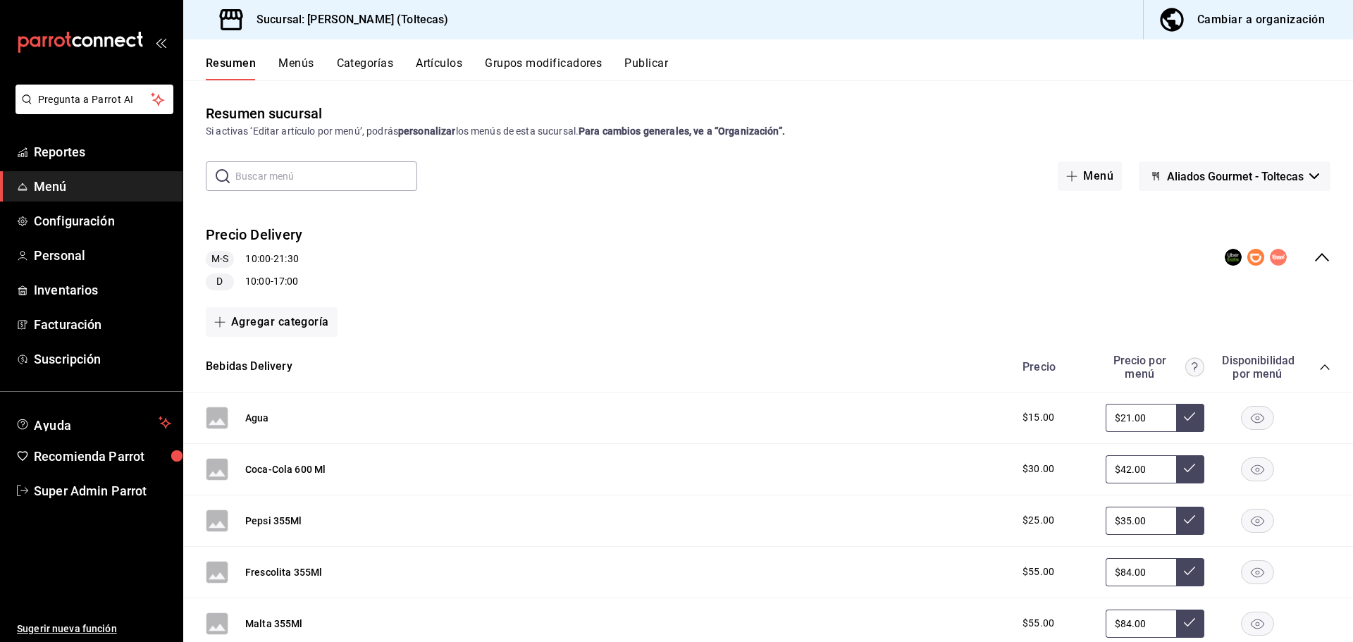
click at [1314, 252] on icon "collapse-menu-row" at bounding box center [1322, 257] width 17 height 17
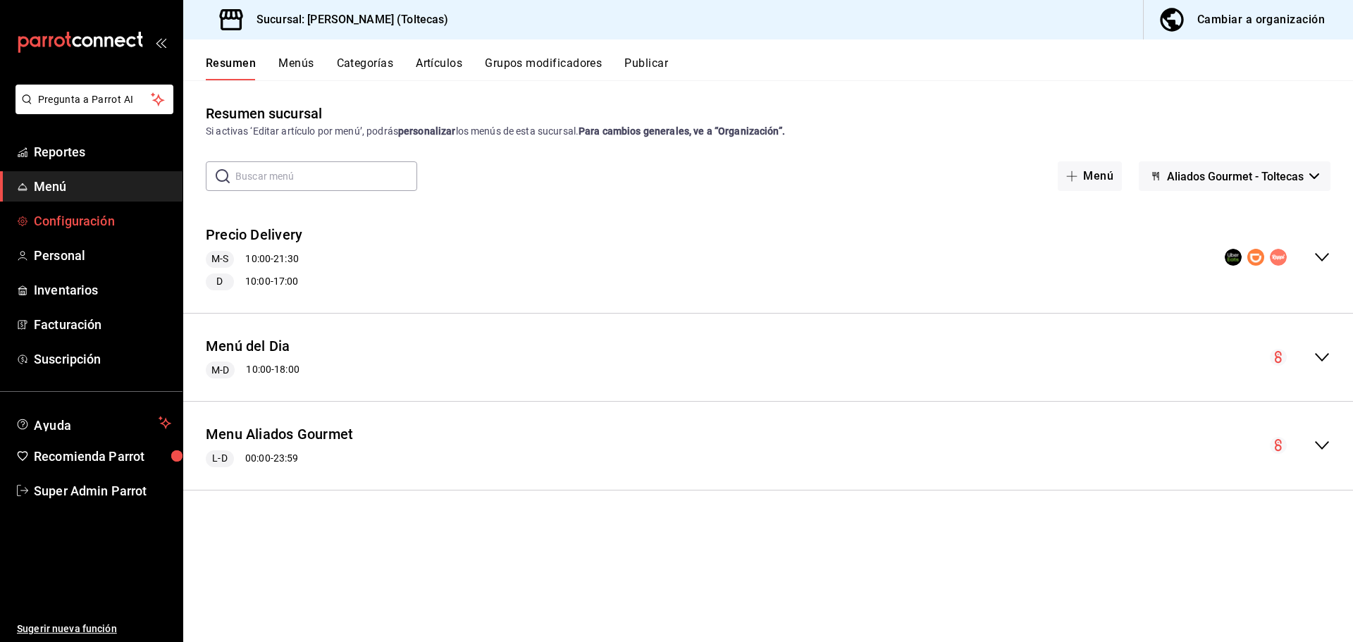
click at [90, 226] on span "Configuración" at bounding box center [102, 220] width 137 height 19
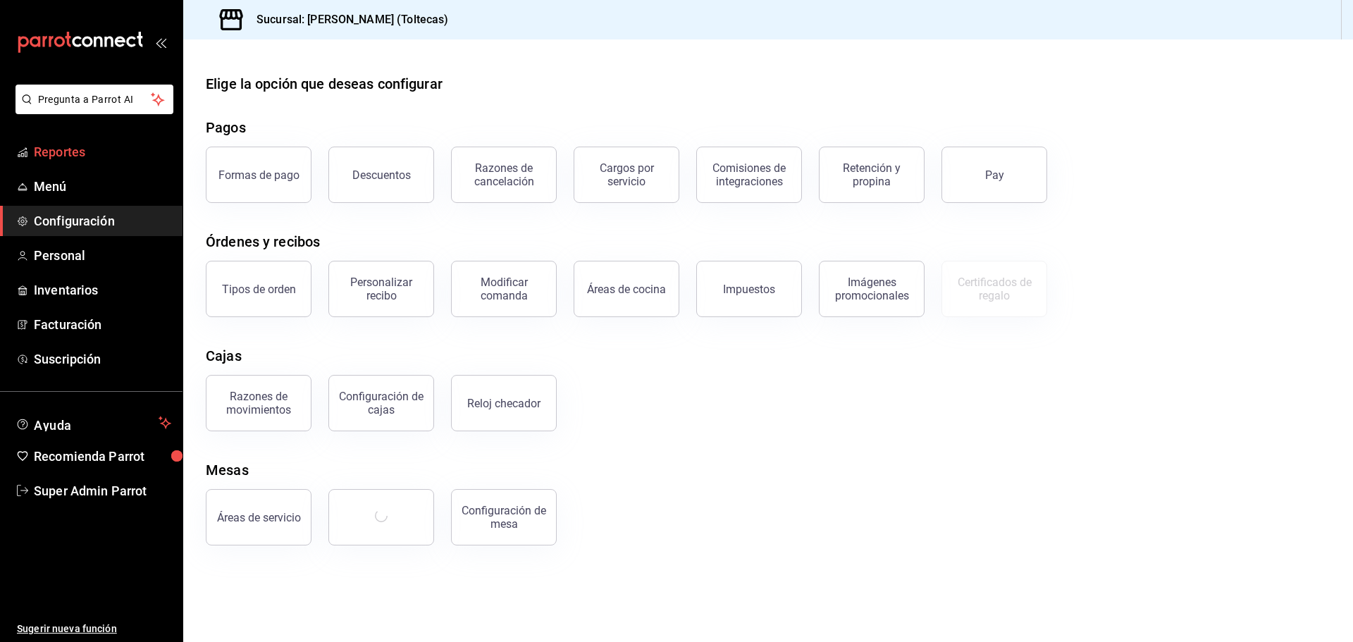
click at [102, 161] on link "Reportes" at bounding box center [91, 152] width 183 height 30
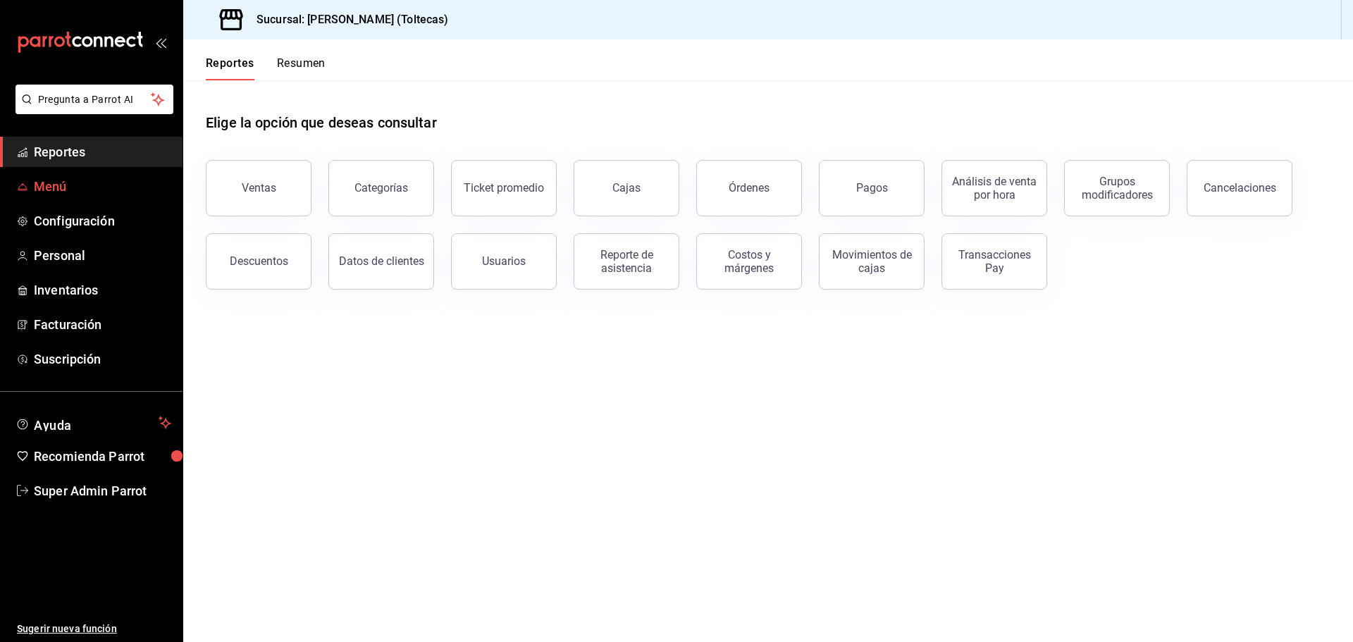
click at [100, 178] on span "Menú" at bounding box center [102, 186] width 137 height 19
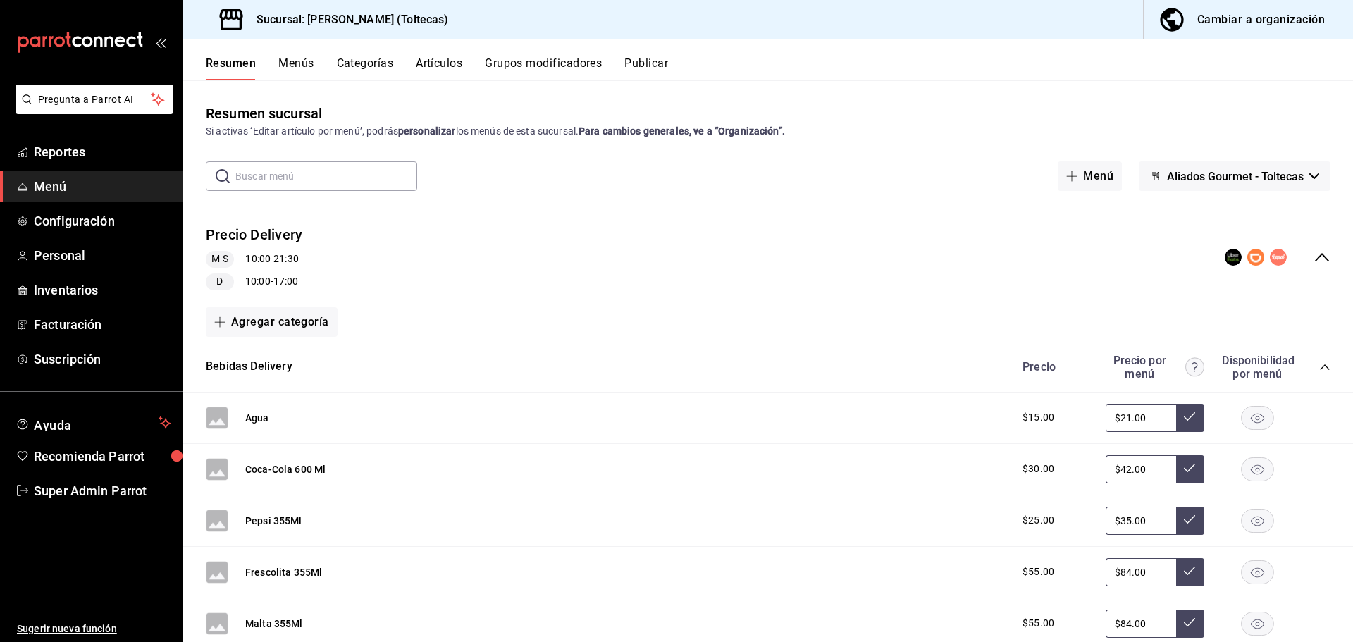
click at [118, 237] on ul "Reportes Menú Configuración Personal Inventarios Facturación Suscripción" at bounding box center [91, 256] width 183 height 238
click at [118, 228] on span "Configuración" at bounding box center [102, 220] width 137 height 19
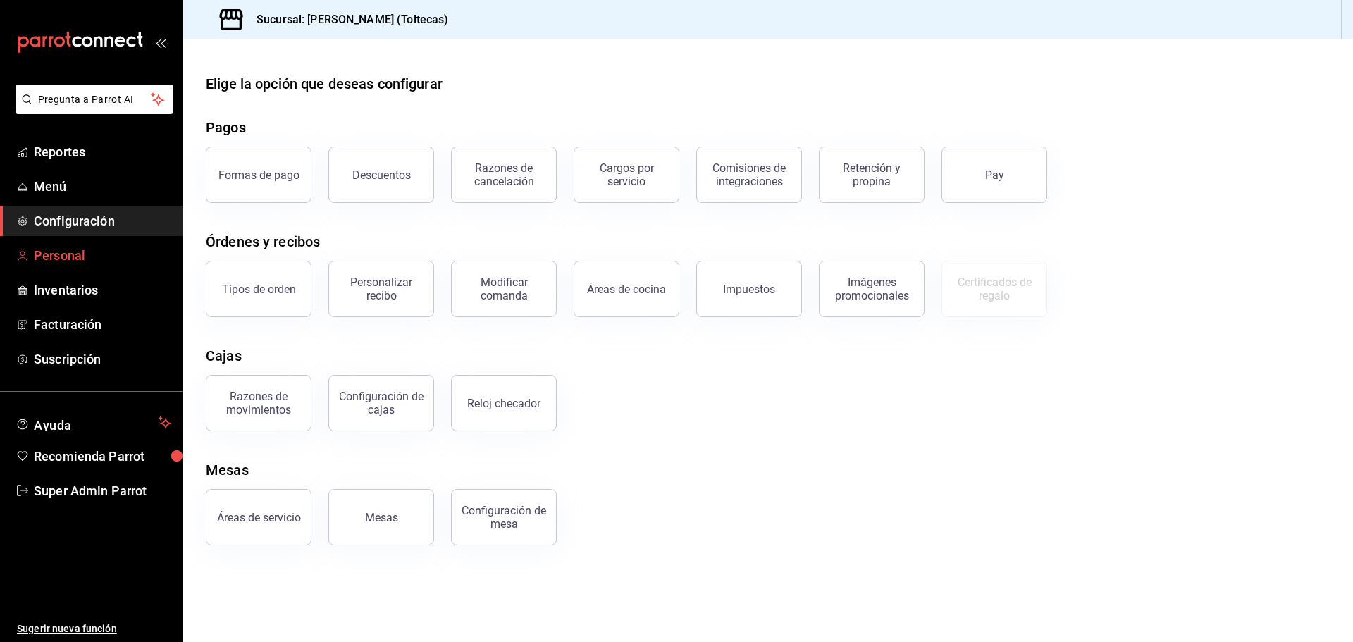
click at [97, 259] on span "Personal" at bounding box center [102, 255] width 137 height 19
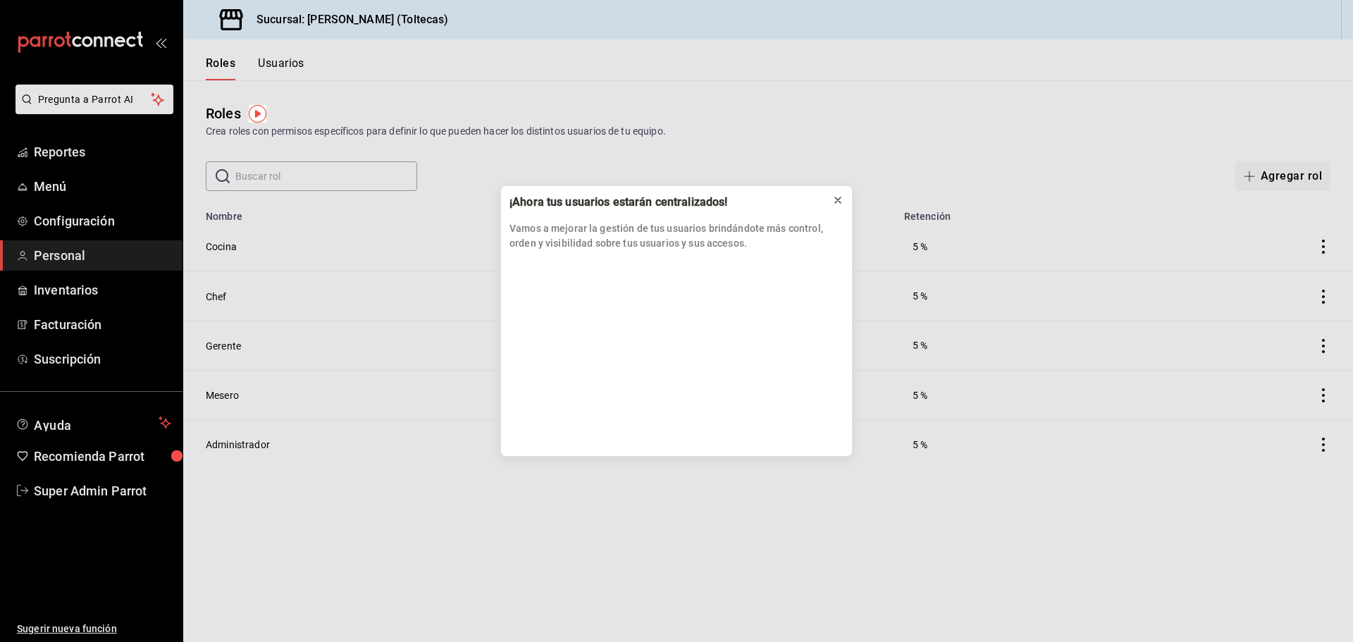
click at [840, 202] on icon at bounding box center [837, 200] width 11 height 11
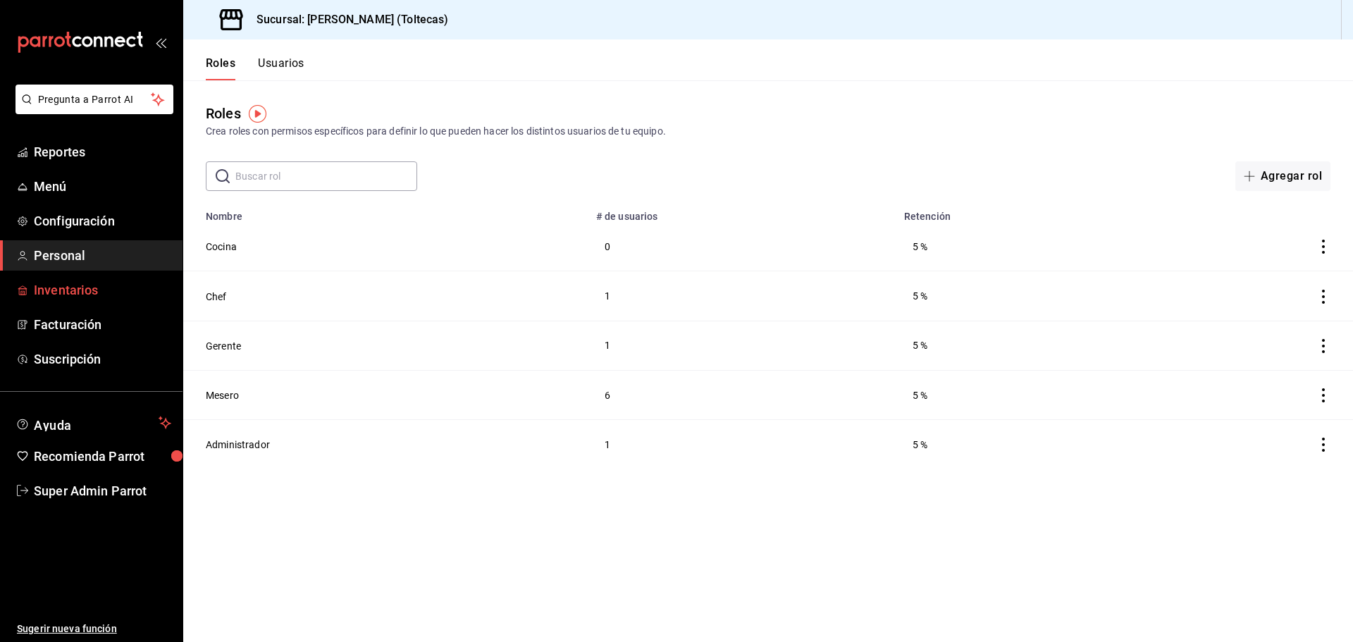
click at [100, 283] on span "Inventarios" at bounding box center [102, 290] width 137 height 19
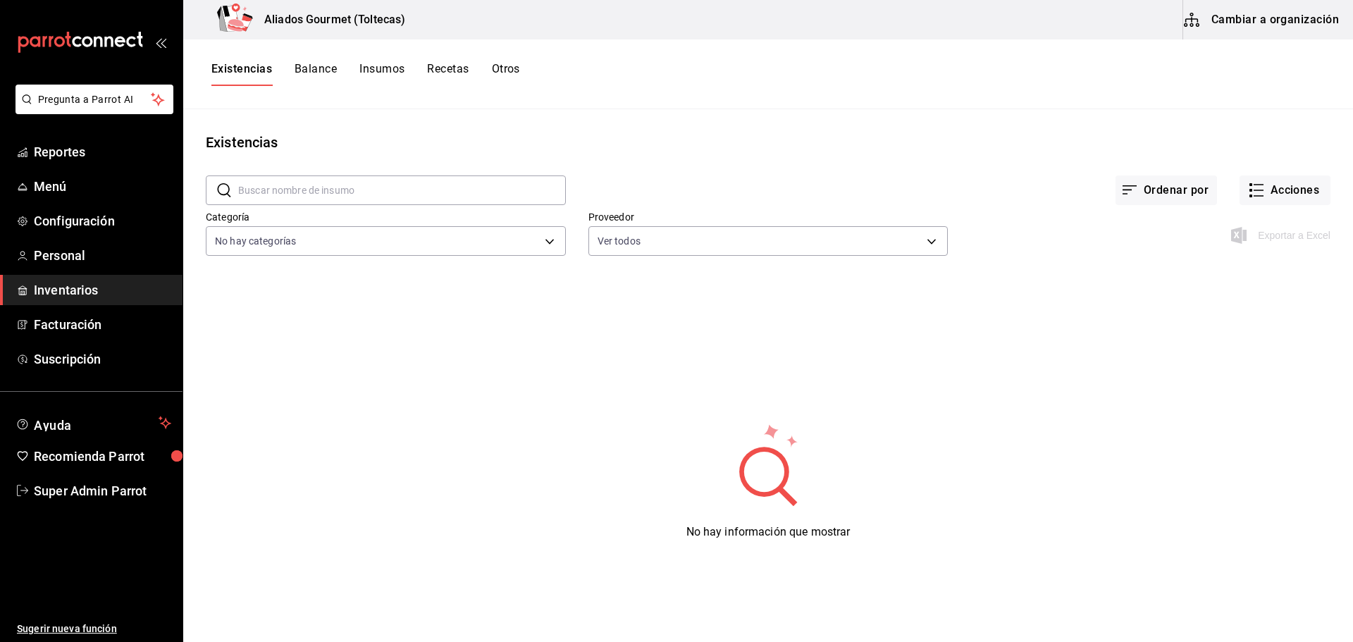
click at [330, 71] on button "Balance" at bounding box center [316, 74] width 42 height 24
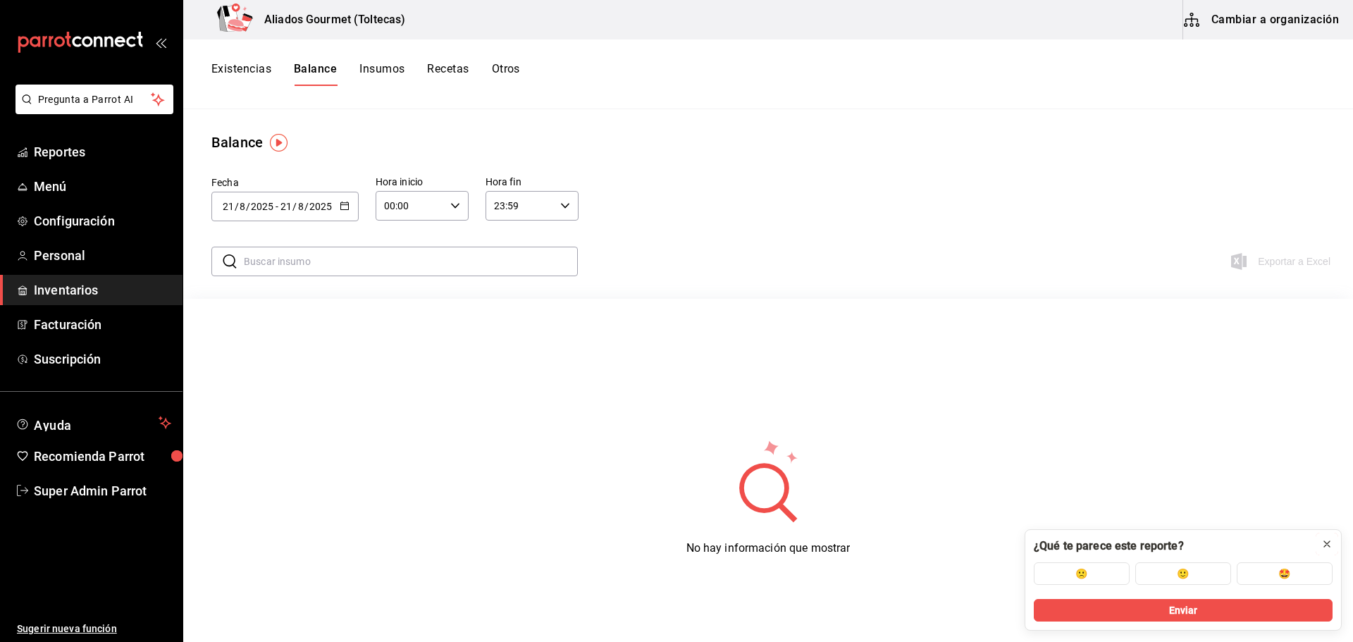
click at [1330, 541] on icon at bounding box center [1327, 544] width 6 height 6
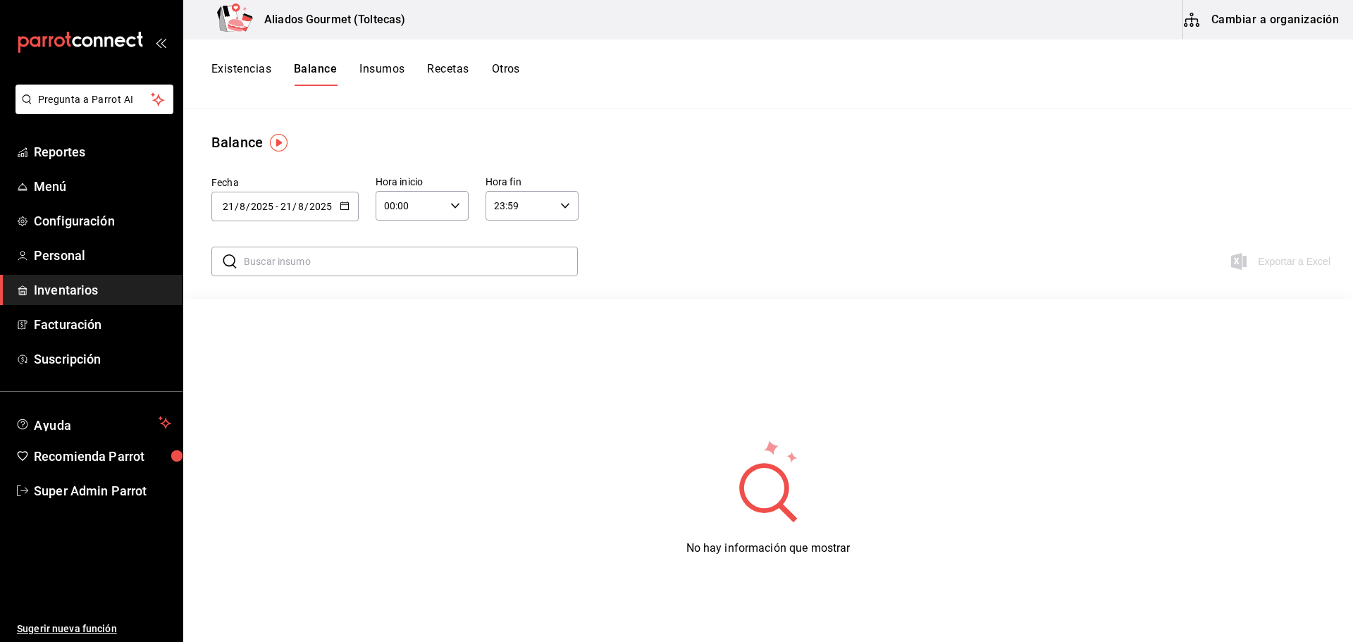
click at [367, 66] on button "Insumos" at bounding box center [381, 74] width 45 height 24
